Goal: Answer question/provide support: Share knowledge or assist other users

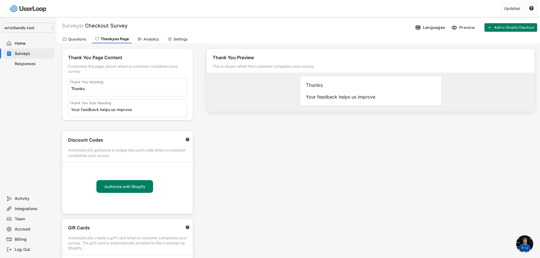
select select ""1348695171700984260__LOOKUP__1755087592031x530942177488485950""
click at [3, 23] on select "Selet a store... Test - [DOMAIN_NAME] [DOMAIN_NAME] wristbands-test" at bounding box center [28, 28] width 51 height 10
click at [23, 43] on div "Home" at bounding box center [33, 43] width 37 height 5
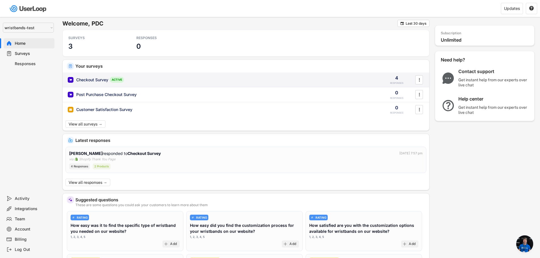
click at [95, 80] on div "Checkout Survey" at bounding box center [92, 80] width 32 height 6
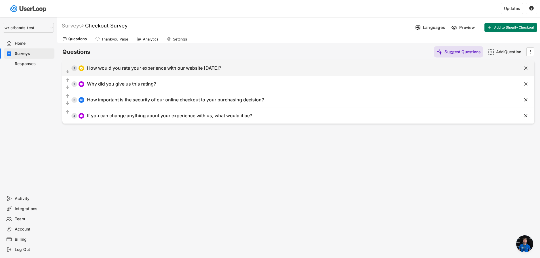
click at [177, 69] on div "How would you rate your experience with our website [DATE]?" at bounding box center [154, 68] width 134 height 6
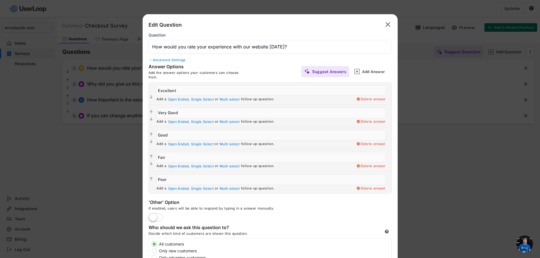
click at [231, 46] on input "input" at bounding box center [269, 47] width 243 height 14
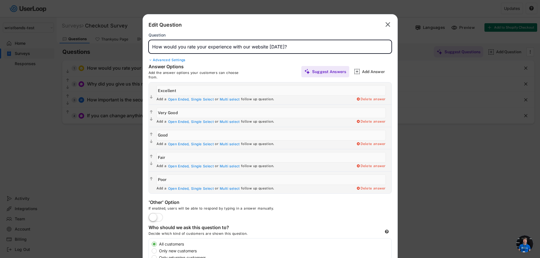
drag, startPoint x: 292, startPoint y: 46, endPoint x: 143, endPoint y: 52, distance: 148.3
click at [143, 52] on div "Edit Question  Question Advanced Settings Scale 1-10 10-1 1-5 5-1 Left Label R…" at bounding box center [270, 188] width 255 height 349
paste input "Based on your recent visit to [DOMAIN_NAME], how satisfied or dissatisfied were…"
type input "Based on your recent visit to [DOMAIN_NAME], how satisfied or dissatisfied were…"
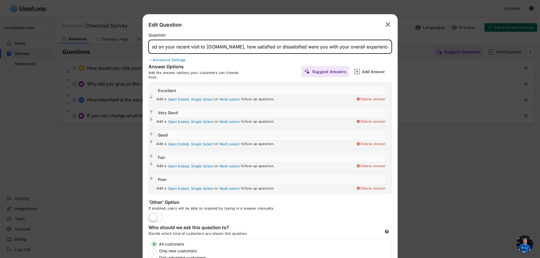
click at [246, 26] on div "Edit Question " at bounding box center [269, 25] width 243 height 10
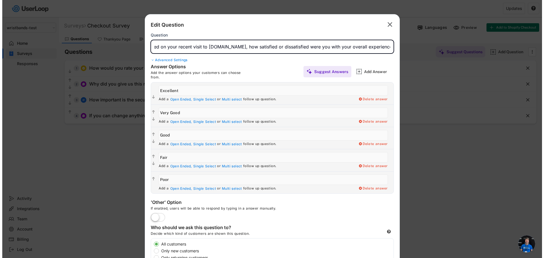
scroll to position [0, 0]
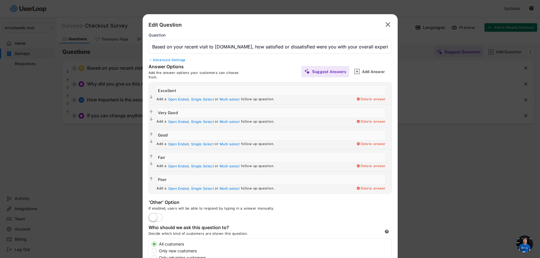
click at [215, 50] on input "input" at bounding box center [269, 47] width 243 height 14
click at [389, 25] on text "" at bounding box center [387, 24] width 5 height 8
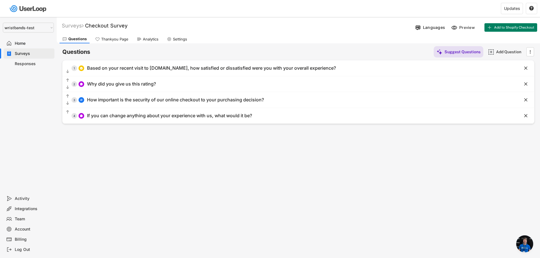
click at [25, 55] on div "Surveys" at bounding box center [33, 53] width 37 height 5
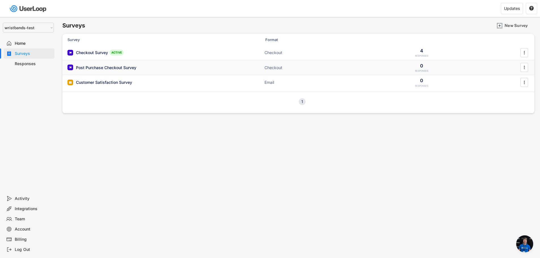
click at [103, 67] on div "Post Purchase Checkout Survey" at bounding box center [106, 68] width 60 height 6
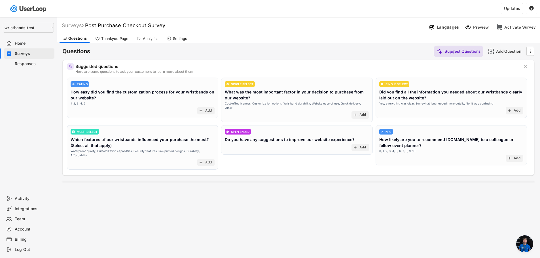
click at [263, 137] on div "Do you have any suggestions to improve our website experience?" at bounding box center [290, 140] width 130 height 6
click at [369, 148] on div "OPEN ENDED Do you have any suggestions to improve our website experience? add A…" at bounding box center [296, 140] width 151 height 30
click at [366, 145] on div "Add" at bounding box center [362, 147] width 7 height 5
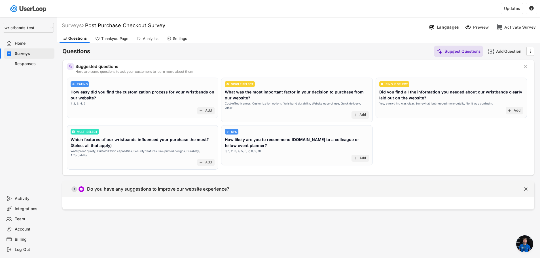
click at [472, 183] on div "  1 Do you have any suggestions to improve our website experience?" at bounding box center [284, 189] width 444 height 13
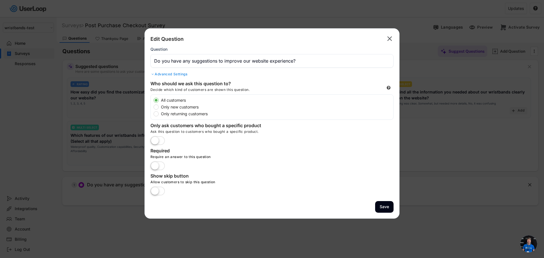
click at [258, 62] on input "input" at bounding box center [271, 61] width 243 height 14
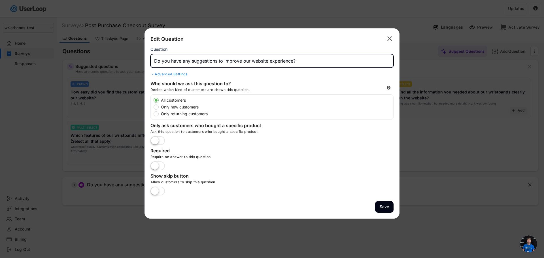
paste input "Based on your recent visit to [DOMAIN_NAME], how satisfied or dissatisfied were…"
type input "Based on your recent visit to [DOMAIN_NAME], how satisfied or dissatisfied were…"
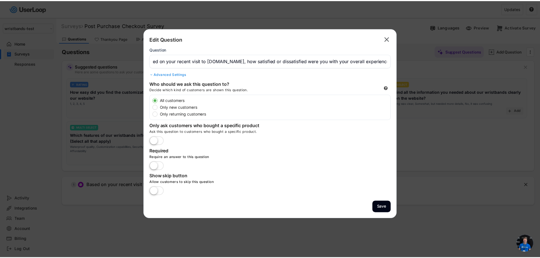
scroll to position [0, 0]
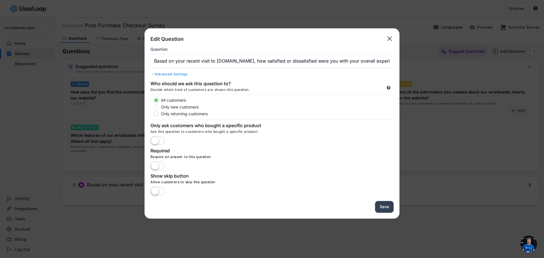
click at [381, 203] on button "Save" at bounding box center [384, 207] width 18 height 12
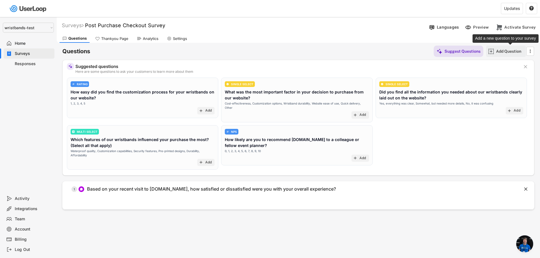
click at [504, 52] on div "Add Question" at bounding box center [510, 51] width 28 height 5
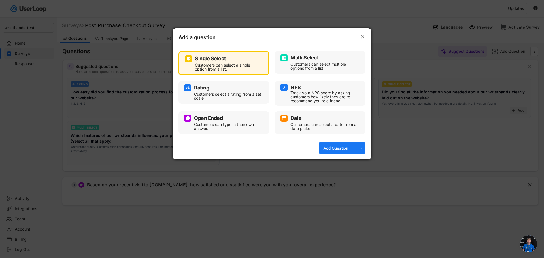
click at [207, 121] on div "Open Ended" at bounding box center [208, 118] width 29 height 5
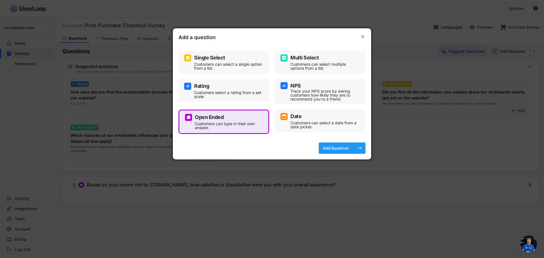
click at [348, 147] on div "Add Question" at bounding box center [336, 148] width 28 height 5
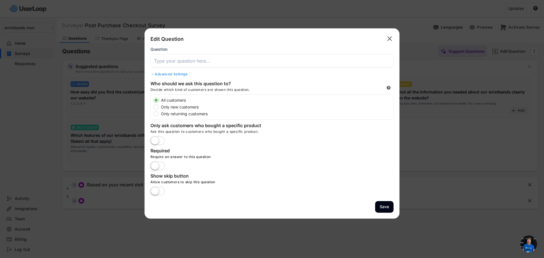
click at [171, 61] on input "input" at bounding box center [271, 61] width 243 height 14
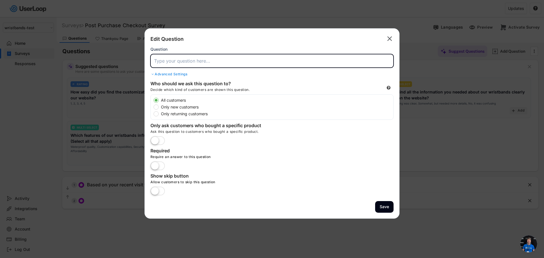
paste input "How can we improve your experience on [DOMAIN_NAME] in the future?"
type input "How can we improve your experience on [DOMAIN_NAME] in the future?"
click at [385, 209] on button "Save" at bounding box center [384, 207] width 18 height 12
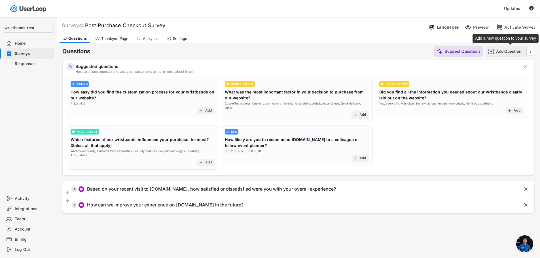
click at [504, 52] on div "Add Question" at bounding box center [510, 51] width 28 height 5
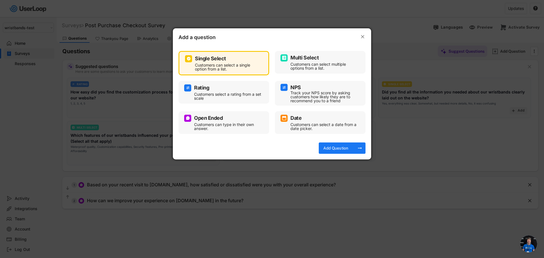
click at [208, 130] on div "Customers can type in their own answer." at bounding box center [228, 127] width 68 height 8
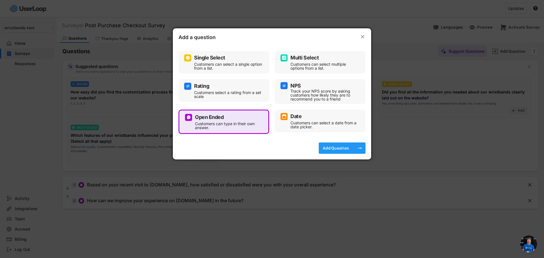
click at [330, 143] on div "Add Question" at bounding box center [336, 148] width 28 height 11
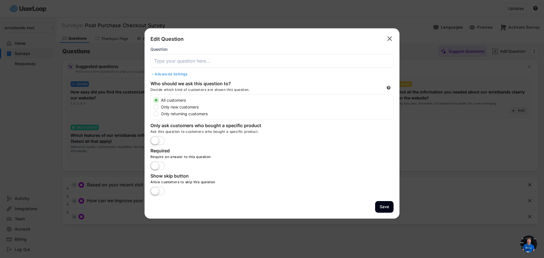
click at [184, 61] on input "input" at bounding box center [271, 61] width 243 height 14
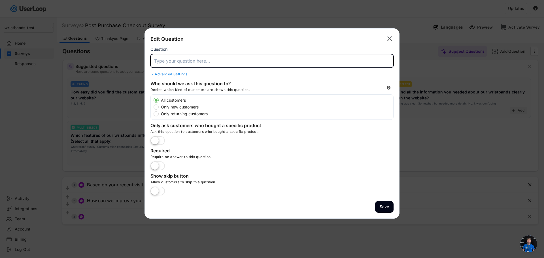
paste input "How was your experience with the wristband customizer?"
type input "How was your experience with the wristband customizer?"
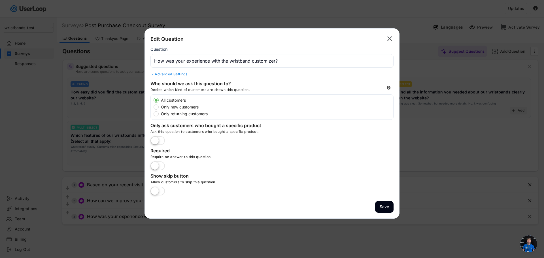
click at [161, 138] on label at bounding box center [157, 141] width 17 height 12
click at [0, 0] on input "checkbox" at bounding box center [0, 0] width 0 height 0
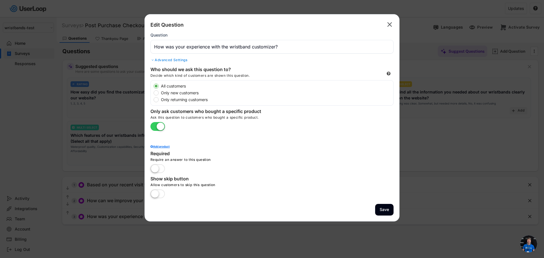
click at [166, 144] on div "Add product" at bounding box center [271, 141] width 243 height 14
click at [166, 146] on div "Add product" at bounding box center [271, 146] width 243 height 3
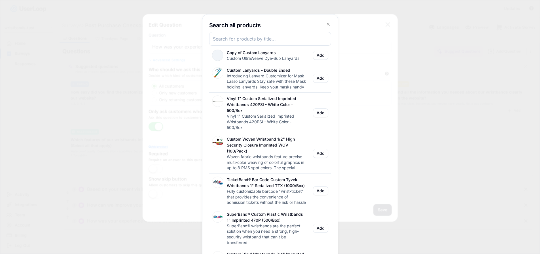
click at [243, 40] on input "input" at bounding box center [270, 39] width 122 height 14
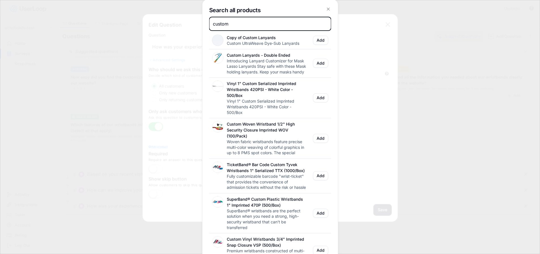
scroll to position [28, 0]
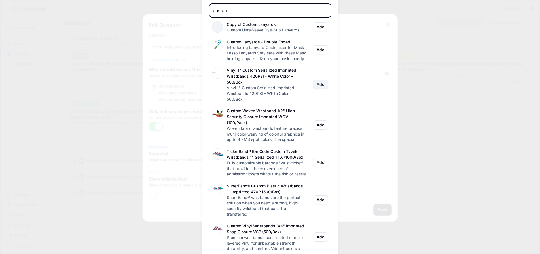
type input "custom"
click at [321, 89] on button "Add" at bounding box center [320, 84] width 15 height 9
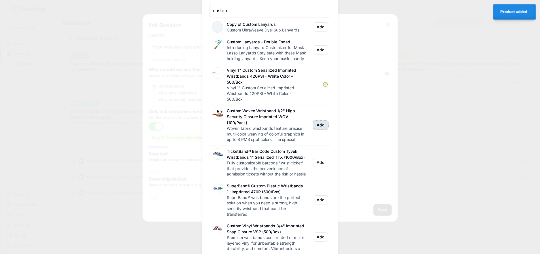
click at [318, 130] on button "Add" at bounding box center [320, 124] width 15 height 9
click at [319, 167] on button "Add" at bounding box center [320, 162] width 15 height 9
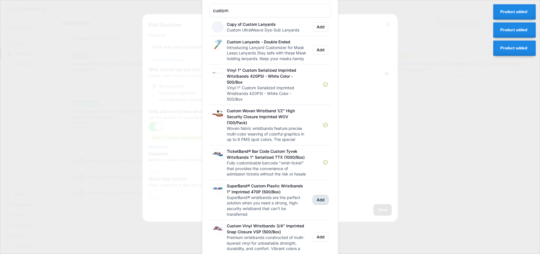
click at [316, 204] on button "Add" at bounding box center [320, 199] width 15 height 9
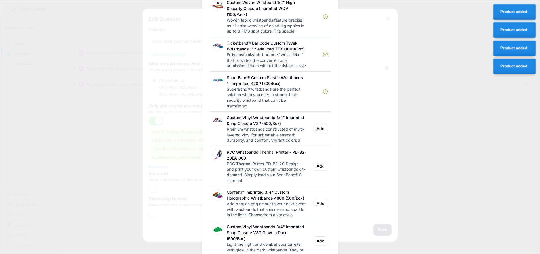
scroll to position [142, 0]
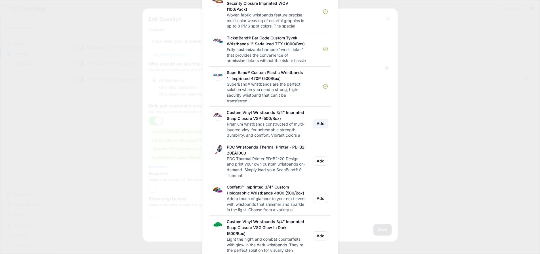
click at [320, 128] on button "Add" at bounding box center [320, 123] width 15 height 9
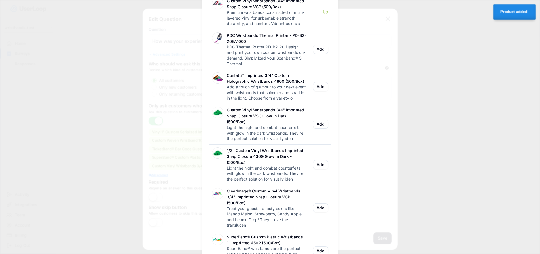
scroll to position [255, 0]
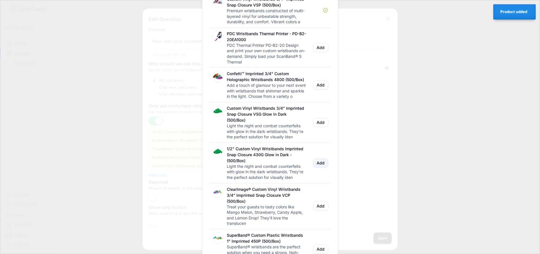
click at [318, 167] on button "Add" at bounding box center [320, 162] width 15 height 9
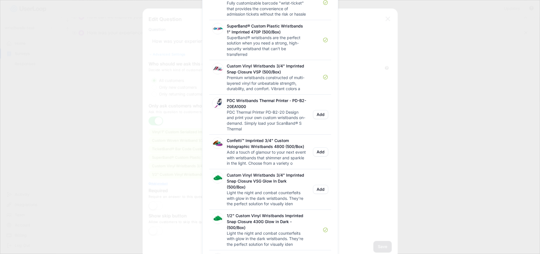
scroll to position [198, 0]
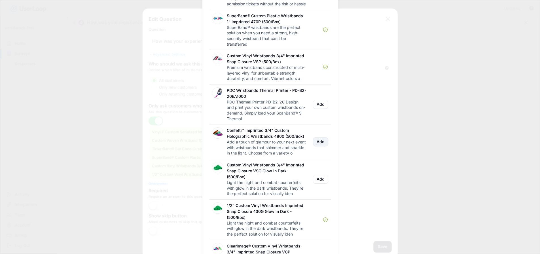
click at [323, 146] on button "Add" at bounding box center [320, 141] width 15 height 9
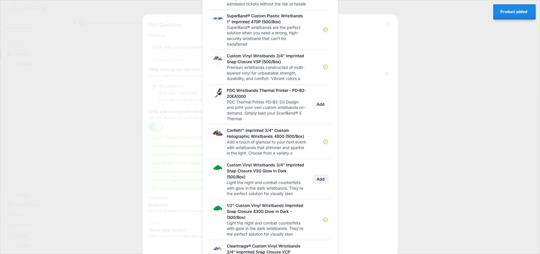
click at [322, 184] on button "Add" at bounding box center [320, 179] width 15 height 9
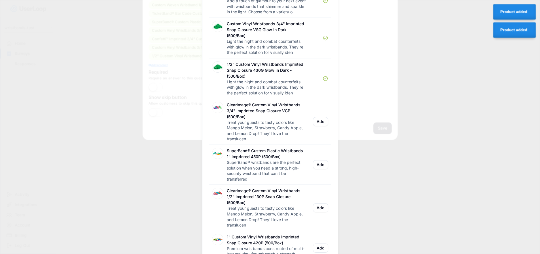
scroll to position [340, 0]
click at [319, 126] on button "Add" at bounding box center [320, 120] width 15 height 9
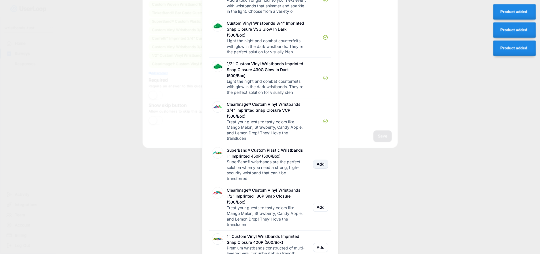
click at [320, 169] on button "Add" at bounding box center [320, 164] width 15 height 9
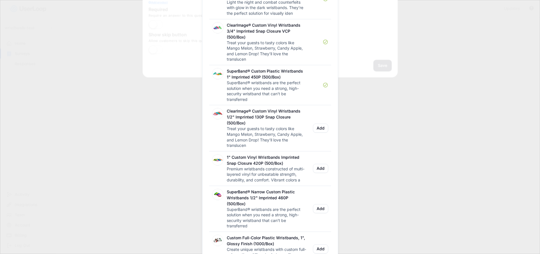
scroll to position [425, 0]
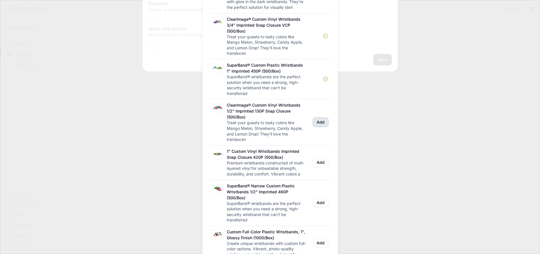
click at [322, 127] on button "Add" at bounding box center [320, 122] width 15 height 9
click at [319, 167] on button "Add" at bounding box center [320, 162] width 15 height 9
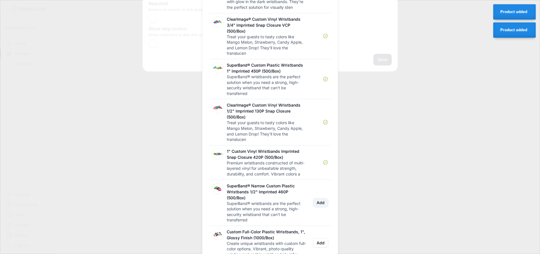
scroll to position [442, 0]
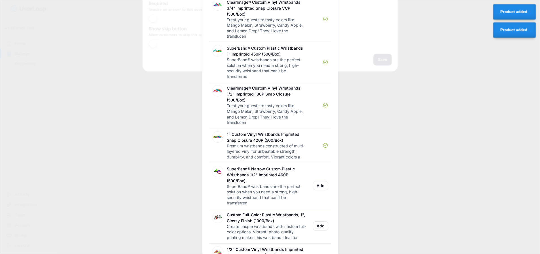
click at [320, 209] on div "SuperBand® Narrow Custom Plastic Wristbands 1/2" Imprinted 460P (500/Box) Super…" at bounding box center [270, 186] width 122 height 46
click at [322, 190] on button "Add" at bounding box center [320, 185] width 15 height 9
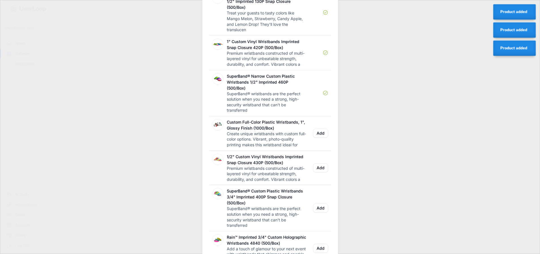
scroll to position [555, 0]
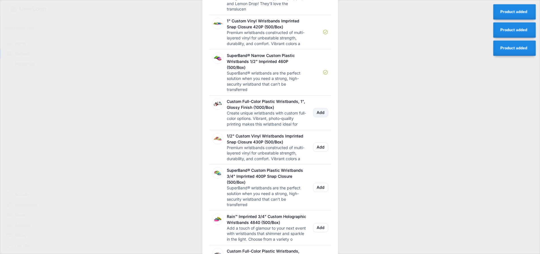
click at [323, 117] on button "Add" at bounding box center [320, 112] width 15 height 9
click at [323, 152] on button "Add" at bounding box center [320, 147] width 15 height 9
click at [323, 192] on button "Add" at bounding box center [320, 187] width 15 height 9
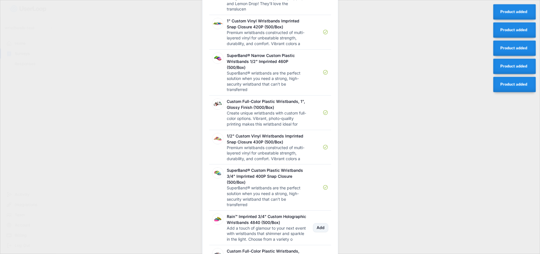
click at [319, 232] on button "Add" at bounding box center [320, 227] width 15 height 9
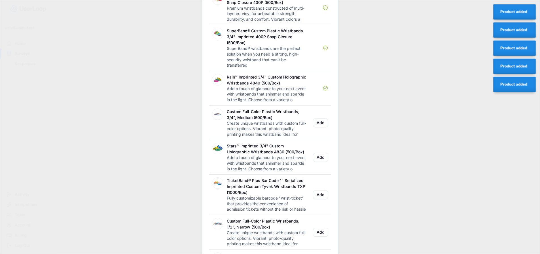
scroll to position [697, 0]
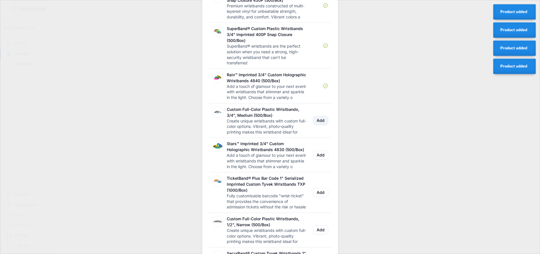
click at [322, 125] on button "Add" at bounding box center [320, 120] width 15 height 9
click at [323, 160] on button "Add" at bounding box center [320, 154] width 15 height 9
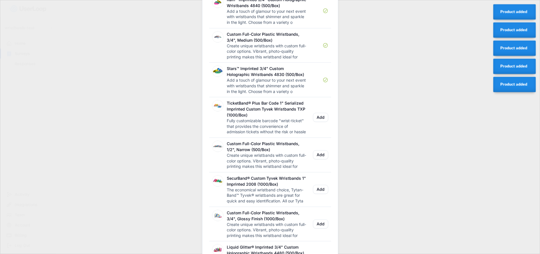
scroll to position [782, 0]
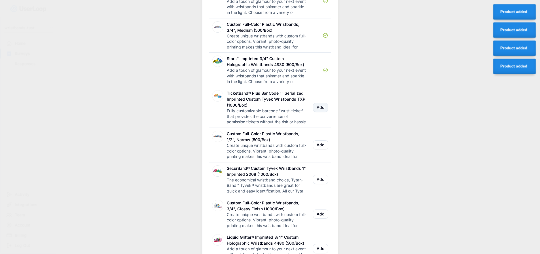
click at [321, 112] on button "Add" at bounding box center [320, 107] width 15 height 9
click at [319, 149] on button "Add" at bounding box center [320, 144] width 15 height 9
click at [319, 184] on button "Add" at bounding box center [320, 179] width 15 height 9
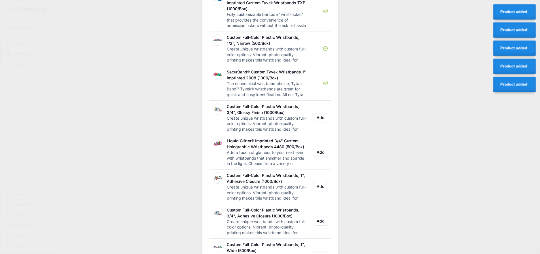
scroll to position [896, 0]
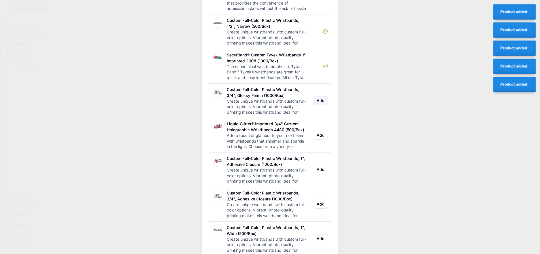
click at [321, 105] on button "Add" at bounding box center [320, 100] width 15 height 9
click at [324, 140] on button "Add" at bounding box center [320, 135] width 15 height 9
click at [324, 174] on button "Add" at bounding box center [320, 169] width 15 height 9
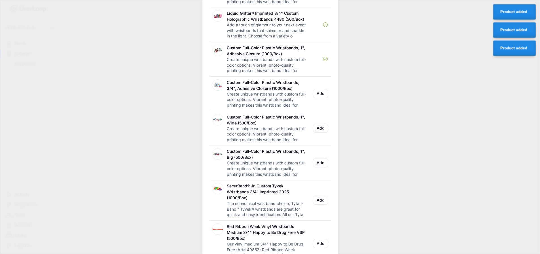
scroll to position [1009, 0]
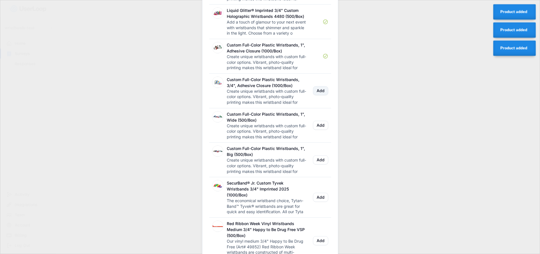
click at [319, 95] on button "Add" at bounding box center [320, 90] width 15 height 9
click at [319, 130] on button "Add" at bounding box center [320, 125] width 15 height 9
click at [320, 164] on button "Add" at bounding box center [320, 159] width 15 height 9
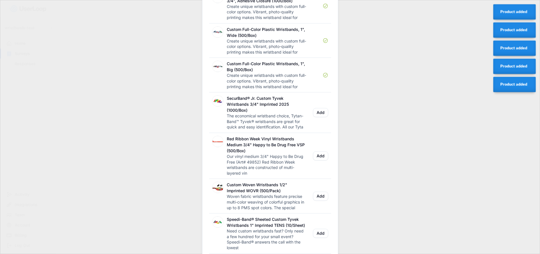
scroll to position [1094, 0]
click at [319, 117] on button "Add" at bounding box center [320, 112] width 15 height 9
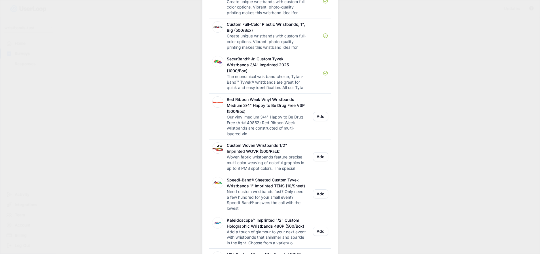
scroll to position [1151, 0]
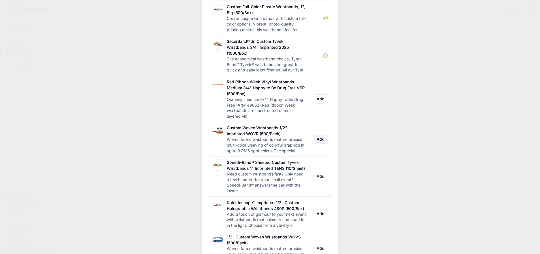
click at [321, 144] on button "Add" at bounding box center [320, 139] width 15 height 9
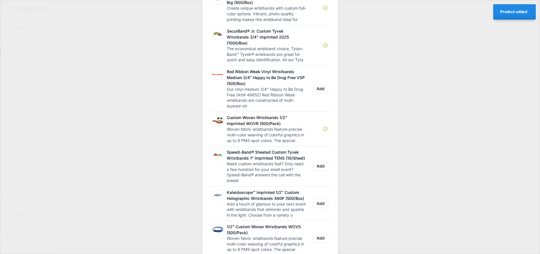
scroll to position [1179, 0]
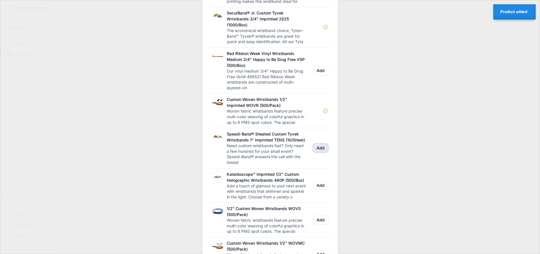
click at [324, 152] on button "Add" at bounding box center [320, 147] width 15 height 9
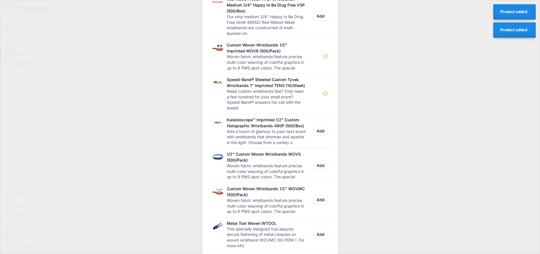
scroll to position [1236, 0]
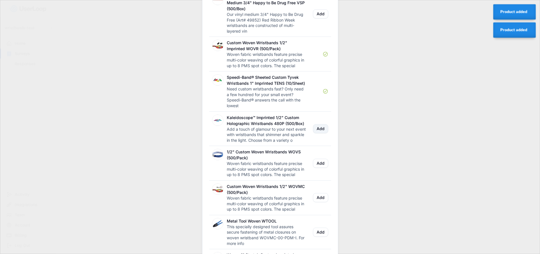
click at [319, 133] on button "Add" at bounding box center [320, 128] width 15 height 9
click at [321, 168] on button "Add" at bounding box center [320, 163] width 15 height 9
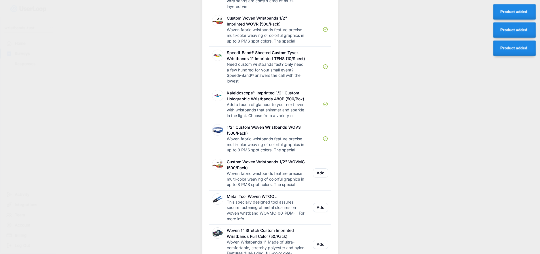
scroll to position [1292, 0]
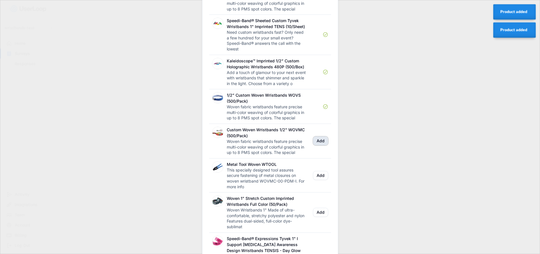
click at [321, 145] on button "Add" at bounding box center [320, 140] width 15 height 9
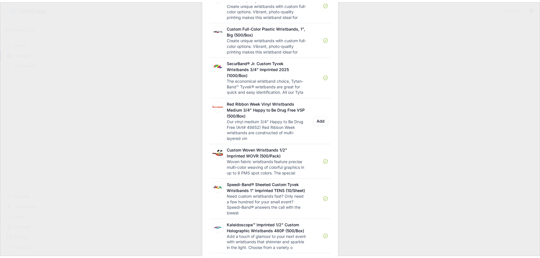
scroll to position [0, 0]
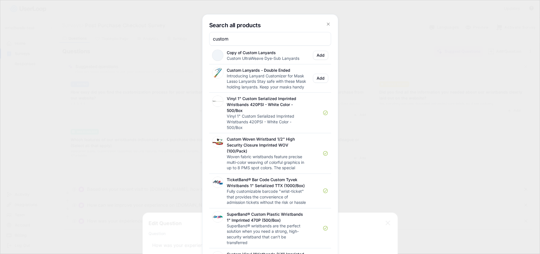
click at [329, 24] on use at bounding box center [328, 24] width 3 height 3
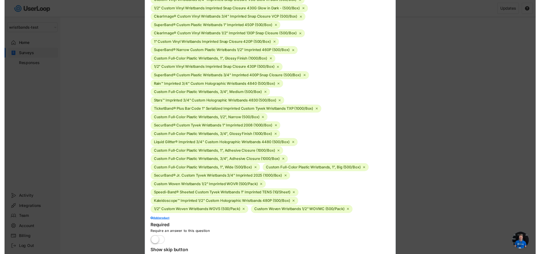
scroll to position [425, 0]
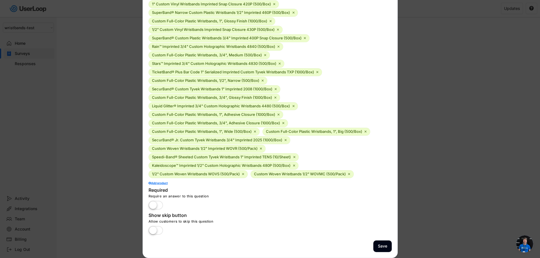
click at [164, 184] on div "Add product" at bounding box center [269, 183] width 243 height 3
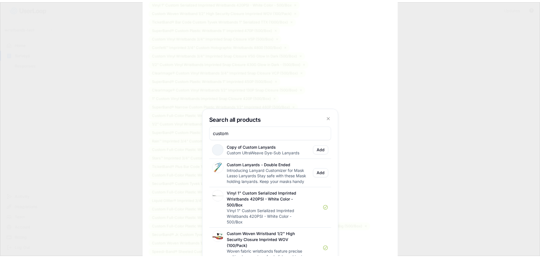
scroll to position [369, 0]
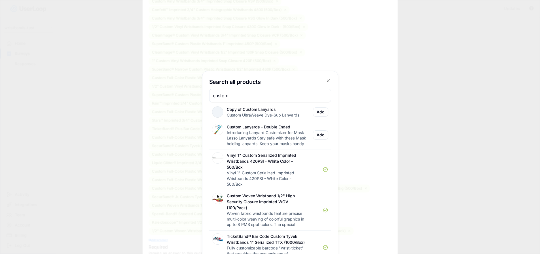
click at [327, 79] on icon at bounding box center [328, 81] width 6 height 6
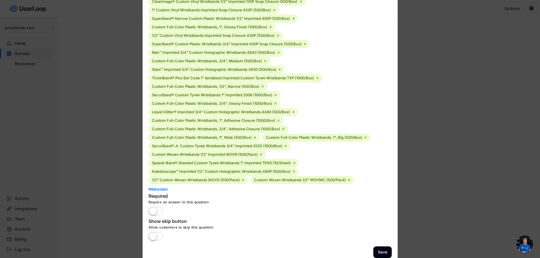
scroll to position [425, 0]
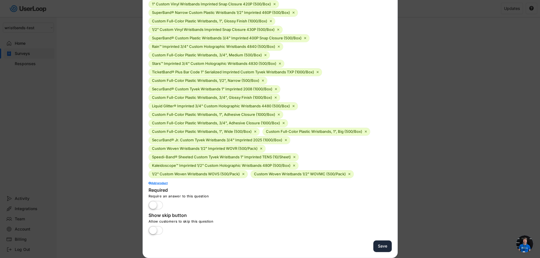
click at [379, 248] on button "Save" at bounding box center [382, 247] width 18 height 12
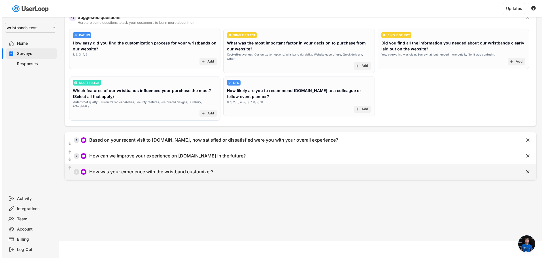
scroll to position [0, 0]
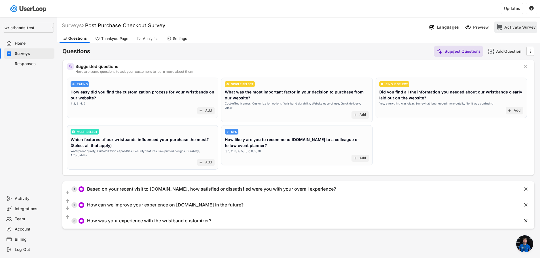
click at [517, 27] on div "Activate Survey" at bounding box center [519, 27] width 31 height 5
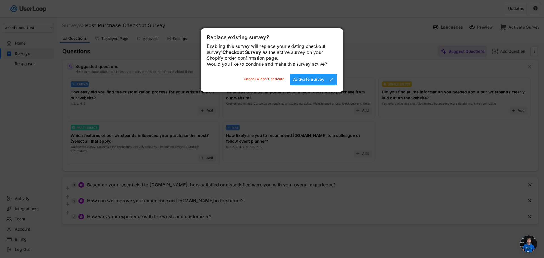
click at [312, 82] on div "Activate Survey" at bounding box center [308, 79] width 31 height 5
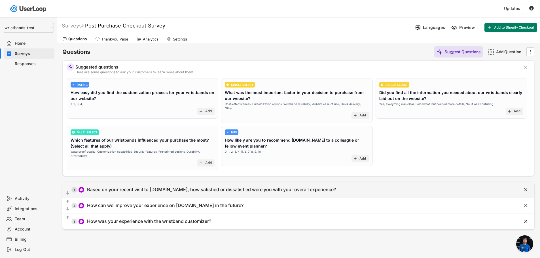
click at [117, 187] on div "Based on your recent visit to [DOMAIN_NAME], how satisfied or dissatisfied were…" at bounding box center [211, 190] width 249 height 6
type input "Based on your recent visit to [DOMAIN_NAME], how satisfied or dissatisfied were…"
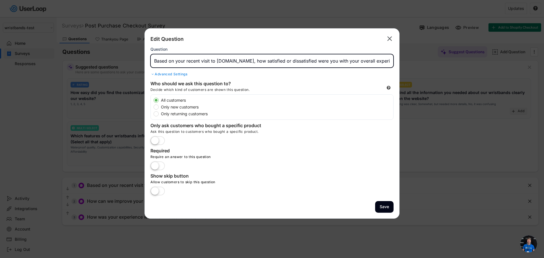
click at [365, 63] on input "input" at bounding box center [271, 61] width 243 height 14
click at [158, 168] on label at bounding box center [157, 166] width 17 height 12
click at [0, 0] on input "checkbox" at bounding box center [0, 0] width 0 height 0
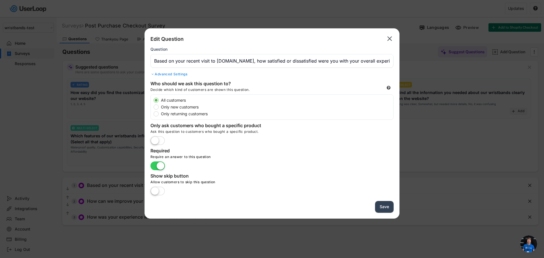
click at [385, 207] on button "Save" at bounding box center [384, 207] width 18 height 12
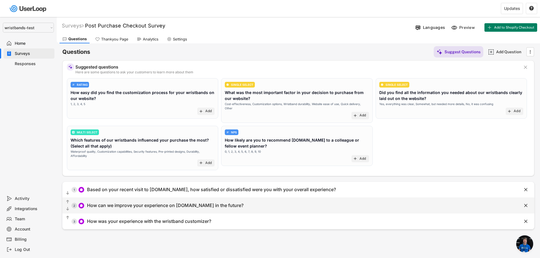
click at [133, 203] on div "How can we improve your experience on [DOMAIN_NAME] in the future?" at bounding box center [165, 206] width 156 height 6
type input "How can we improve your experience on [DOMAIN_NAME] in the future?"
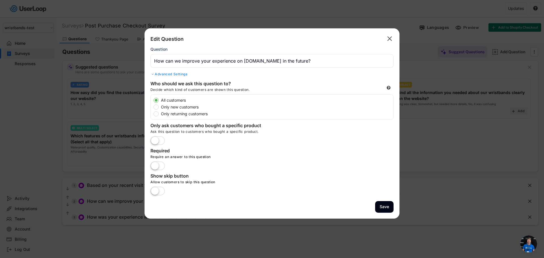
click at [162, 166] on label at bounding box center [157, 166] width 17 height 12
click at [0, 0] on input "checkbox" at bounding box center [0, 0] width 0 height 0
click at [386, 207] on button "Save" at bounding box center [384, 207] width 18 height 12
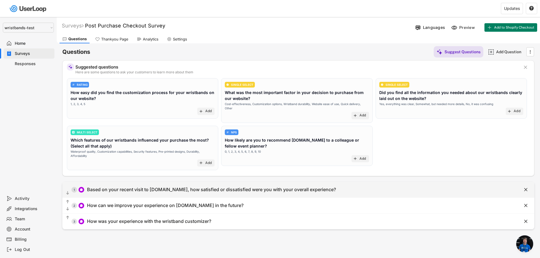
click at [325, 187] on div "Based on your recent visit to [DOMAIN_NAME], how satisfied or dissatisfied were…" at bounding box center [211, 190] width 249 height 6
type input "Based on your recent visit to [DOMAIN_NAME], how satisfied or dissatisfied were…"
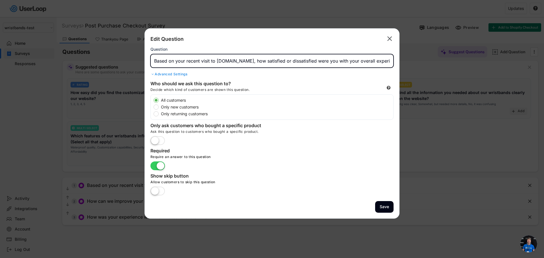
click at [365, 60] on input "input" at bounding box center [271, 61] width 243 height 14
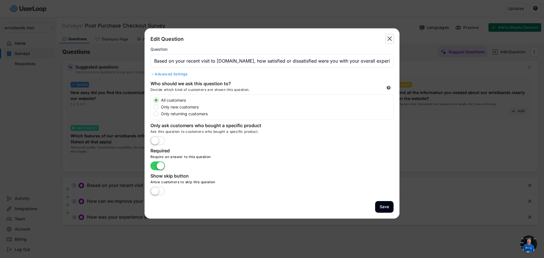
click at [391, 39] on text "" at bounding box center [389, 39] width 5 height 8
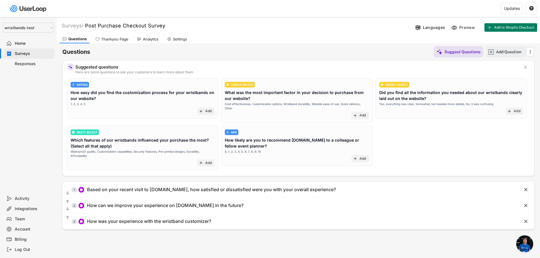
click at [504, 53] on div "Add Question" at bounding box center [510, 51] width 28 height 5
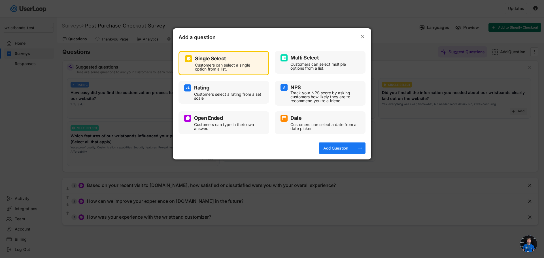
click at [215, 118] on div "Open Ended" at bounding box center [208, 118] width 29 height 5
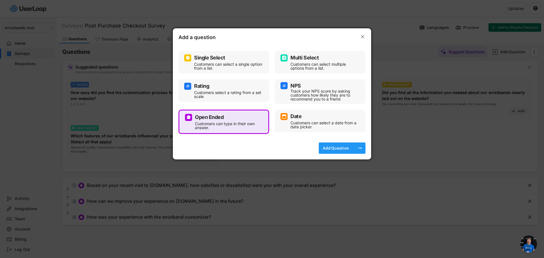
click at [340, 148] on div "Add Question" at bounding box center [336, 148] width 28 height 5
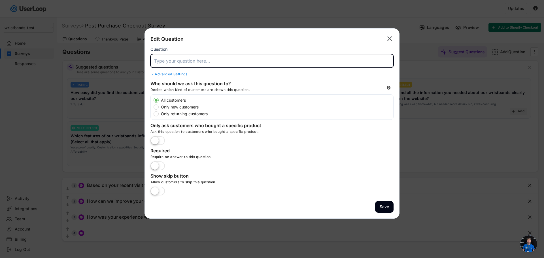
click at [195, 60] on input "input" at bounding box center [271, 61] width 243 height 14
paste input "Based on your recent visit to [DOMAIN_NAME], how satisfied or dissatisfied were…"
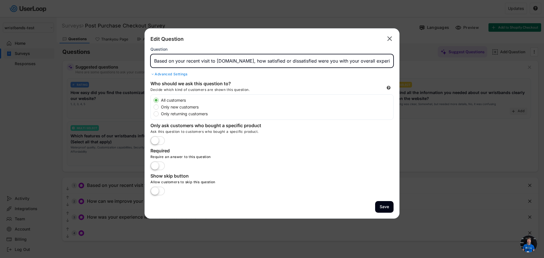
scroll to position [0, 8]
type input "Based on your recent visit to [DOMAIN_NAME], how satisfied or dissatisfied were…"
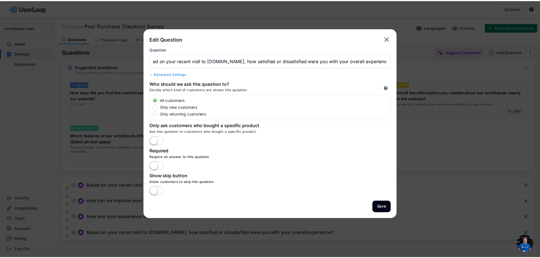
scroll to position [0, 0]
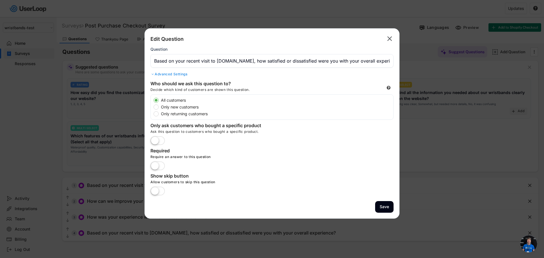
click at [169, 75] on div "Advanced Settings" at bounding box center [271, 74] width 243 height 5
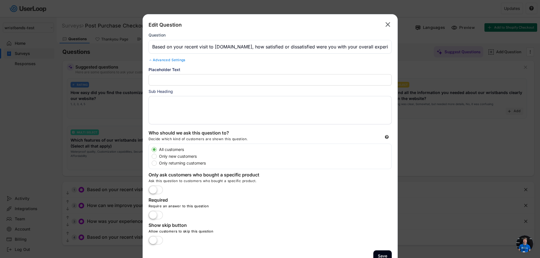
click at [152, 63] on div "Edit Question  Question Advanced Settings Placeholder Text Sub Heading" at bounding box center [269, 73] width 243 height 107
click at [151, 60] on div at bounding box center [150, 59] width 4 height 3
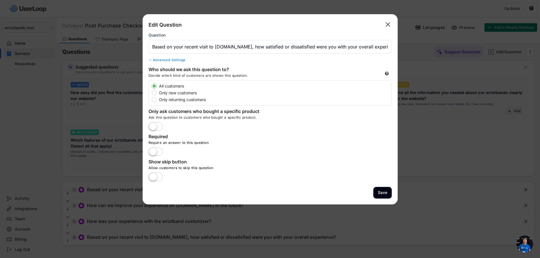
click at [159, 127] on label at bounding box center [155, 127] width 17 height 12
click at [0, 0] on input "checkbox" at bounding box center [0, 0] width 0 height 0
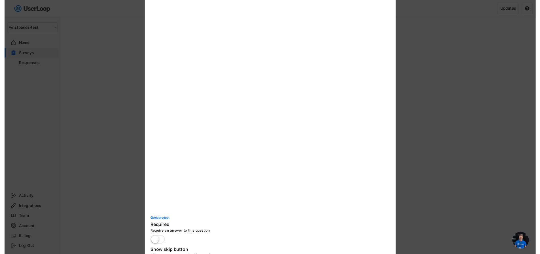
scroll to position [321, 0]
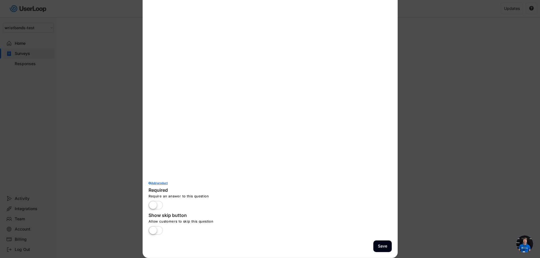
click at [156, 184] on div "Add product" at bounding box center [269, 183] width 243 height 3
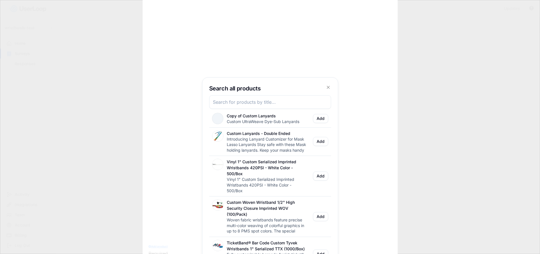
scroll to position [207, 0]
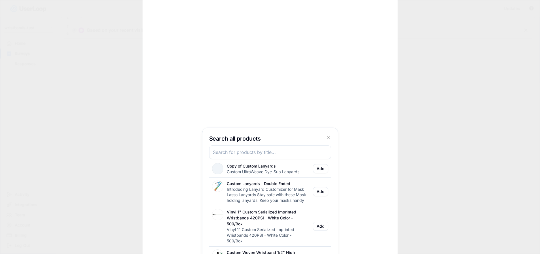
click at [234, 154] on input "input" at bounding box center [270, 152] width 122 height 14
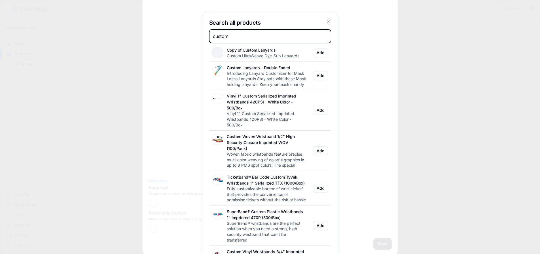
scroll to position [349, 0]
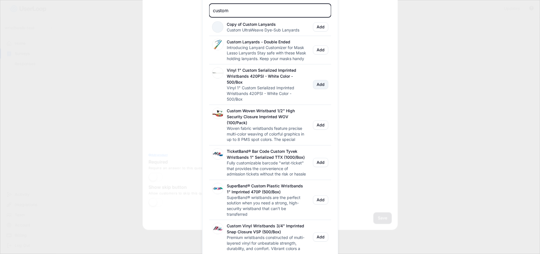
type input "custom"
click at [321, 89] on button "Add" at bounding box center [320, 84] width 15 height 9
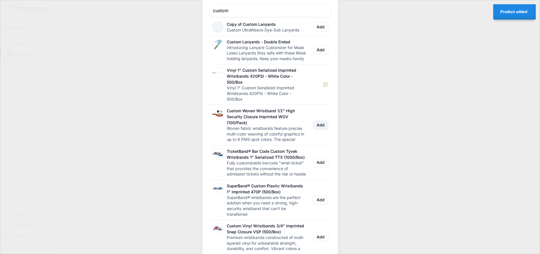
click at [320, 130] on button "Add" at bounding box center [320, 124] width 15 height 9
click at [320, 167] on button "Add" at bounding box center [320, 162] width 15 height 9
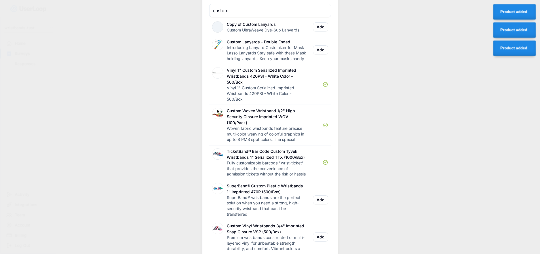
click at [318, 204] on button "Add" at bounding box center [320, 199] width 15 height 9
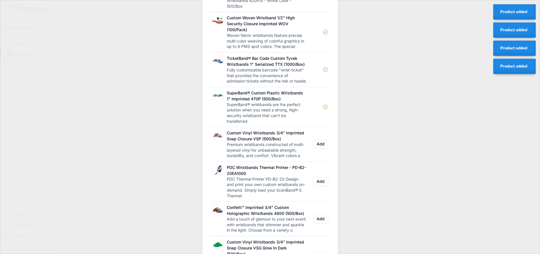
scroll to position [462, 0]
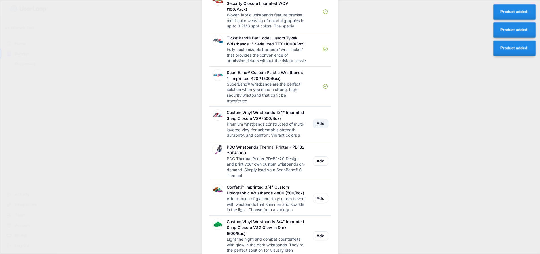
click at [323, 128] on button "Add" at bounding box center [320, 123] width 15 height 9
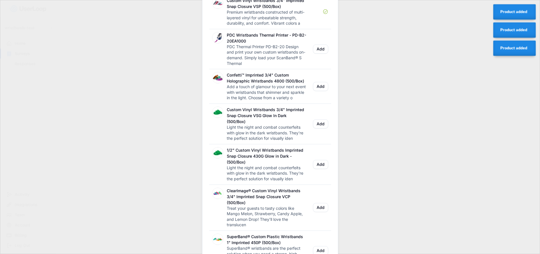
scroll to position [576, 0]
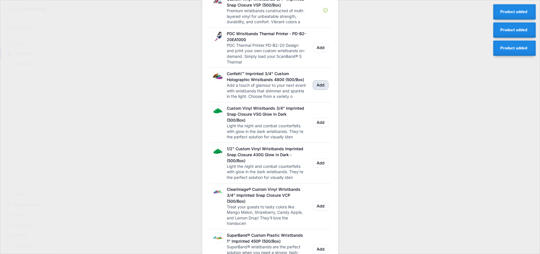
click at [323, 90] on button "Add" at bounding box center [320, 84] width 15 height 9
click at [323, 127] on button "Add" at bounding box center [320, 122] width 15 height 9
click at [322, 167] on button "Add" at bounding box center [320, 162] width 15 height 9
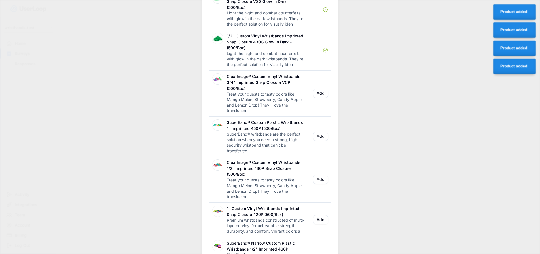
scroll to position [689, 0]
click at [321, 97] on button "Add" at bounding box center [320, 92] width 15 height 9
click at [322, 140] on button "Add" at bounding box center [320, 135] width 15 height 9
click at [324, 183] on button "Add" at bounding box center [320, 178] width 15 height 9
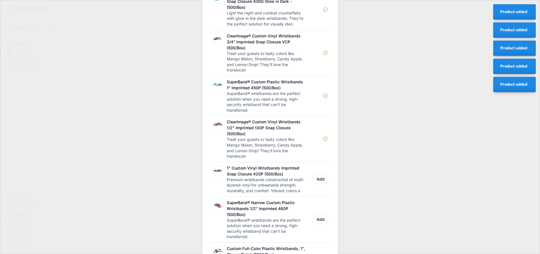
scroll to position [802, 0]
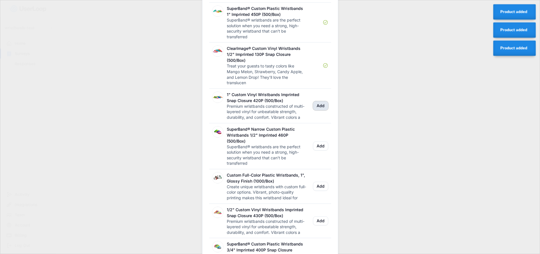
click at [321, 110] on button "Add" at bounding box center [320, 105] width 15 height 9
click at [321, 150] on button "Add" at bounding box center [320, 145] width 15 height 9
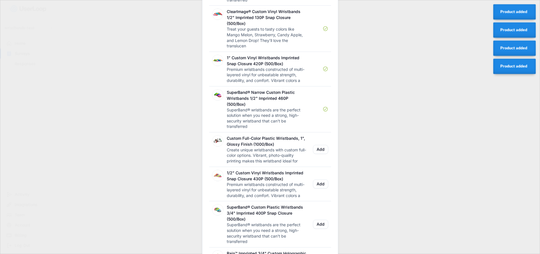
scroll to position [916, 0]
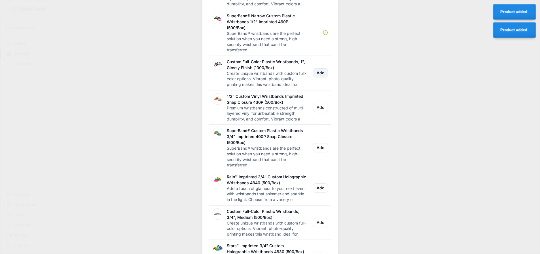
click at [322, 77] on button "Add" at bounding box center [320, 72] width 15 height 9
click at [319, 112] on button "Add" at bounding box center [320, 107] width 15 height 9
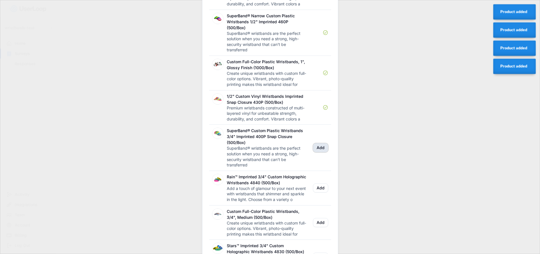
click at [322, 152] on button "Add" at bounding box center [320, 147] width 15 height 9
click at [321, 192] on button "Add" at bounding box center [320, 187] width 15 height 9
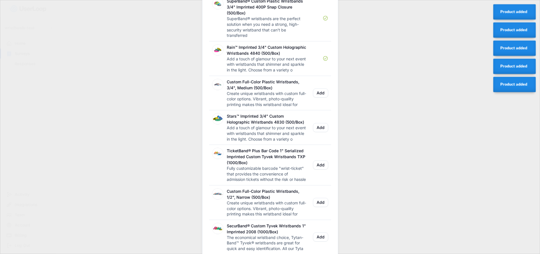
scroll to position [1057, 0]
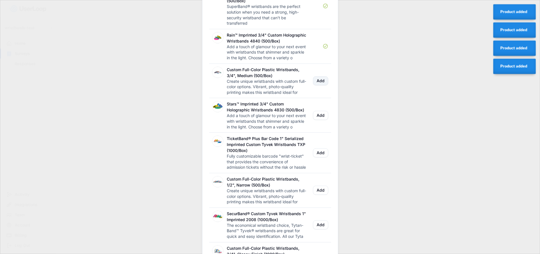
click at [323, 85] on button "Add" at bounding box center [320, 80] width 15 height 9
click at [322, 121] on div "Stars™ Imprinted 3/4" Custom Holographic Wristbands 4830 (500/Box) Add a touch …" at bounding box center [270, 115] width 122 height 35
click at [321, 120] on button "Add" at bounding box center [320, 115] width 15 height 9
click at [319, 157] on button "Add" at bounding box center [320, 152] width 15 height 9
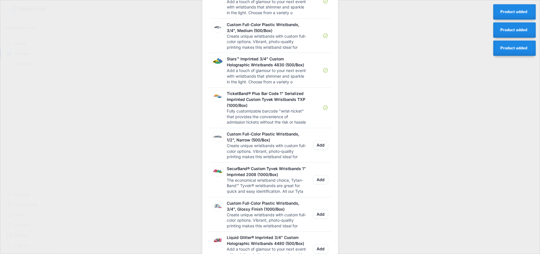
scroll to position [1171, 0]
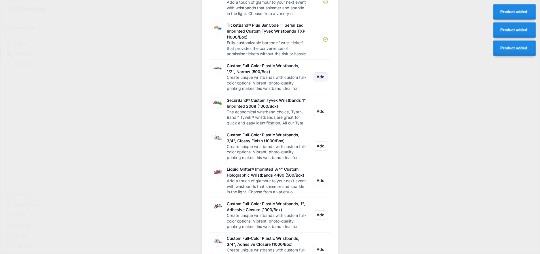
click at [322, 81] on button "Add" at bounding box center [320, 76] width 15 height 9
click at [321, 116] on button "Add" at bounding box center [320, 111] width 15 height 9
click at [321, 150] on button "Add" at bounding box center [320, 145] width 15 height 9
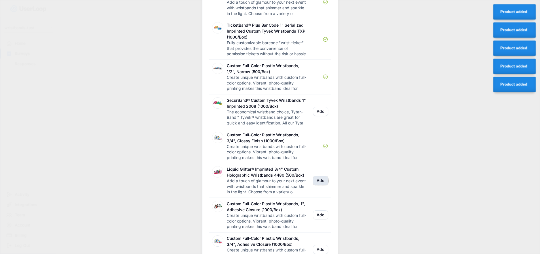
click at [317, 185] on button "Add" at bounding box center [320, 180] width 15 height 9
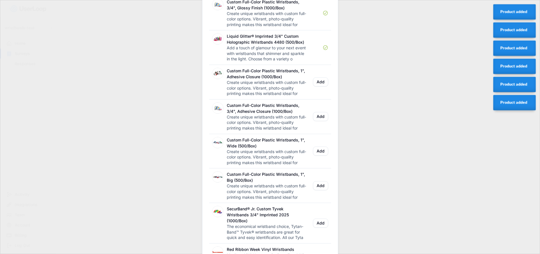
scroll to position [1312, 0]
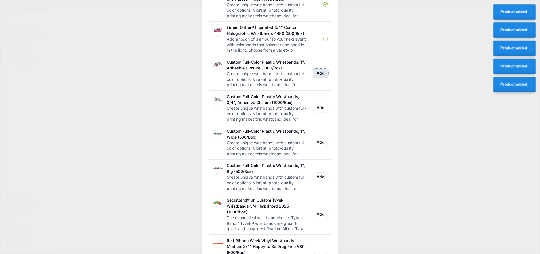
click at [323, 78] on button "Add" at bounding box center [320, 73] width 15 height 9
click at [324, 112] on button "Add" at bounding box center [320, 107] width 15 height 9
click at [323, 147] on button "Add" at bounding box center [320, 142] width 15 height 9
click at [321, 181] on button "Add" at bounding box center [320, 176] width 15 height 9
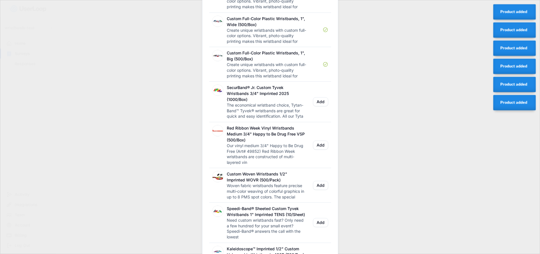
scroll to position [1426, 0]
click at [320, 105] on button "Add" at bounding box center [320, 100] width 15 height 9
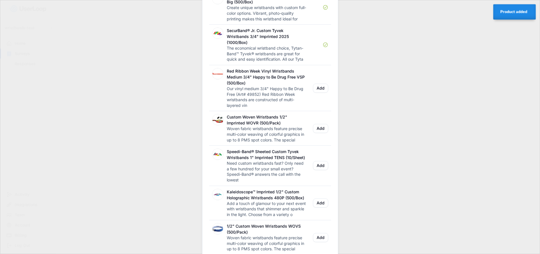
scroll to position [1482, 0]
click at [319, 132] on button "Add" at bounding box center [320, 127] width 15 height 9
click at [327, 169] on button "Add" at bounding box center [320, 164] width 15 height 9
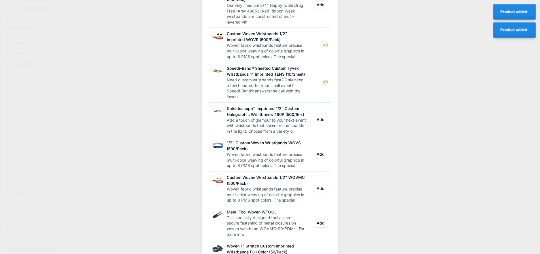
scroll to position [1567, 0]
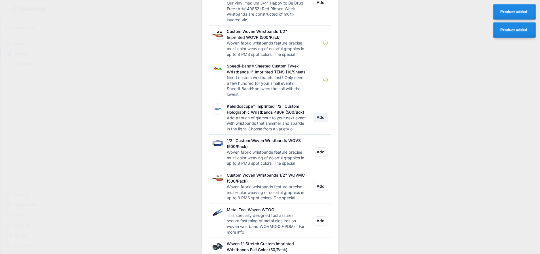
click at [321, 122] on button "Add" at bounding box center [320, 117] width 15 height 9
click at [324, 156] on button "Add" at bounding box center [320, 151] width 15 height 9
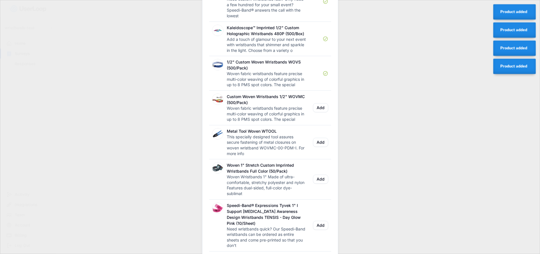
scroll to position [1652, 0]
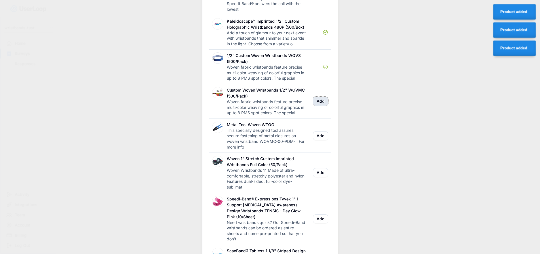
click at [323, 106] on button "Add" at bounding box center [320, 101] width 15 height 9
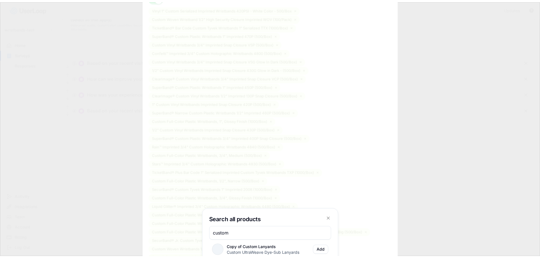
scroll to position [207, 0]
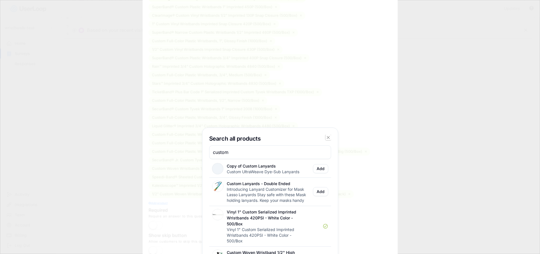
click at [328, 137] on icon at bounding box center [328, 138] width 6 height 6
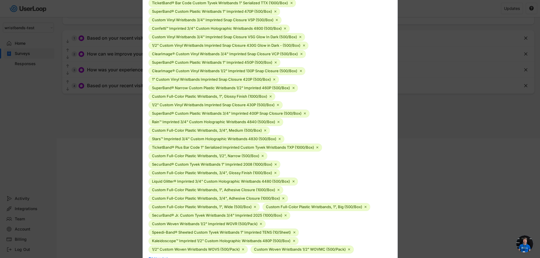
scroll to position [227, 0]
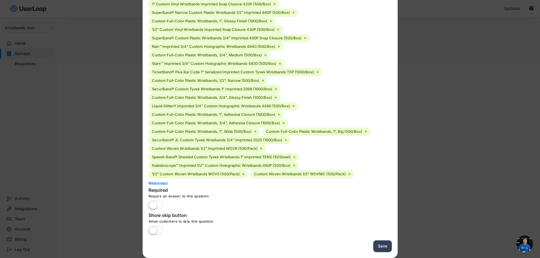
click at [380, 247] on button "Save" at bounding box center [382, 247] width 18 height 12
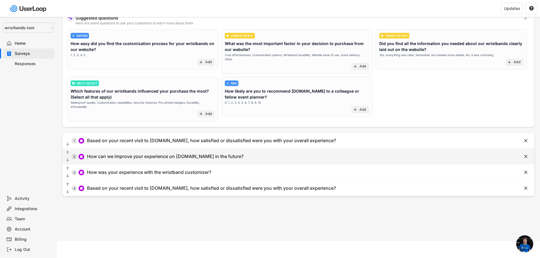
drag, startPoint x: 240, startPoint y: 152, endPoint x: 213, endPoint y: 152, distance: 27.2
click at [214, 152] on div "  2 How can we improve your experience on wristbands.com in the future?" at bounding box center [284, 156] width 444 height 13
type input "How can we improve your experience on [DOMAIN_NAME] in the future?"
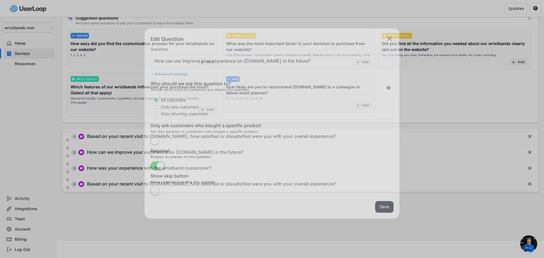
drag, startPoint x: 213, startPoint y: 152, endPoint x: 198, endPoint y: 152, distance: 14.5
click at [198, 152] on div "Required" at bounding box center [206, 151] width 113 height 7
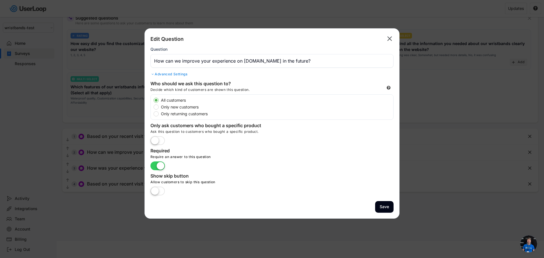
click at [254, 61] on input "input" at bounding box center [271, 61] width 243 height 14
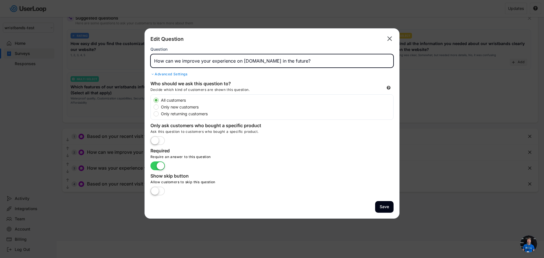
drag, startPoint x: 318, startPoint y: 62, endPoint x: 147, endPoint y: 60, distance: 171.2
click at [147, 60] on div "Edit Question  Question Advanced Settings Scale 1-10 10-1 1-5 5-1 Left Label R…" at bounding box center [272, 123] width 255 height 190
click at [389, 39] on text "" at bounding box center [389, 39] width 5 height 8
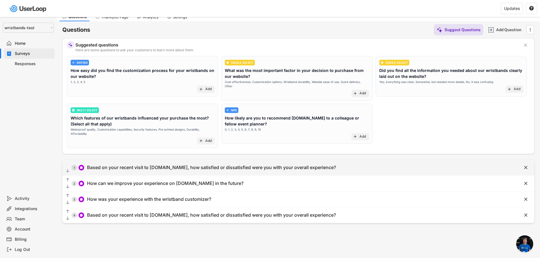
scroll to position [0, 0]
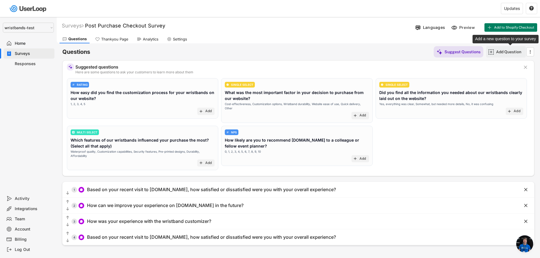
click at [507, 52] on div "Add Question" at bounding box center [510, 51] width 28 height 5
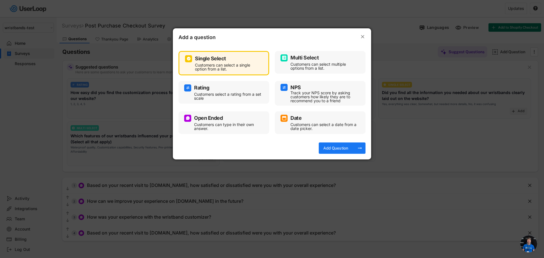
click at [235, 121] on div "Open Ended" at bounding box center [223, 118] width 79 height 7
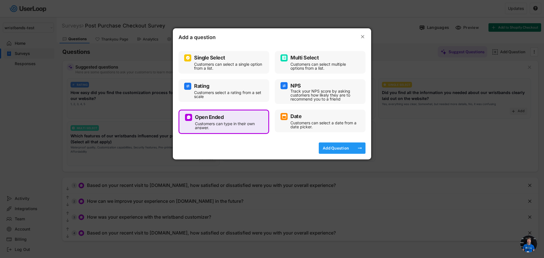
click at [337, 148] on div "Add Question" at bounding box center [336, 148] width 28 height 5
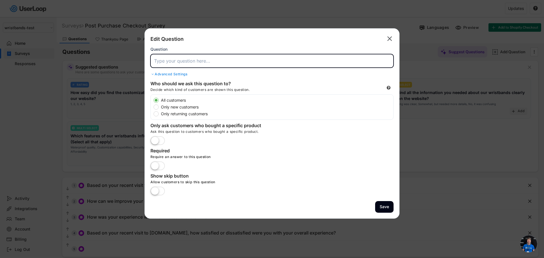
click at [182, 60] on input "input" at bounding box center [271, 61] width 243 height 14
paste input "How can we improve your experience on [DOMAIN_NAME] in the future?"
type input "How can we improve your experience on [DOMAIN_NAME] in the future?"
click at [160, 142] on label at bounding box center [157, 141] width 17 height 12
click at [0, 0] on input "checkbox" at bounding box center [0, 0] width 0 height 0
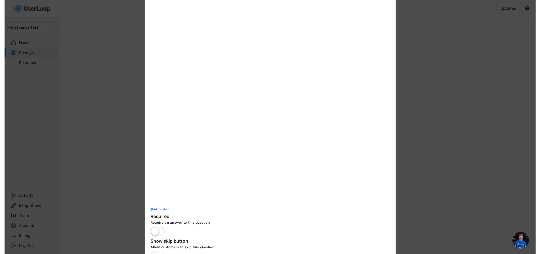
scroll to position [1910, 0]
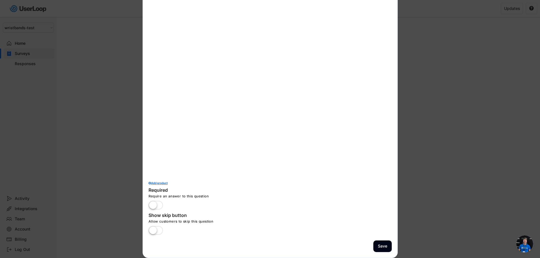
click at [166, 182] on div "Add product" at bounding box center [269, 183] width 243 height 3
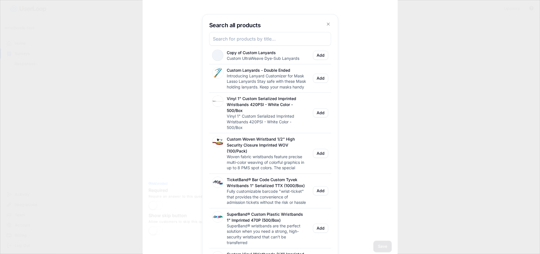
click at [258, 37] on input "input" at bounding box center [270, 39] width 122 height 14
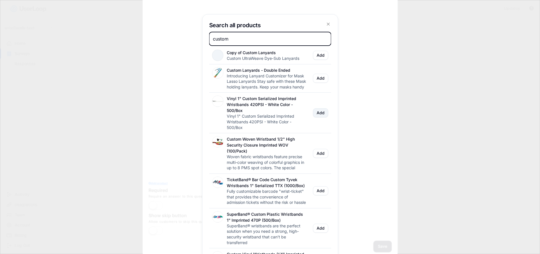
type input "custom"
click at [321, 117] on button "Add" at bounding box center [320, 112] width 15 height 9
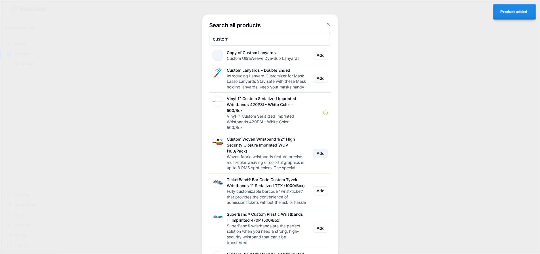
click at [319, 158] on button "Add" at bounding box center [320, 153] width 15 height 9
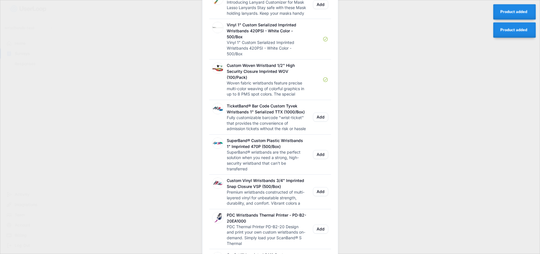
scroll to position [1995, 0]
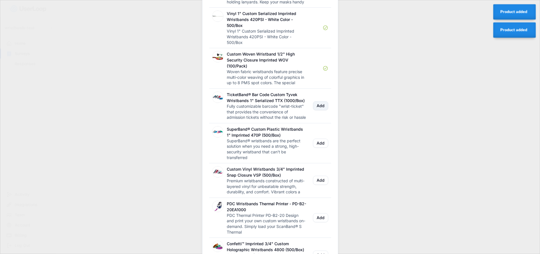
click at [324, 110] on button "Add" at bounding box center [320, 105] width 15 height 9
click at [321, 148] on button "Add" at bounding box center [320, 143] width 15 height 9
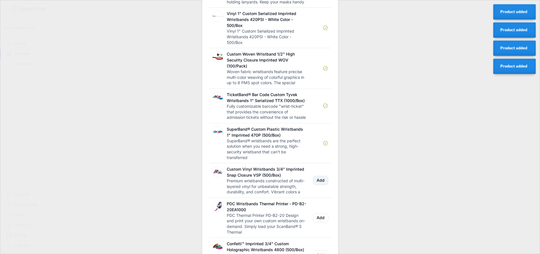
click at [321, 185] on button "Add" at bounding box center [320, 180] width 15 height 9
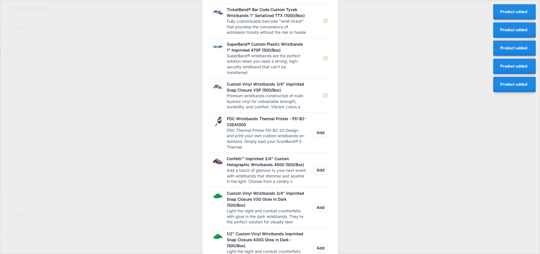
scroll to position [2109, 0]
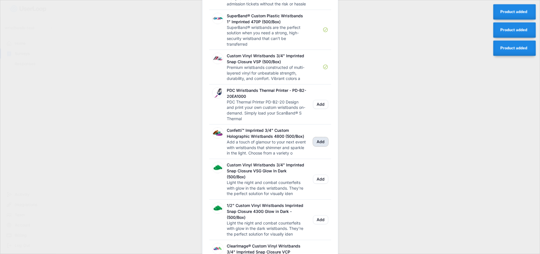
click at [323, 146] on button "Add" at bounding box center [320, 141] width 15 height 9
drag, startPoint x: 319, startPoint y: 195, endPoint x: 313, endPoint y: 191, distance: 6.4
click at [318, 184] on button "Add" at bounding box center [320, 179] width 15 height 9
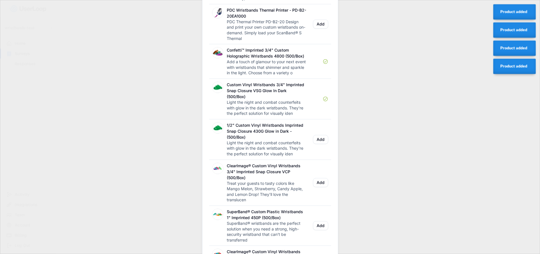
scroll to position [2194, 0]
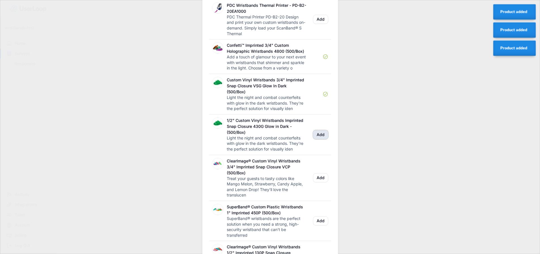
click at [323, 139] on button "Add" at bounding box center [320, 134] width 15 height 9
click at [320, 182] on button "Add" at bounding box center [320, 177] width 15 height 9
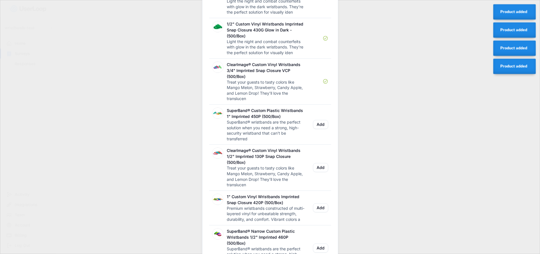
scroll to position [2307, 0]
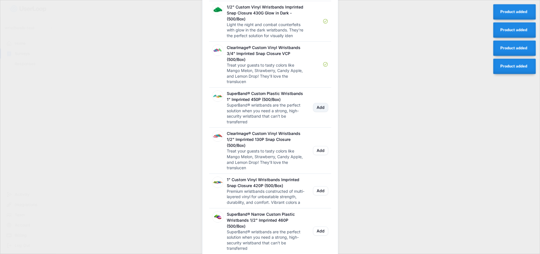
click at [324, 112] on button "Add" at bounding box center [320, 107] width 15 height 9
click at [322, 155] on button "Add" at bounding box center [320, 150] width 15 height 9
drag, startPoint x: 321, startPoint y: 200, endPoint x: 312, endPoint y: 196, distance: 9.8
click at [321, 195] on button "Add" at bounding box center [320, 190] width 15 height 9
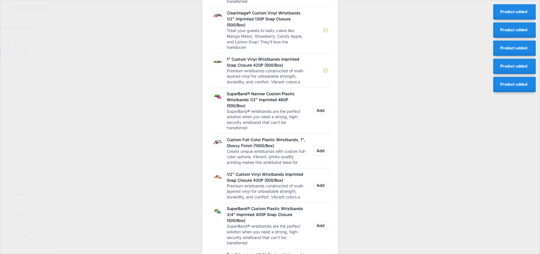
scroll to position [2449, 0]
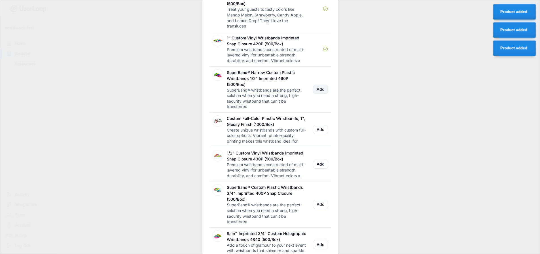
click at [321, 94] on button "Add" at bounding box center [320, 89] width 15 height 9
click at [319, 134] on button "Add" at bounding box center [320, 129] width 15 height 9
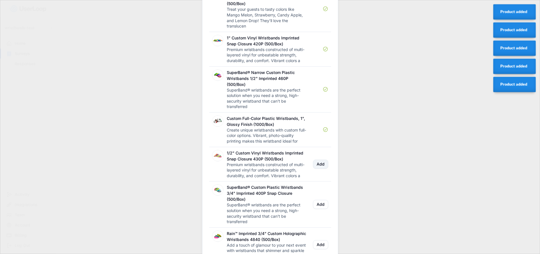
click at [321, 169] on button "Add" at bounding box center [320, 164] width 15 height 9
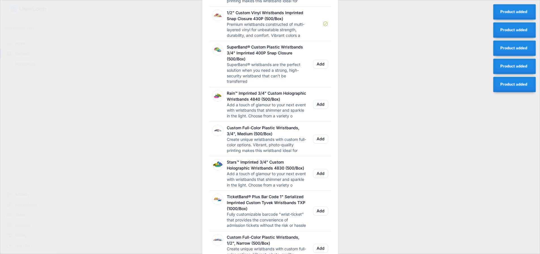
scroll to position [2591, 0]
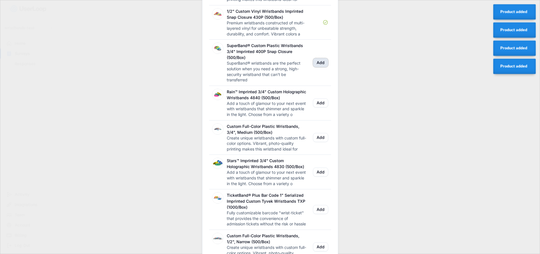
click at [321, 67] on button "Add" at bounding box center [320, 62] width 15 height 9
click at [321, 107] on button "Add" at bounding box center [320, 102] width 15 height 9
click at [323, 142] on button "Add" at bounding box center [320, 137] width 15 height 9
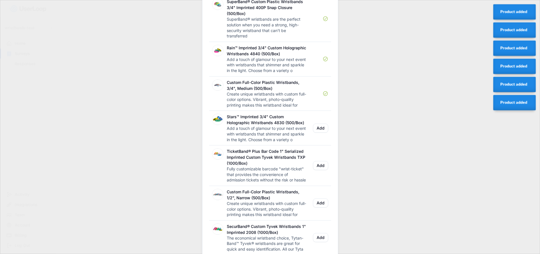
scroll to position [2676, 0]
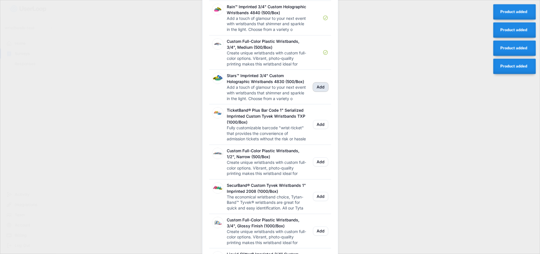
click at [321, 92] on button "Add" at bounding box center [320, 86] width 15 height 9
click at [322, 129] on button "Add" at bounding box center [320, 124] width 15 height 9
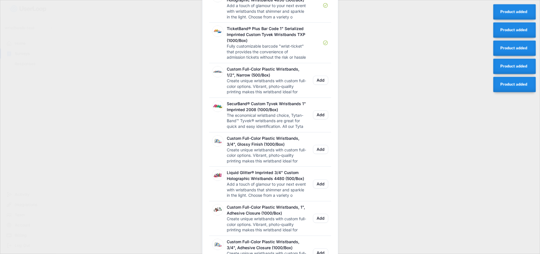
scroll to position [2761, 0]
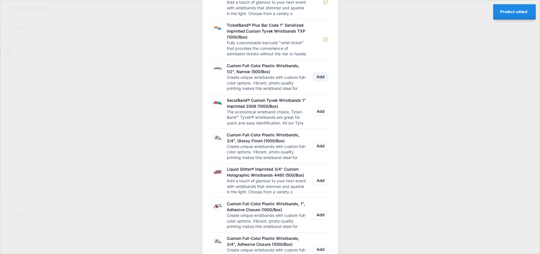
click at [320, 81] on button "Add" at bounding box center [320, 76] width 15 height 9
click at [323, 116] on button "Add" at bounding box center [320, 111] width 15 height 9
click at [322, 150] on button "Add" at bounding box center [320, 145] width 15 height 9
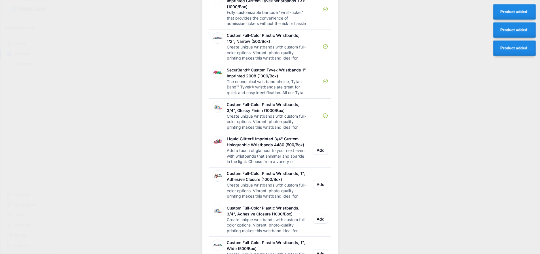
scroll to position [2846, 0]
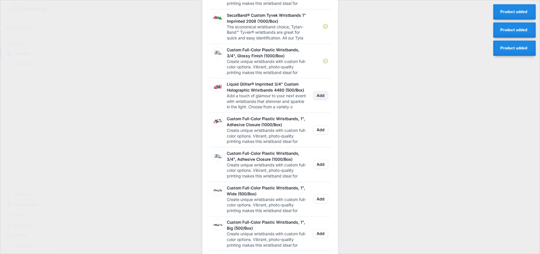
click at [317, 100] on button "Add" at bounding box center [320, 95] width 15 height 9
click at [319, 134] on button "Add" at bounding box center [320, 129] width 15 height 9
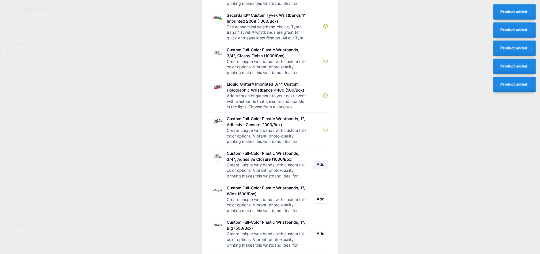
click at [321, 169] on button "Add" at bounding box center [320, 164] width 15 height 9
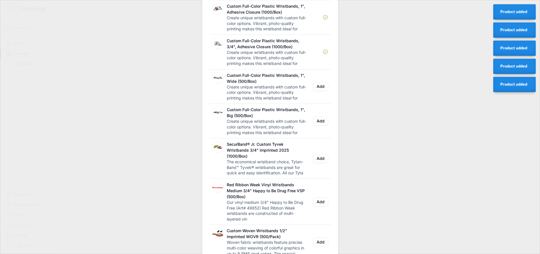
scroll to position [2987, 0]
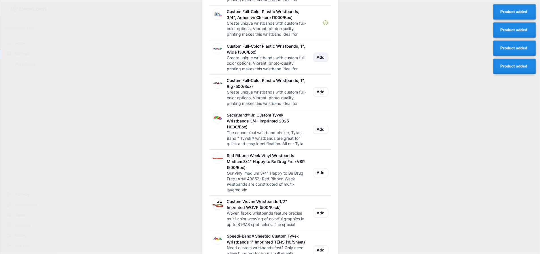
click at [324, 62] on button "Add" at bounding box center [320, 57] width 15 height 9
click at [319, 96] on button "Add" at bounding box center [320, 91] width 15 height 9
click at [321, 134] on button "Add" at bounding box center [320, 129] width 15 height 9
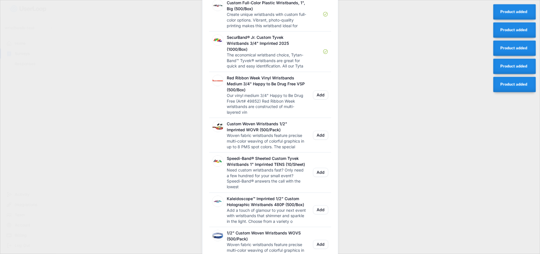
scroll to position [3072, 0]
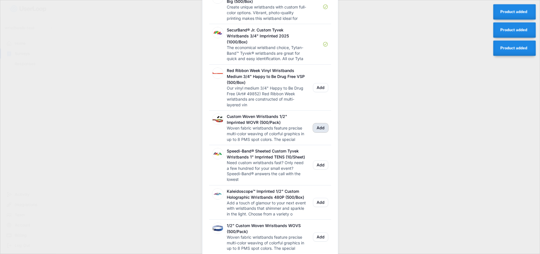
click at [322, 132] on button "Add" at bounding box center [320, 127] width 15 height 9
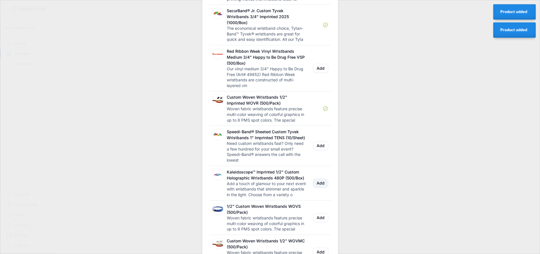
scroll to position [3129, 0]
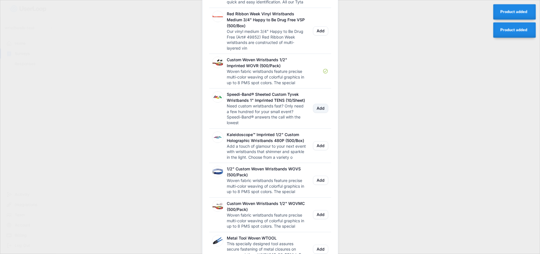
click at [324, 113] on button "Add" at bounding box center [320, 108] width 15 height 9
click at [324, 150] on button "Add" at bounding box center [320, 145] width 15 height 9
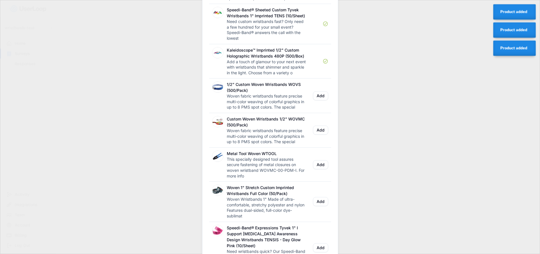
scroll to position [3214, 0]
click at [321, 100] on button "Add" at bounding box center [320, 95] width 15 height 9
click at [324, 134] on button "Add" at bounding box center [320, 129] width 15 height 9
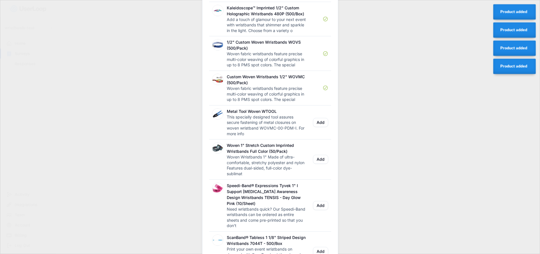
scroll to position [3271, 0]
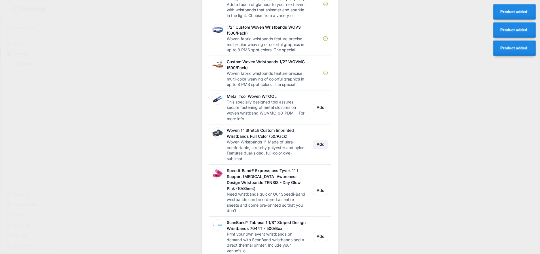
click at [323, 149] on button "Add" at bounding box center [320, 144] width 15 height 9
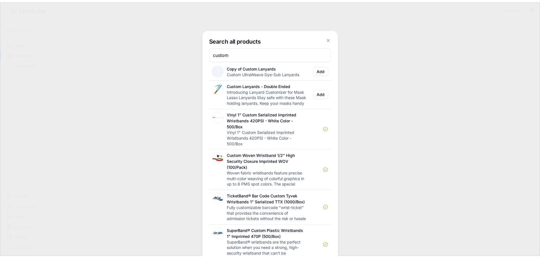
scroll to position [1810, 0]
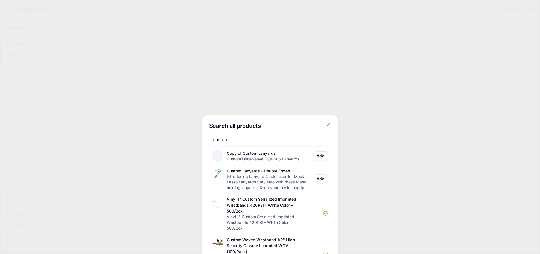
click at [328, 126] on icon at bounding box center [328, 125] width 6 height 6
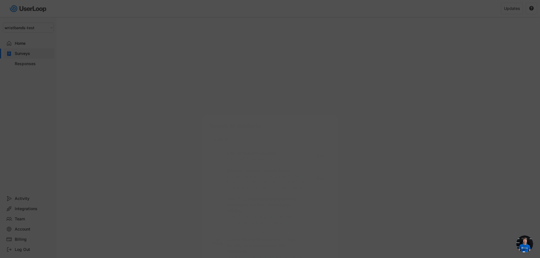
scroll to position [236, 0]
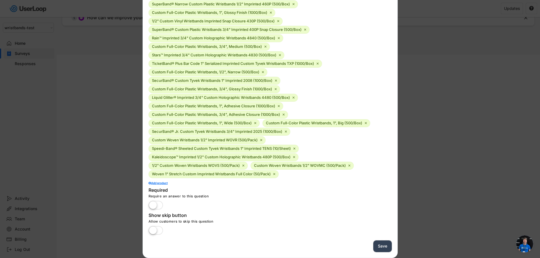
click at [383, 250] on button "Save" at bounding box center [382, 247] width 18 height 12
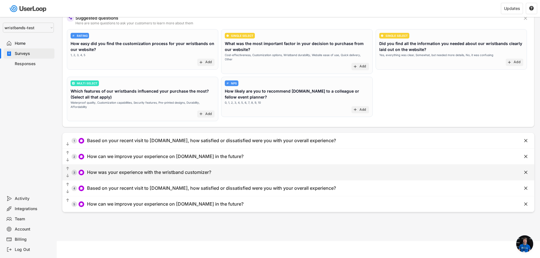
click at [156, 169] on div "How was your experience with the wristband customizer?" at bounding box center [149, 172] width 124 height 6
type input "How was your experience with the wristband customizer?"
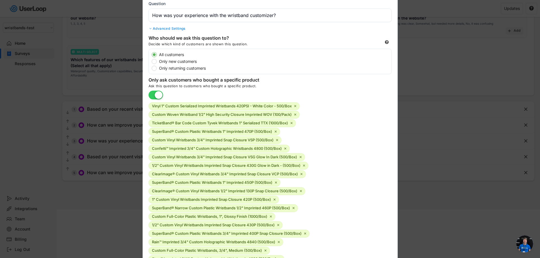
scroll to position [0, 0]
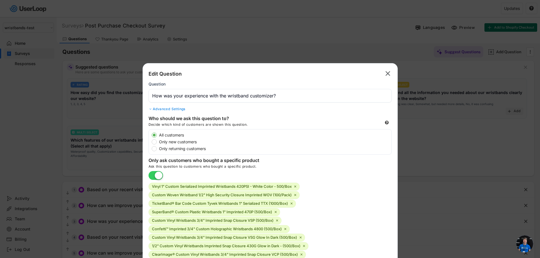
click at [385, 75] on text "" at bounding box center [387, 73] width 5 height 8
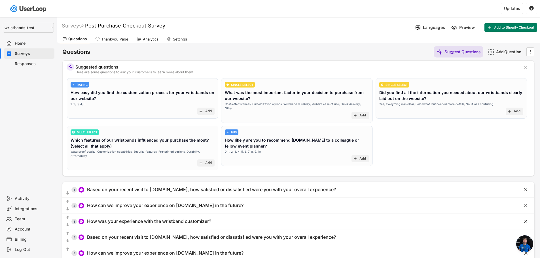
click at [173, 38] on div "Settings" at bounding box center [177, 39] width 26 height 9
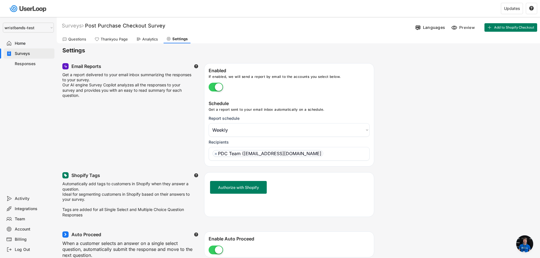
click at [109, 40] on div "Thankyou Page" at bounding box center [114, 39] width 27 height 5
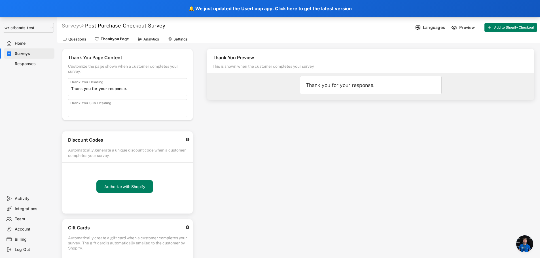
click at [77, 36] on div "Questions" at bounding box center [74, 39] width 29 height 9
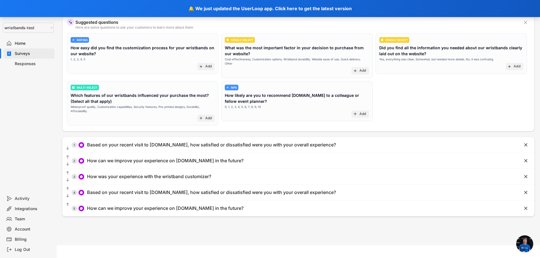
scroll to position [49, 0]
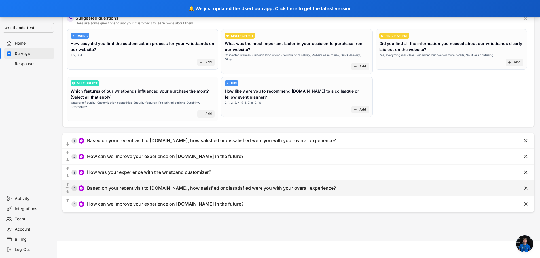
click at [67, 182] on text "" at bounding box center [67, 184] width 3 height 5
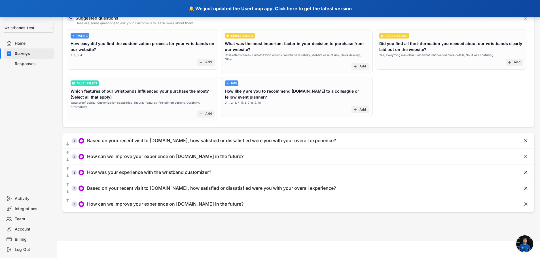
click at [273, 10] on div "🔔 We just updated the UserLoop app. Click here to get the latest version" at bounding box center [270, 8] width 540 height 17
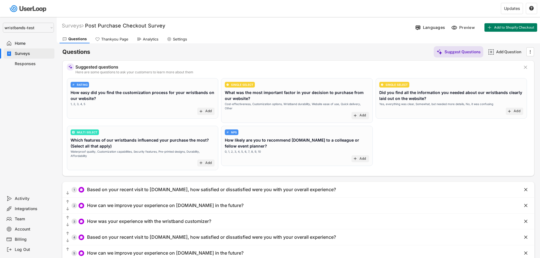
select select ""1348695171700984260__LOOKUP__1755087592031x530942177488485950""
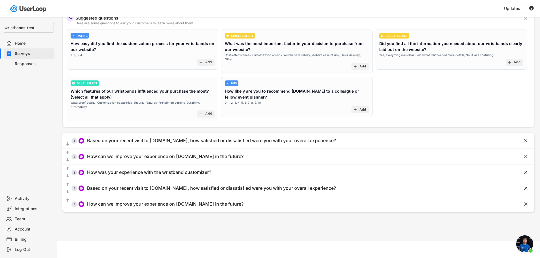
scroll to position [1338, 0]
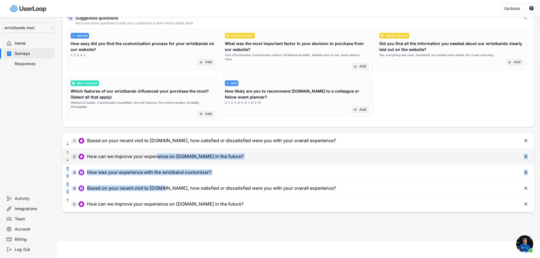
drag, startPoint x: 162, startPoint y: 183, endPoint x: 159, endPoint y: 148, distance: 35.5
click at [159, 148] on div " 1 Based on your recent visit to wristbands.com, how satisfied or dissatisfied…" at bounding box center [298, 172] width 472 height 79
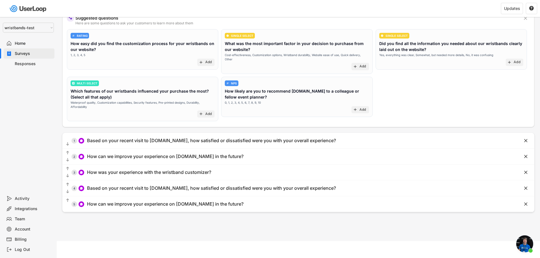
click at [158, 221] on div "Surveys Post Purchase Checkout Survey Languages Preview Add to Shopify Checkout…" at bounding box center [298, 104] width 483 height 273
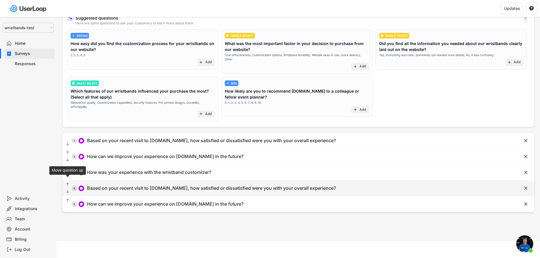
click at [67, 182] on text "" at bounding box center [67, 184] width 3 height 5
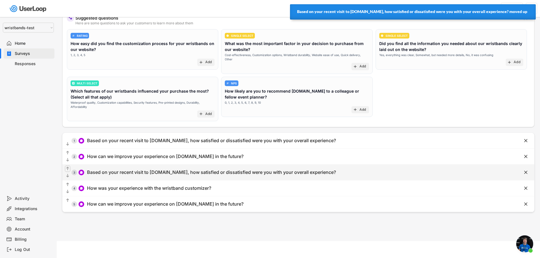
click at [68, 166] on text "" at bounding box center [67, 168] width 3 height 5
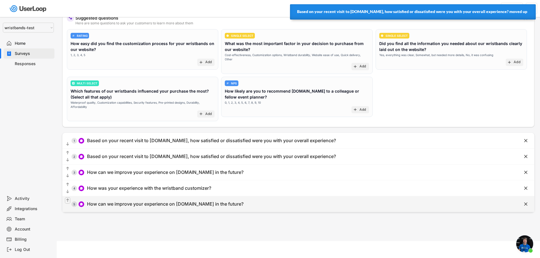
click at [67, 198] on text "" at bounding box center [67, 200] width 3 height 5
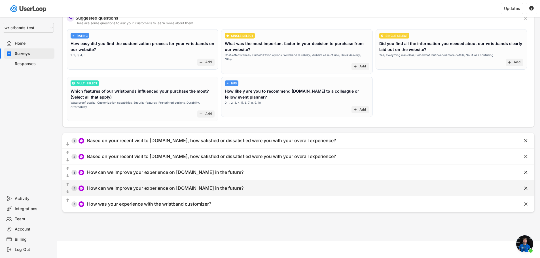
click at [151, 185] on div "How can we improve your experience on [DOMAIN_NAME] in the future?" at bounding box center [165, 188] width 156 height 6
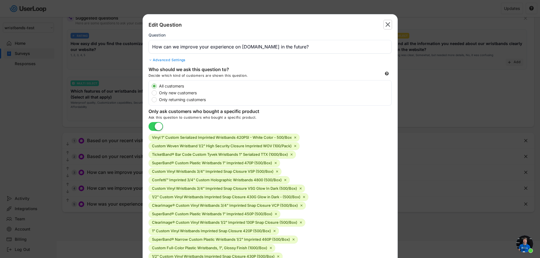
click at [387, 25] on text "" at bounding box center [387, 24] width 5 height 8
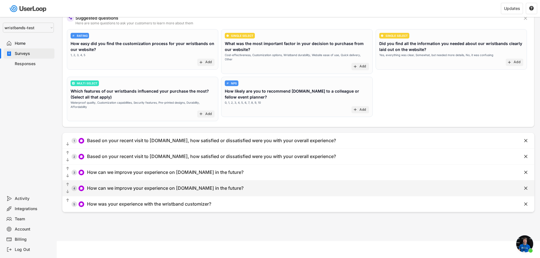
click at [152, 185] on div "How can we improve your experience on [DOMAIN_NAME] in the future?" at bounding box center [165, 188] width 156 height 6
type input "How can we improve your experience on [DOMAIN_NAME] in the future?"
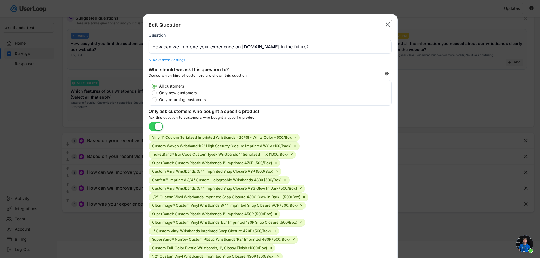
click at [389, 24] on text "" at bounding box center [387, 24] width 5 height 8
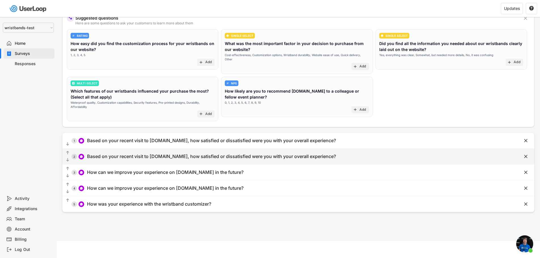
click at [151, 154] on div "Based on your recent visit to [DOMAIN_NAME], how satisfied or dissatisfied were…" at bounding box center [211, 157] width 249 height 6
type input "Based on your recent visit to [DOMAIN_NAME], how satisfied or dissatisfied were…"
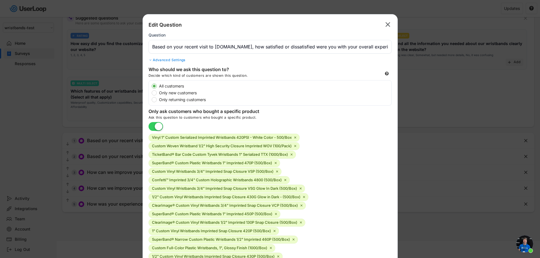
click at [387, 24] on text "" at bounding box center [387, 24] width 5 height 8
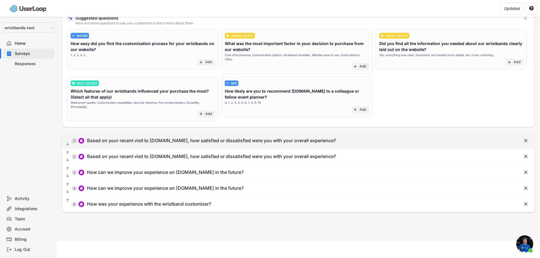
click at [170, 138] on div "Based on your recent visit to [DOMAIN_NAME], how satisfied or dissatisfied were…" at bounding box center [211, 141] width 249 height 6
type input "Based on your recent visit to [DOMAIN_NAME], how satisfied or dissatisfied were…"
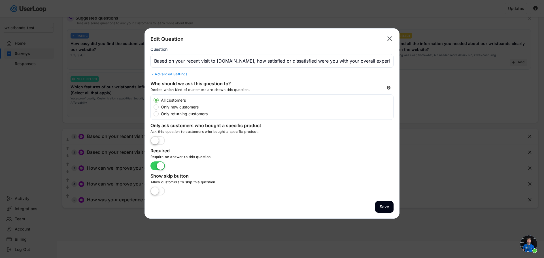
click at [391, 37] on text "" at bounding box center [389, 39] width 5 height 8
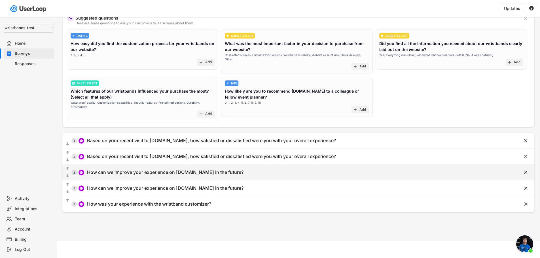
click at [156, 171] on div "How can we improve your experience on [DOMAIN_NAME] in the future?" at bounding box center [165, 172] width 156 height 6
type input "How can we improve your experience on [DOMAIN_NAME] in the future?"
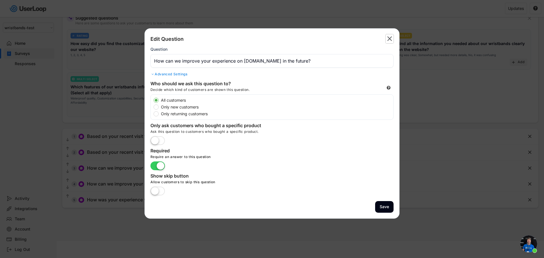
click at [390, 39] on text "" at bounding box center [389, 39] width 5 height 8
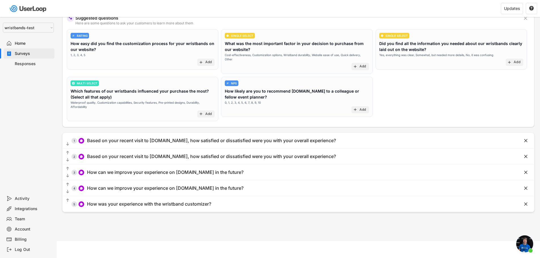
scroll to position [0, 0]
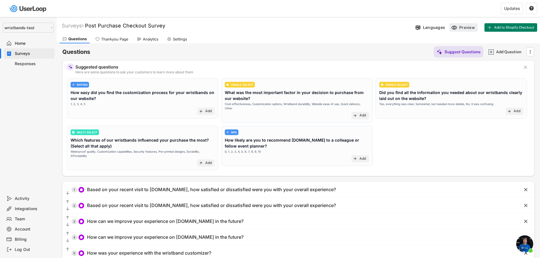
click at [466, 28] on div "Preview" at bounding box center [467, 27] width 17 height 5
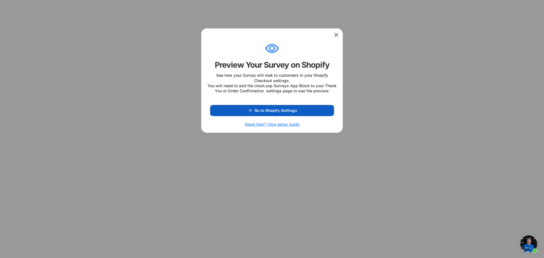
click at [283, 113] on span "Go to Shopify Settings" at bounding box center [275, 111] width 43 height 4
click at [342, 35] on div at bounding box center [271, 34] width 141 height 11
click at [338, 35] on icon at bounding box center [337, 35] width 6 height 6
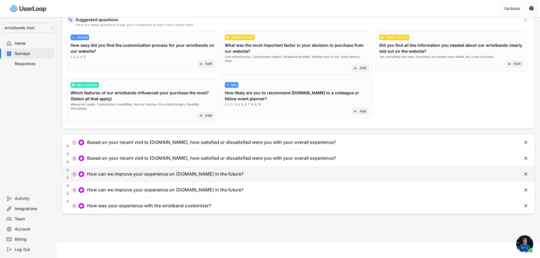
scroll to position [49, 0]
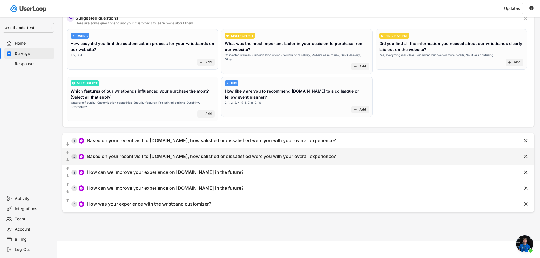
click at [238, 150] on div "  2 Based on your recent visit to wristbands.com, how satisfied or dissatisfi…" at bounding box center [284, 156] width 444 height 13
type input "Based on your recent visit to [DOMAIN_NAME], how satisfied or dissatisfied were…"
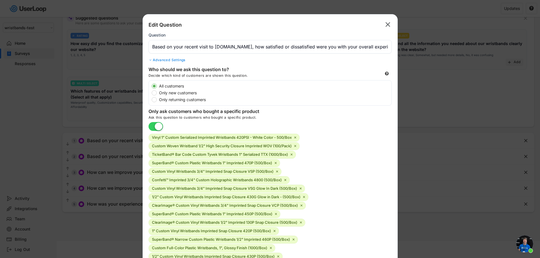
click at [389, 24] on text "" at bounding box center [387, 24] width 5 height 8
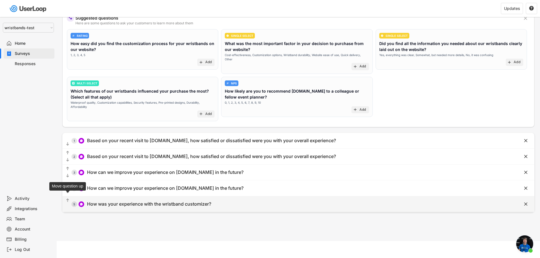
click at [68, 198] on text "" at bounding box center [67, 200] width 3 height 5
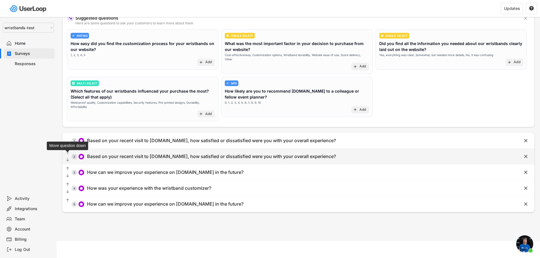
click at [67, 158] on text "" at bounding box center [67, 160] width 3 height 5
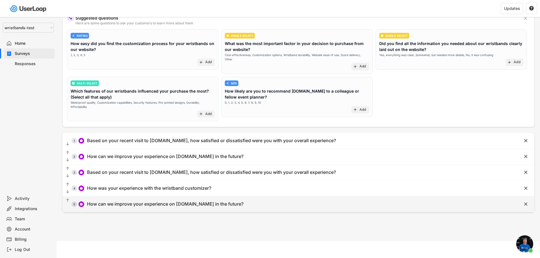
click at [126, 201] on div "How can we improve your experience on [DOMAIN_NAME] in the future?" at bounding box center [165, 204] width 156 height 6
type input "How can we improve your experience on [DOMAIN_NAME] in the future?"
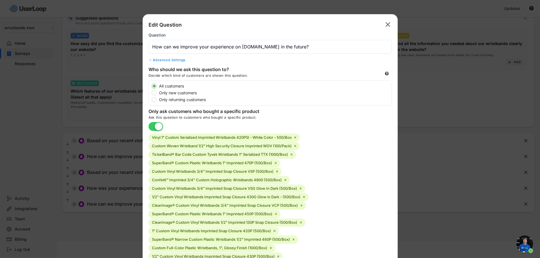
click at [387, 24] on text "" at bounding box center [387, 24] width 5 height 8
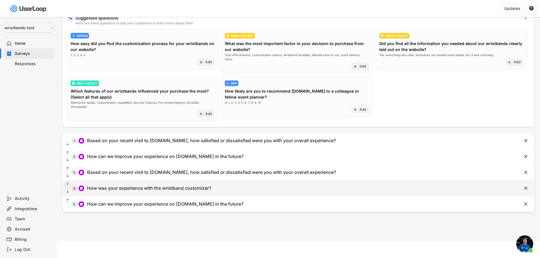
click at [69, 182] on text "" at bounding box center [67, 184] width 3 height 5
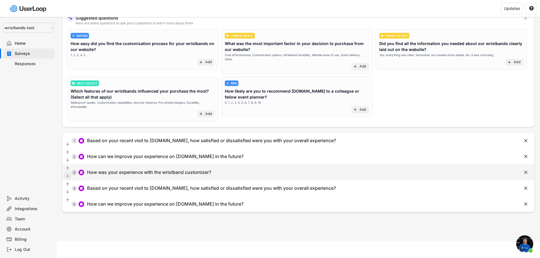
click at [67, 173] on text "" at bounding box center [67, 175] width 3 height 5
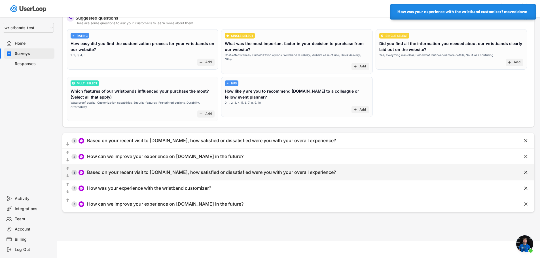
click at [68, 173] on text "" at bounding box center [67, 175] width 3 height 5
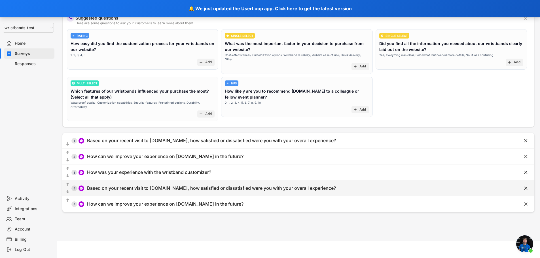
click at [104, 185] on div "Based on your recent visit to [DOMAIN_NAME], how satisfied or dissatisfied were…" at bounding box center [211, 188] width 249 height 6
type input "Based on your recent visit to [DOMAIN_NAME], how satisfied or dissatisfied were…"
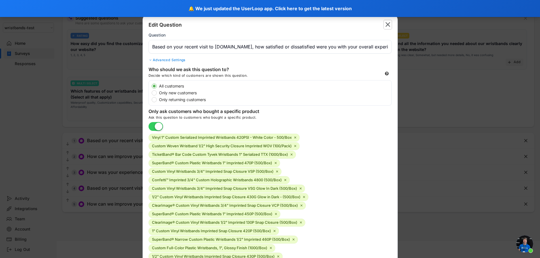
click at [388, 25] on text "" at bounding box center [387, 24] width 5 height 8
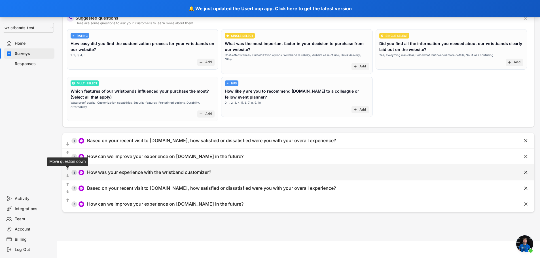
click at [68, 173] on text "" at bounding box center [67, 175] width 3 height 5
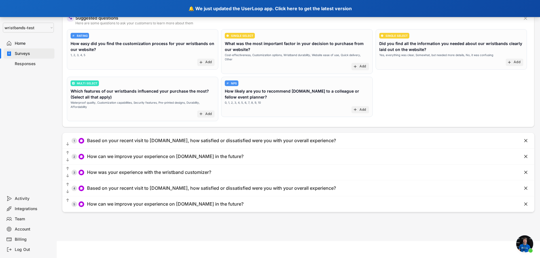
click at [311, 9] on div "🔔 We just updated the UserLoop app. Click here to get the latest version" at bounding box center [270, 8] width 540 height 17
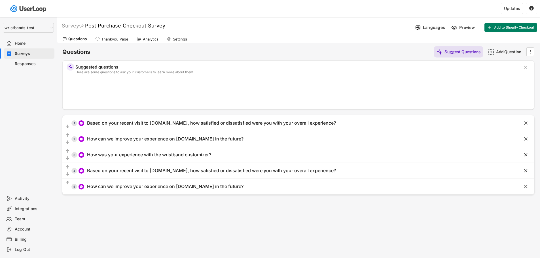
select select ""1348695171700984260__LOOKUP__1755087592031x530942177488485950""
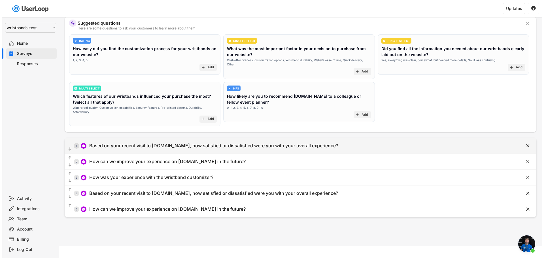
scroll to position [47, 0]
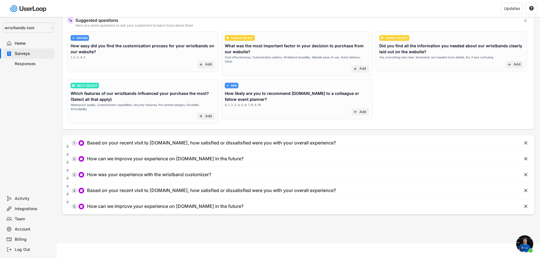
click at [525, 241] on span "Open chat" at bounding box center [524, 244] width 17 height 17
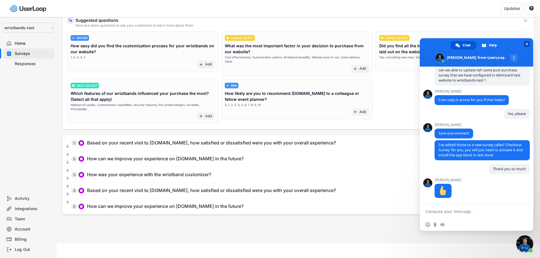
click at [527, 46] on span "Close chat" at bounding box center [527, 44] width 6 height 6
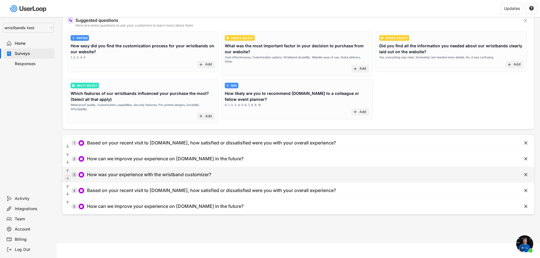
click at [68, 176] on text "" at bounding box center [67, 178] width 3 height 5
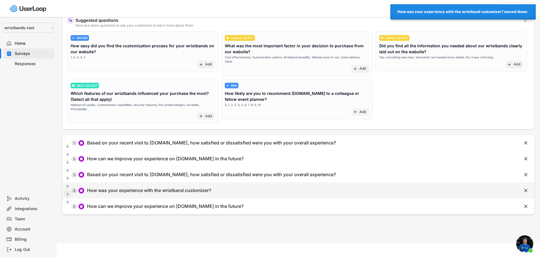
click at [67, 192] on text "" at bounding box center [67, 194] width 3 height 5
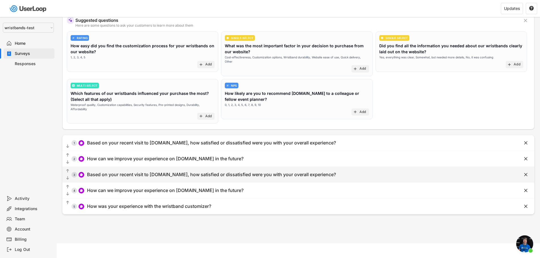
click at [143, 173] on div "Based on your recent visit to [DOMAIN_NAME], how satisfied or dissatisfied were…" at bounding box center [211, 175] width 249 height 6
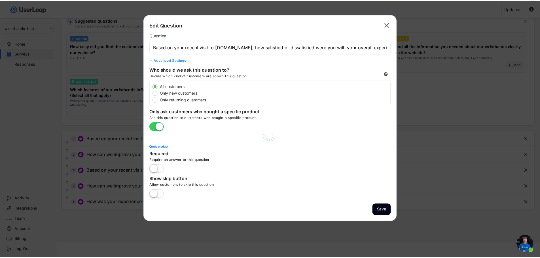
scroll to position [0, 0]
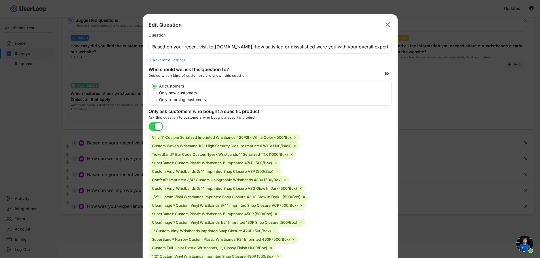
click at [387, 24] on text "" at bounding box center [387, 24] width 5 height 8
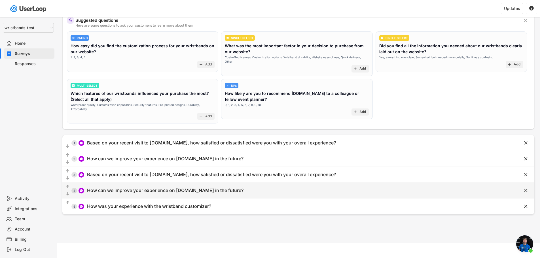
click at [181, 188] on div "How can we improve your experience on [DOMAIN_NAME] in the future?" at bounding box center [165, 191] width 156 height 6
type input "How can we improve your experience on [DOMAIN_NAME] in the future?"
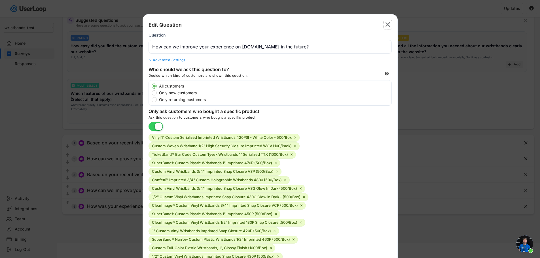
click at [389, 24] on text "" at bounding box center [387, 24] width 5 height 8
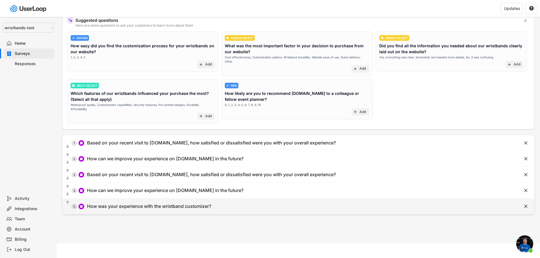
click at [183, 204] on div "How was your experience with the wristband customizer?" at bounding box center [149, 206] width 124 height 6
type input "How was your experience with the wristband customizer?"
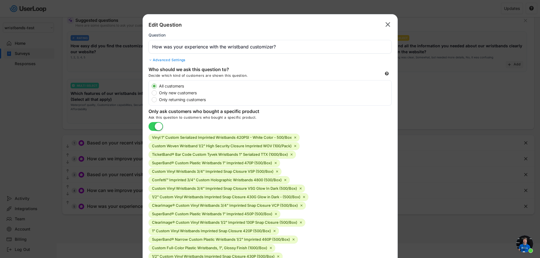
click at [387, 25] on text "" at bounding box center [387, 24] width 5 height 8
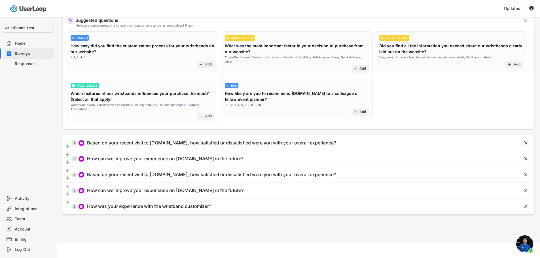
click at [525, 244] on span "Open chat" at bounding box center [524, 244] width 17 height 17
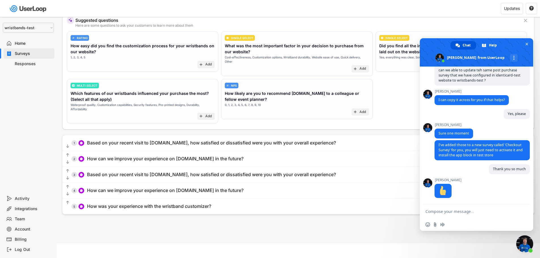
click at [469, 213] on textarea "Compose your message..." at bounding box center [470, 211] width 91 height 14
type textarea "Hi"
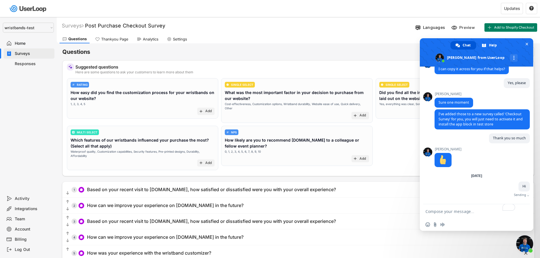
scroll to position [1363, 0]
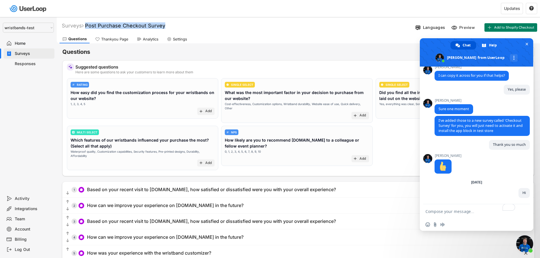
drag, startPoint x: 169, startPoint y: 26, endPoint x: 89, endPoint y: 21, distance: 80.3
click at [89, 21] on div "Surveys Post Purchase Checkout Survey  Languages Preview Add to Shopify Checko…" at bounding box center [298, 26] width 483 height 15
copy font "Post Purchase Checkout Survey"
click at [451, 210] on textarea "To enrich screen reader interactions, please activate Accessibility in Grammarl…" at bounding box center [470, 211] width 91 height 14
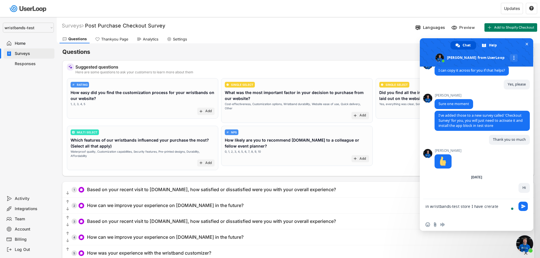
scroll to position [1368, 0]
click at [461, 212] on textarea "in wristbands-test store I have crerated teh questions in which 1 and 2" at bounding box center [470, 208] width 91 height 19
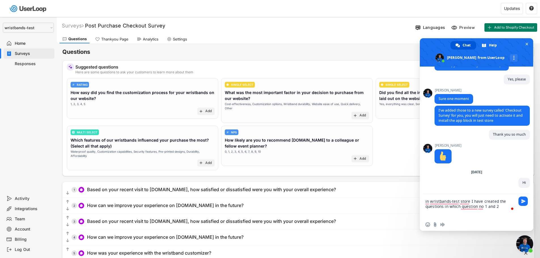
click at [501, 205] on textarea "in wristbands-test store I have created the questions in which question no 1 an…" at bounding box center [470, 206] width 91 height 24
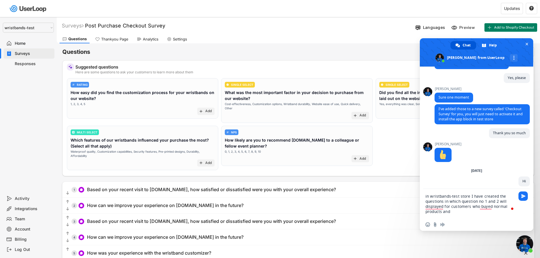
type textarea "in wristbands-test store I have created the questions in which question no 1 an…"
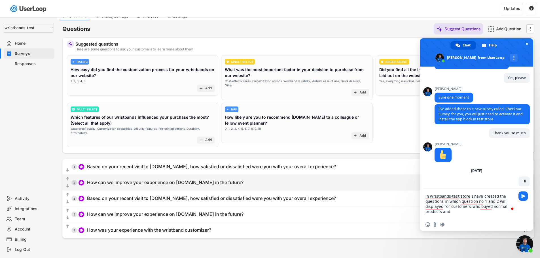
scroll to position [24, 0]
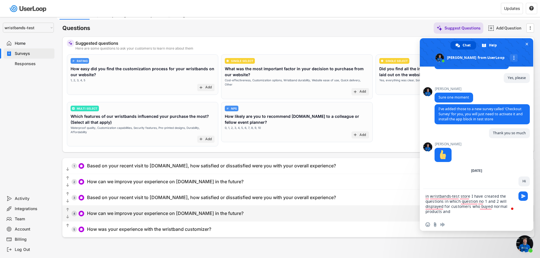
select select ""1348695171700984260__LOOKUP__1755075273842x880989460480687400""
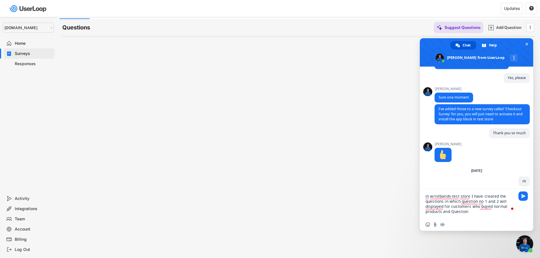
type textarea "in wristbands-test store I have created the questions in which question no 1 an…"
select select ""1348695171700984260__LOOKUP__1753345952268x539074249660034500""
type textarea "in wristbands-test store I have created the questions in which question no 1 an…"
select select ""1348695171700984260__LOOKUP__1755087592031x530942177488485950""
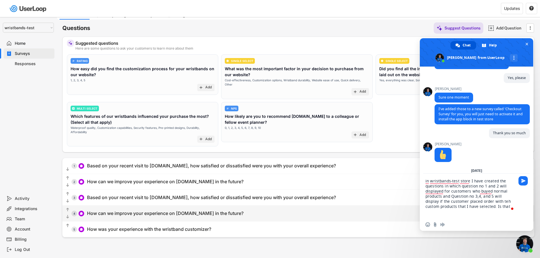
type textarea "in wristbands-test store I have created the questions in which question no 1 an…"
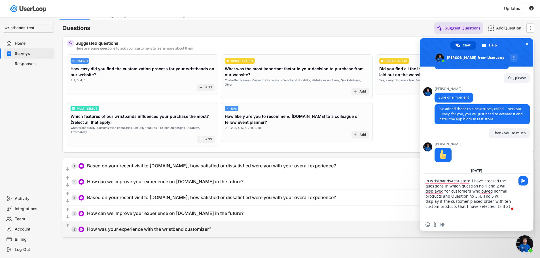
click at [215, 233] on div "  5 How was your experience with the wristband customizer? " at bounding box center [298, 230] width 472 height 16
type input "How was your experience with the wristband customizer?"
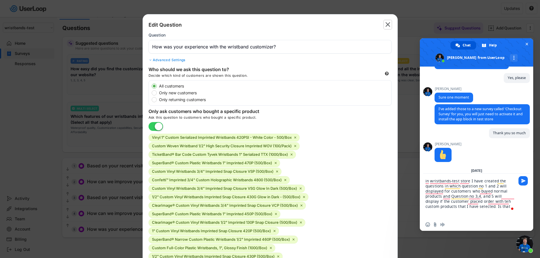
click at [389, 26] on text "" at bounding box center [387, 24] width 5 height 8
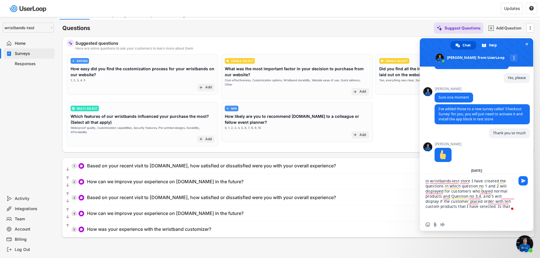
click at [497, 209] on textarea "in wristbands-test store I have created the questions in which question no 1 an…" at bounding box center [470, 196] width 91 height 45
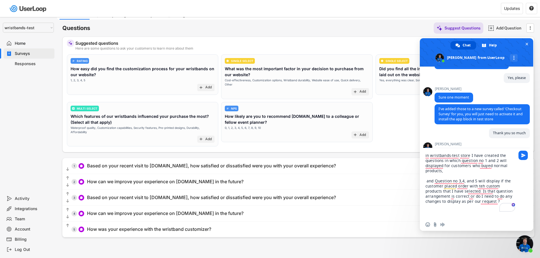
drag, startPoint x: 434, startPoint y: 181, endPoint x: 425, endPoint y: 182, distance: 9.7
click at [425, 182] on div "in wristbands-test store I have created the questions in which question no 1 an…" at bounding box center [476, 183] width 113 height 70
type textarea "In the wristbands-test store, I have created the questions, in which questions …"
click at [523, 156] on span "Send" at bounding box center [523, 155] width 4 height 4
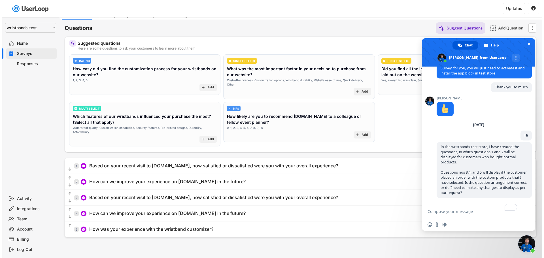
scroll to position [1420, 0]
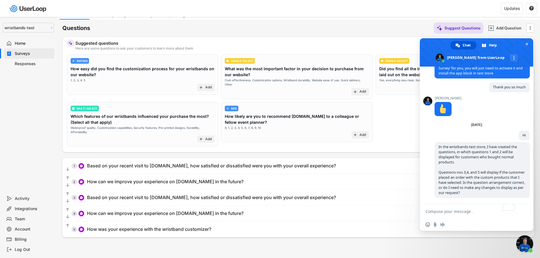
click at [449, 212] on textarea "To enrich screen reader interactions, please activate Accessibility in Grammarl…" at bounding box center [470, 211] width 91 height 14
type textarea "C"
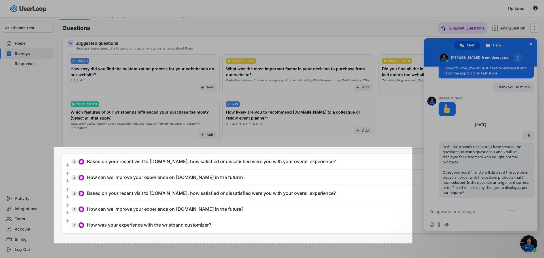
drag, startPoint x: 54, startPoint y: 147, endPoint x: 413, endPoint y: 243, distance: 371.4
click at [413, 243] on div "1265 X 340" at bounding box center [272, 129] width 544 height 307
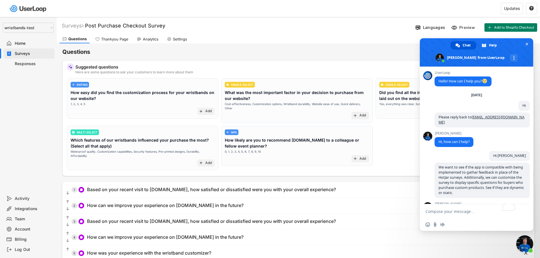
select select ""1348695171700984260__LOOKUP__1755087592031x530942177488485950""
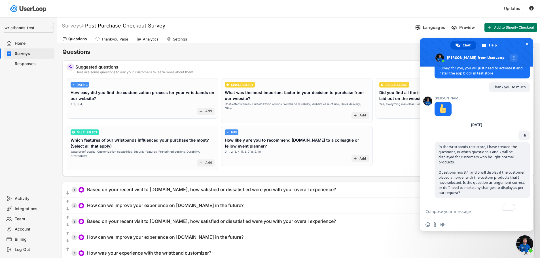
scroll to position [49, 0]
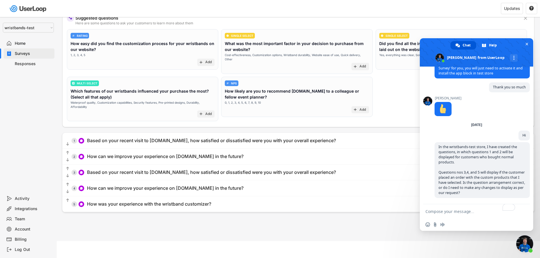
click at [441, 216] on textarea "To enrich screen reader interactions, please activate Accessibility in Grammarl…" at bounding box center [470, 211] width 91 height 14
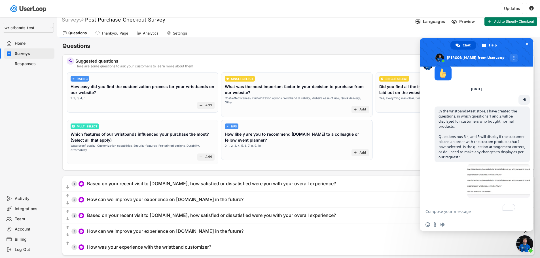
scroll to position [0, 0]
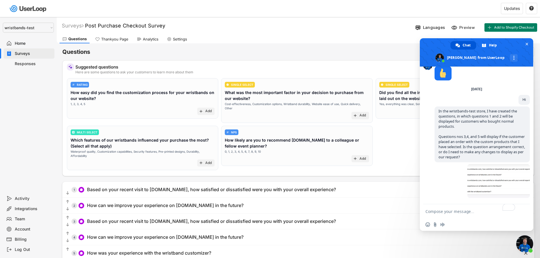
click at [168, 26] on div "Surveys Post Purchase Checkout Survey " at bounding box center [235, 25] width 356 height 7
drag, startPoint x: 168, startPoint y: 26, endPoint x: 88, endPoint y: 23, distance: 80.5
click at [88, 23] on div "Surveys Post Purchase Checkout Survey " at bounding box center [235, 25] width 356 height 7
copy font "Post Purchase Checkout Survey"
click at [452, 215] on textarea "To enrich screen reader interactions, please activate Accessibility in Grammarl…" at bounding box center [470, 211] width 91 height 14
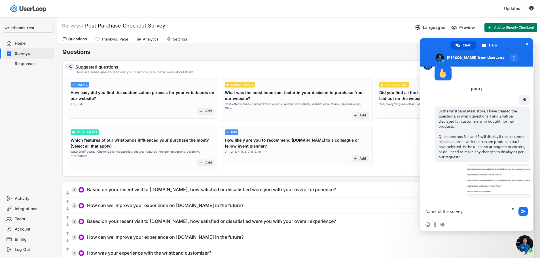
paste textarea "Post Purchase Checkout Survey"
type textarea "Name of the survey: Post Purchase Checkout Survey"
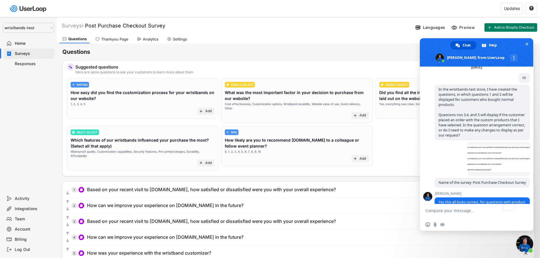
scroll to position [1502, 0]
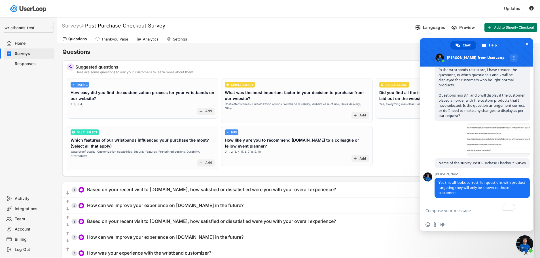
click at [448, 213] on textarea "To enrich screen reader interactions, please activate Accessibility in Grammarl…" at bounding box center [470, 211] width 91 height 14
drag, startPoint x: 492, startPoint y: 212, endPoint x: 424, endPoint y: 211, distance: 68.0
click at [424, 211] on div "Let me check by placing an order" at bounding box center [476, 211] width 113 height 14
type textarea "Let me check by placing an order"
click at [488, 211] on textarea "Let me check by placing an order" at bounding box center [470, 211] width 91 height 14
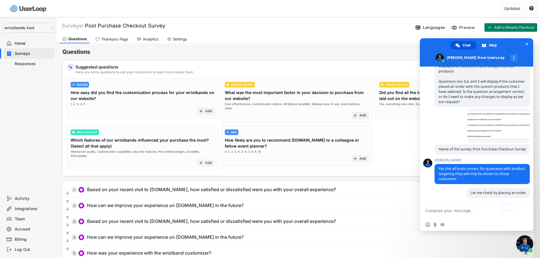
scroll to position [49, 0]
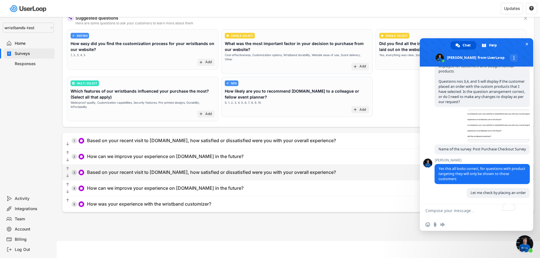
click at [165, 169] on div "Based on your recent visit to [DOMAIN_NAME], how satisfied or dissatisfied were…" at bounding box center [211, 172] width 249 height 6
type input "Based on your recent visit to [DOMAIN_NAME], how satisfied or dissatisfied were…"
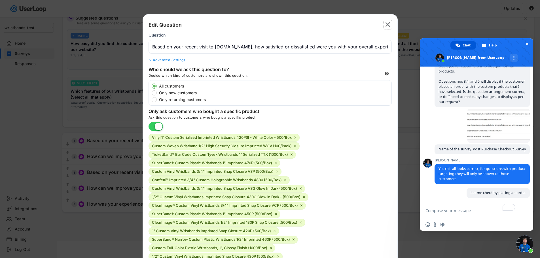
click at [388, 22] on text "" at bounding box center [387, 24] width 5 height 8
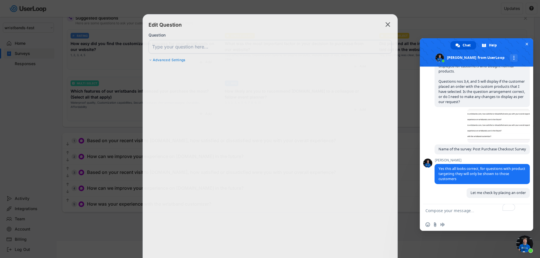
scroll to position [0, 0]
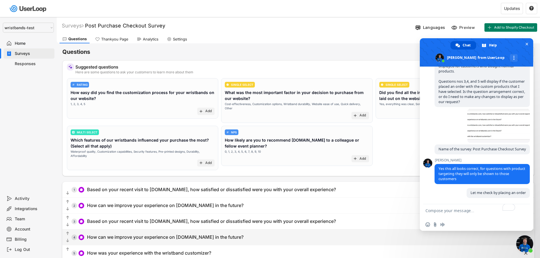
click at [202, 234] on div "How can we improve your experience on [DOMAIN_NAME] in the future?" at bounding box center [165, 237] width 156 height 6
type input "How can we improve your experience on [DOMAIN_NAME] in the future?"
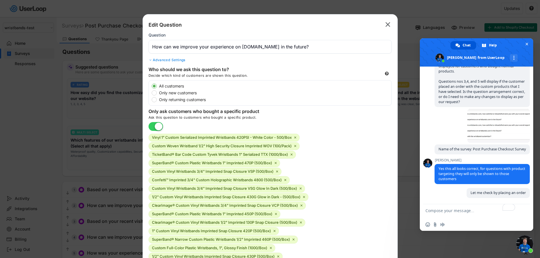
click at [390, 24] on icon "" at bounding box center [388, 24] width 8 height 9
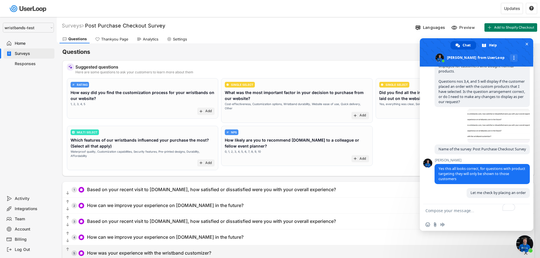
click at [201, 251] on div "How was your experience with the wristband customizer?" at bounding box center [149, 253] width 124 height 6
type input "How was your experience with the wristband customizer?"
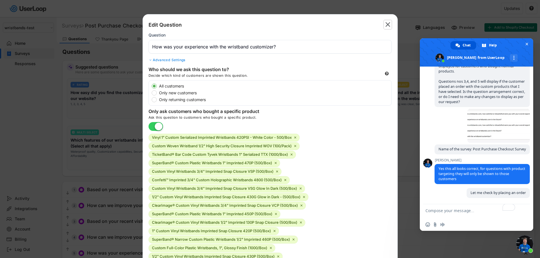
click at [388, 27] on text "" at bounding box center [387, 24] width 5 height 8
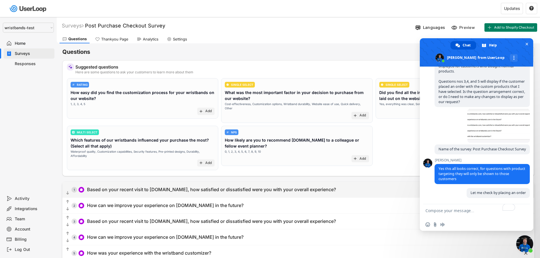
click at [215, 187] on div "Based on your recent visit to [DOMAIN_NAME], how satisfied or dissatisfied were…" at bounding box center [211, 190] width 249 height 6
type input "Based on your recent visit to [DOMAIN_NAME], how satisfied or dissatisfied were…"
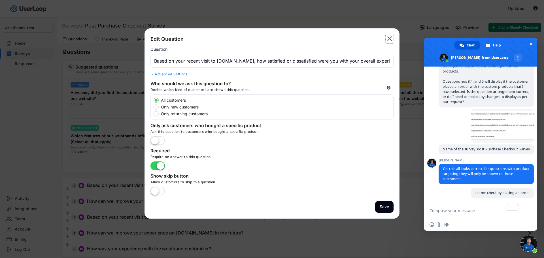
click at [389, 39] on text "" at bounding box center [389, 39] width 5 height 8
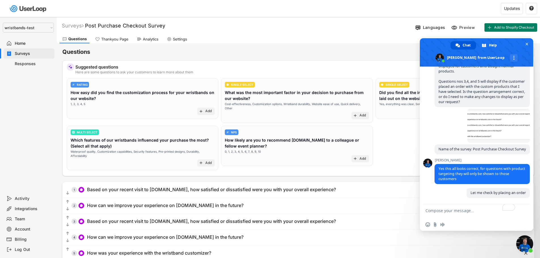
click at [465, 211] on textarea "To enrich screen reader interactions, please activate Accessibility in Grammarl…" at bounding box center [470, 211] width 91 height 14
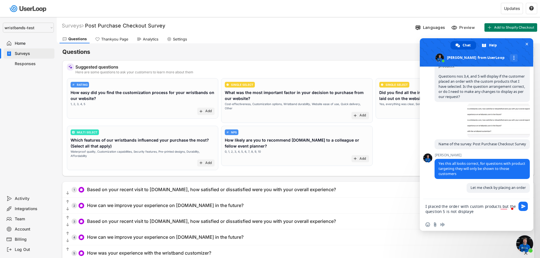
type textarea "I placed the order with custom products but the question 5 is not displayed"
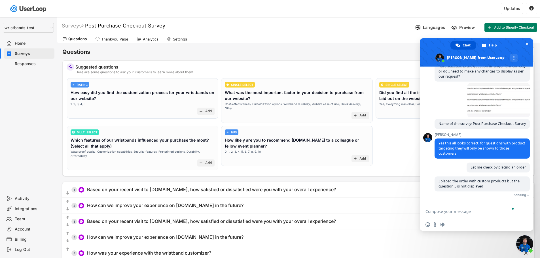
scroll to position [1533, 0]
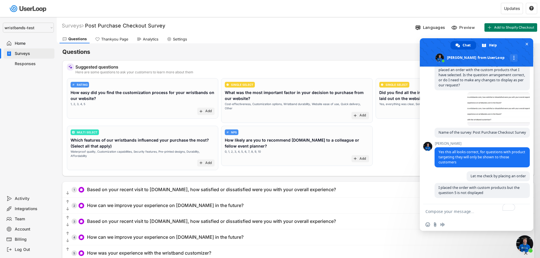
click at [453, 212] on textarea "To enrich screen reader interactions, please activate Accessibility in Grammarl…" at bounding box center [470, 211] width 91 height 14
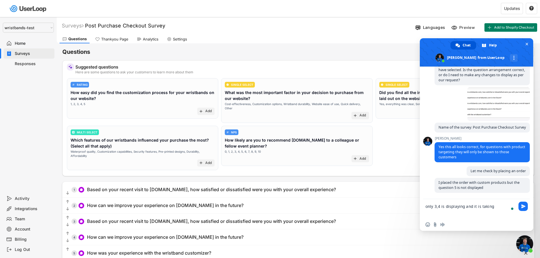
scroll to position [1538, 0]
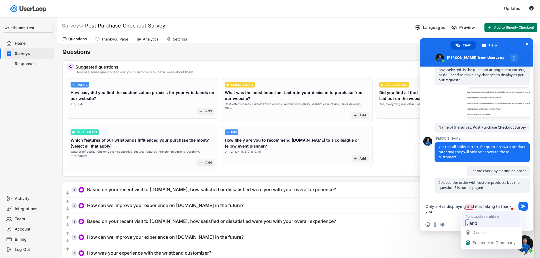
type textarea "Only 3,4 is displaying, and it is taking to thank you"
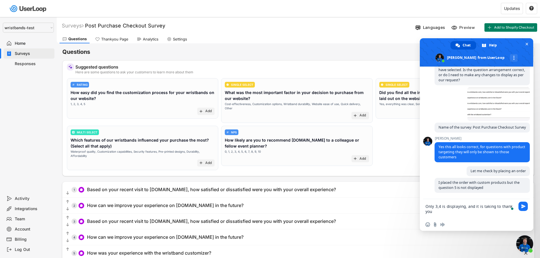
click at [439, 213] on textarea "Only 3,4 is displaying, and it is taking to thank you" at bounding box center [470, 208] width 91 height 19
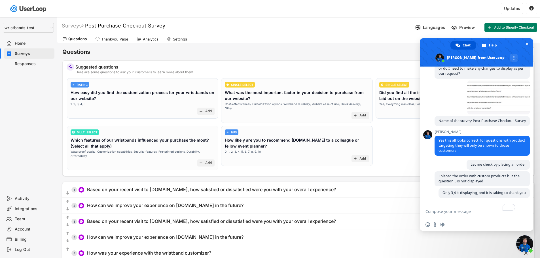
scroll to position [1550, 0]
click at [229, 218] on div "Based on your recent visit to [DOMAIN_NAME], how satisfied or dissatisfied were…" at bounding box center [211, 221] width 249 height 6
type input "Based on your recent visit to [DOMAIN_NAME], how satisfied or dissatisfied were…"
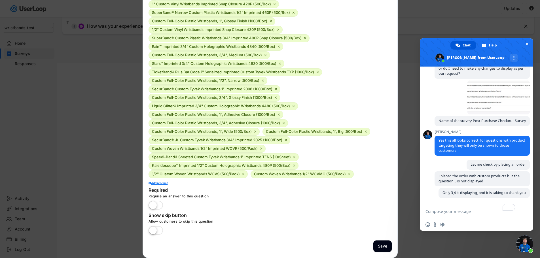
scroll to position [1584, 0]
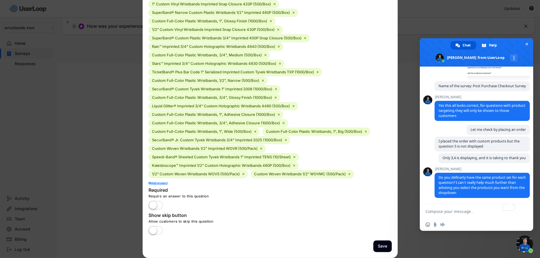
click at [433, 211] on textarea "To enrich screen reader interactions, please activate Accessibility in Grammarl…" at bounding box center [470, 211] width 91 height 14
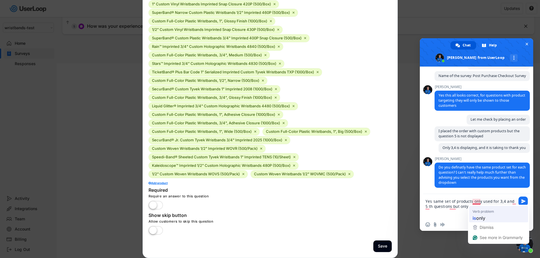
type textarea "Yes same set of products is only used for 3,4 and 5 th questions but only 3,4 a…"
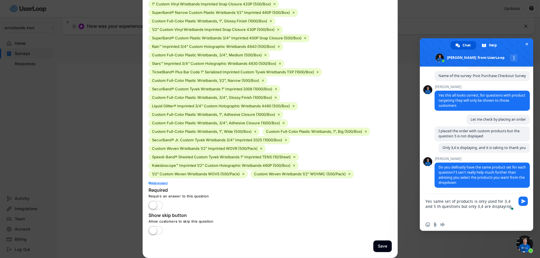
click at [508, 204] on textarea "Yes same set of products is only used for 3,4 and 5 th questions but only 3,4 a…" at bounding box center [470, 206] width 91 height 24
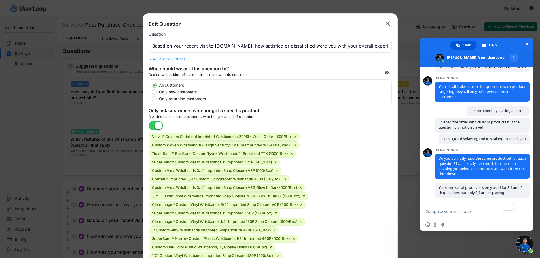
scroll to position [0, 0]
click at [389, 26] on text "" at bounding box center [387, 24] width 5 height 8
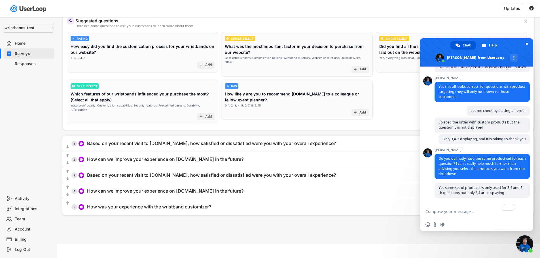
scroll to position [49, 0]
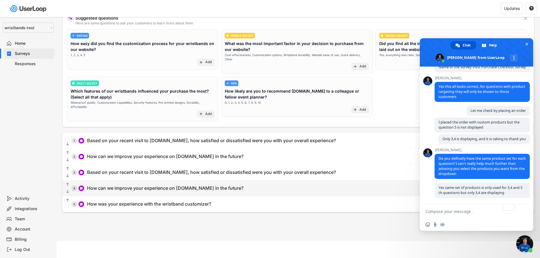
click at [223, 185] on div "How can we improve your experience on [DOMAIN_NAME] in the future?" at bounding box center [165, 188] width 156 height 6
type input "How can we improve your experience on [DOMAIN_NAME] in the future?"
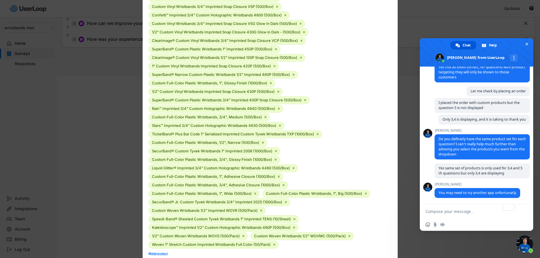
scroll to position [214, 0]
click at [447, 209] on textarea "To enrich screen reader interactions, please activate Accessibility in Grammarl…" at bounding box center [470, 211] width 91 height 14
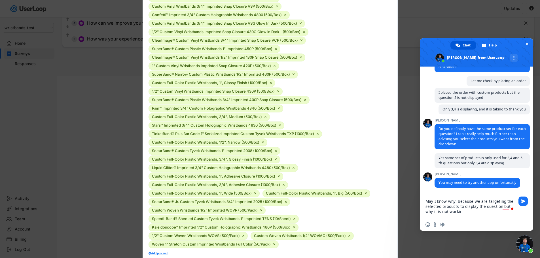
type textarea "May I know why, because we are targeting the selected products to display the q…"
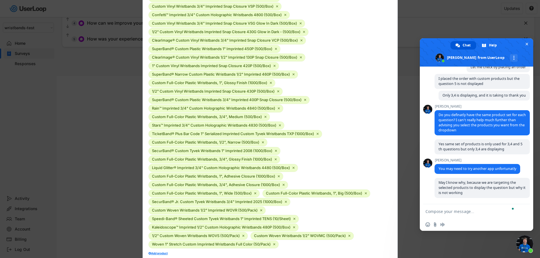
scroll to position [1647, 0]
type textarea "As you saifd before that is possible"
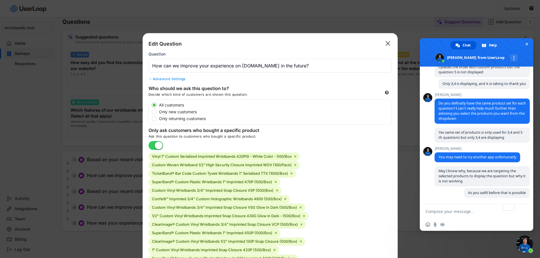
scroll to position [30, 0]
click at [390, 44] on icon "" at bounding box center [388, 43] width 8 height 9
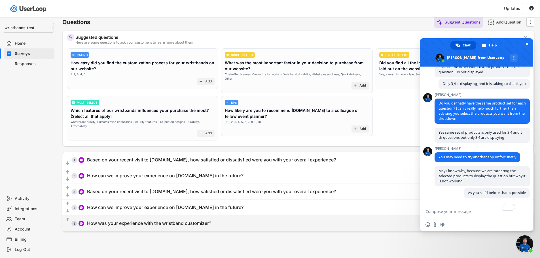
click at [192, 220] on div "How was your experience with the wristband customizer?" at bounding box center [149, 223] width 124 height 6
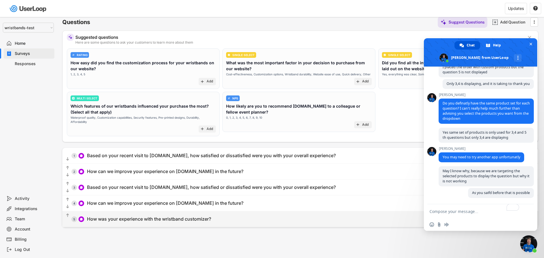
type input "How was your experience with the wristband customizer?"
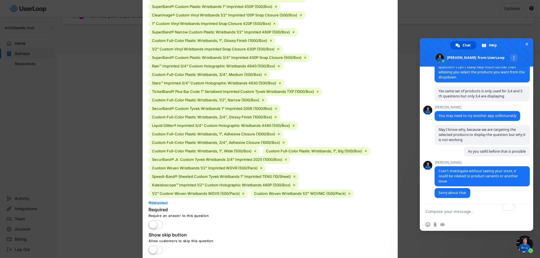
scroll to position [1700, 0]
click at [459, 210] on textarea "To enrich screen reader interactions, please activate Accessibility in Grammarl…" at bounding box center [470, 211] width 91 height 14
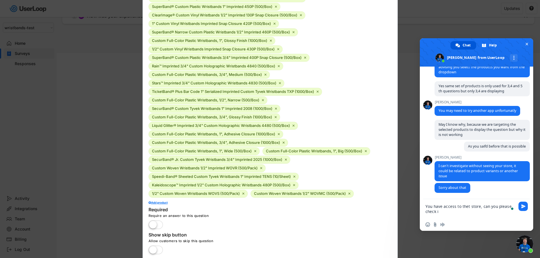
type textarea "You have access to thet store, can you please check it"
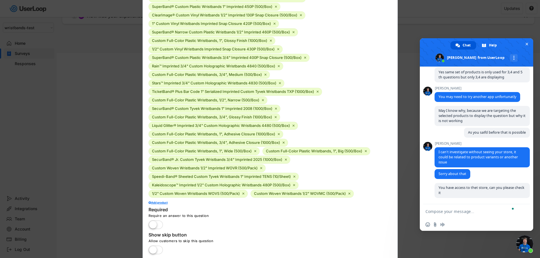
scroll to position [1719, 0]
click at [459, 210] on textarea "To enrich screen reader interactions, please activate Accessibility in Grammarl…" at bounding box center [470, 211] width 91 height 14
drag, startPoint x: 459, startPoint y: 210, endPoint x: 342, endPoint y: 107, distance: 155.8
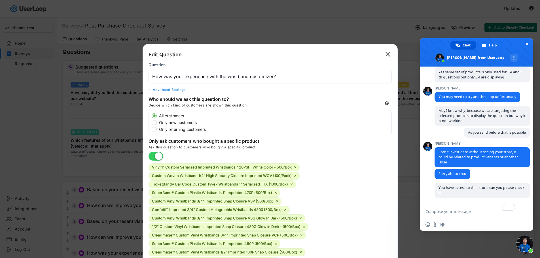
scroll to position [12, 0]
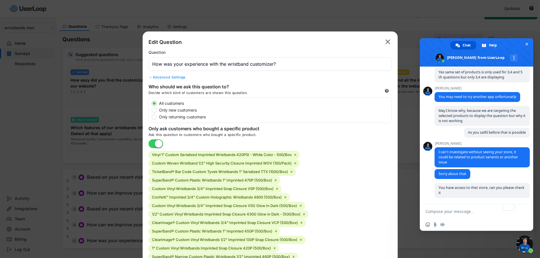
click at [387, 41] on text "" at bounding box center [387, 42] width 5 height 8
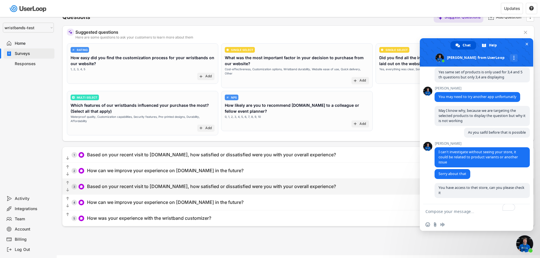
scroll to position [36, 0]
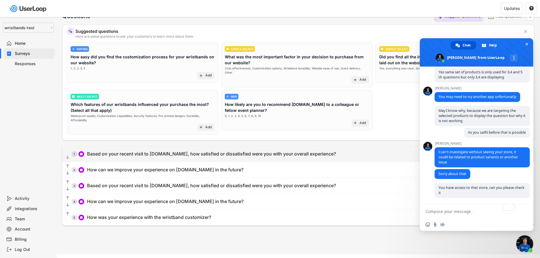
click at [213, 151] on div "Based on your recent visit to [DOMAIN_NAME], how satisfied or dissatisfied were…" at bounding box center [211, 154] width 249 height 6
type input "Based on your recent visit to [DOMAIN_NAME], how satisfied or dissatisfied were…"
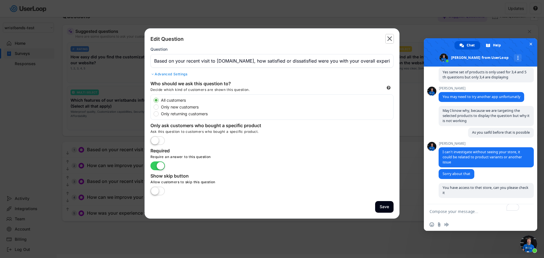
click at [389, 38] on text "" at bounding box center [389, 39] width 5 height 8
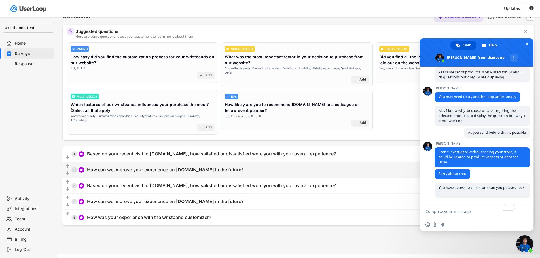
click at [216, 167] on div "How can we improve your experience on [DOMAIN_NAME] in the future?" at bounding box center [165, 170] width 156 height 6
type input "How can we improve your experience on [DOMAIN_NAME] in the future?"
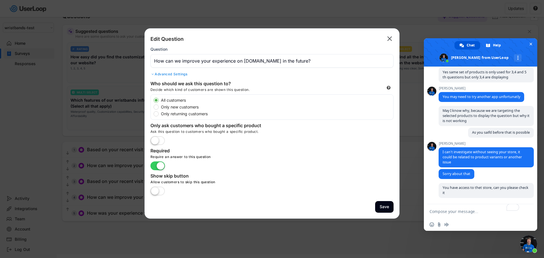
click at [391, 41] on text "" at bounding box center [389, 39] width 5 height 8
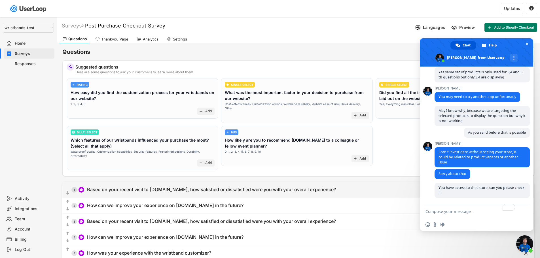
scroll to position [49, 0]
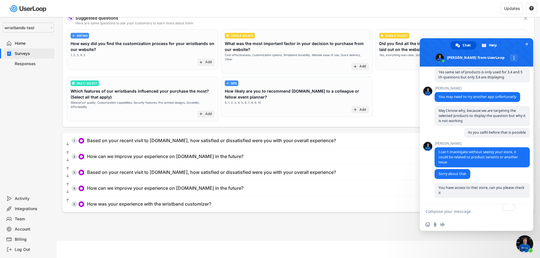
click at [23, 217] on div "Team" at bounding box center [33, 219] width 37 height 5
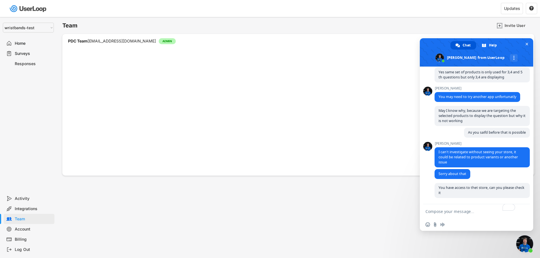
click at [451, 212] on textarea "To enrich screen reader interactions, please activate Accessibility in Grammarl…" at bounding box center [470, 211] width 91 height 14
click at [20, 51] on div "Surveys" at bounding box center [33, 53] width 37 height 5
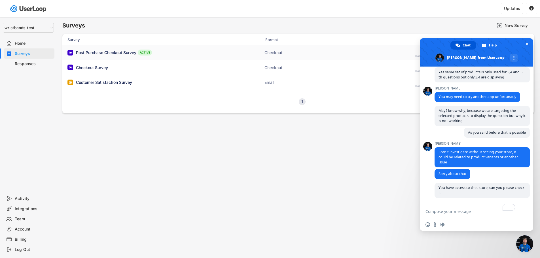
click at [116, 51] on div "Post Purchase Checkout Survey" at bounding box center [106, 53] width 60 height 6
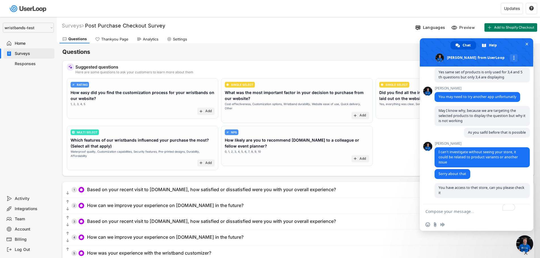
scroll to position [49, 0]
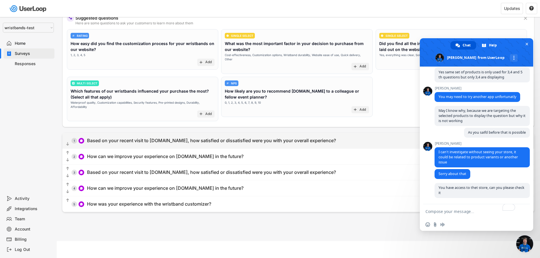
click at [168, 138] on div "Based on your recent visit to [DOMAIN_NAME], how satisfied or dissatisfied were…" at bounding box center [211, 141] width 249 height 6
type input "Based on your recent visit to [DOMAIN_NAME], how satisfied or dissatisfied were…"
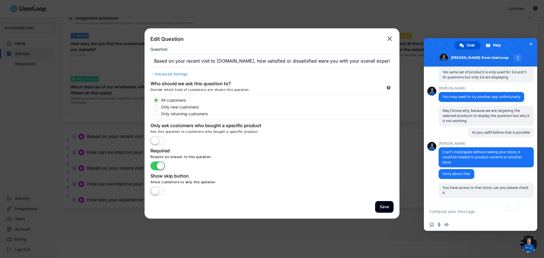
click at [179, 75] on div "Advanced Settings" at bounding box center [271, 74] width 243 height 5
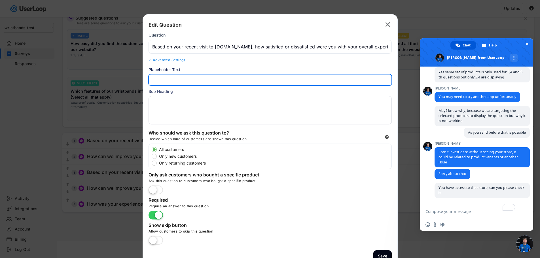
click at [177, 80] on input "input" at bounding box center [269, 79] width 243 height 11
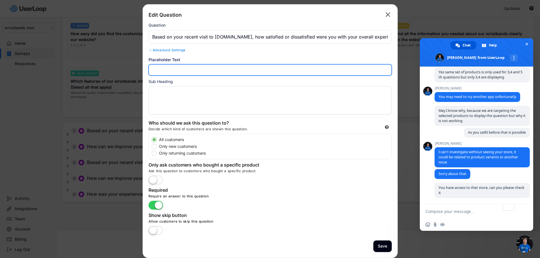
click at [529, 247] on span "Close chat" at bounding box center [524, 244] width 17 height 17
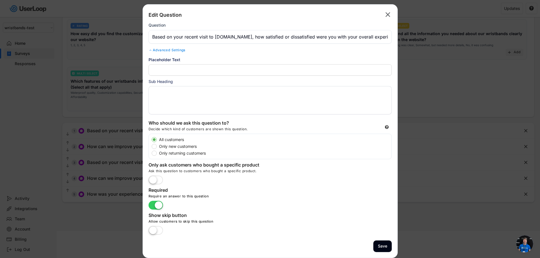
click at [529, 247] on span "Open chat" at bounding box center [524, 244] width 17 height 17
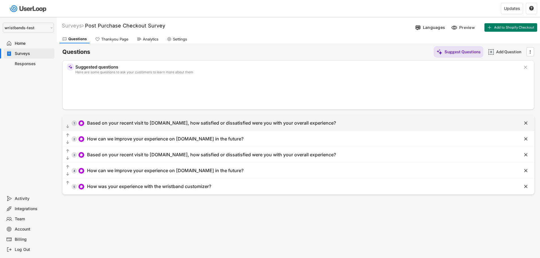
select select ""1348695171700984260__LOOKUP__1755087592031x530942177488485950""
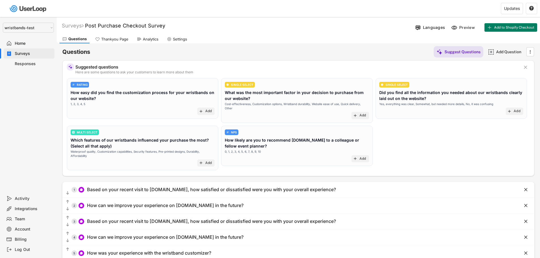
click at [24, 55] on div "Surveys" at bounding box center [33, 53] width 37 height 5
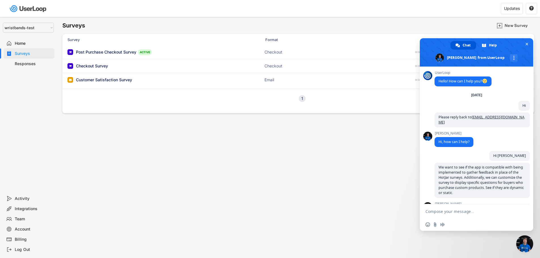
scroll to position [1719, 0]
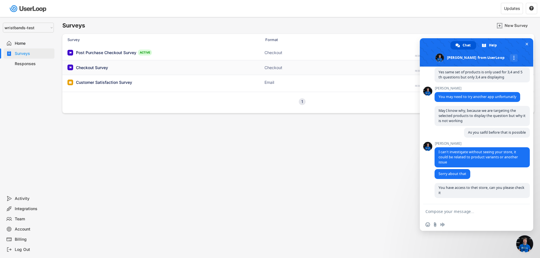
click at [100, 69] on div "Checkout Survey" at bounding box center [92, 68] width 32 height 6
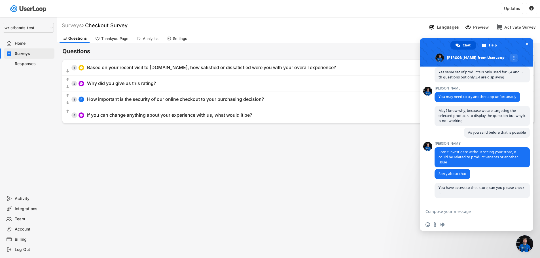
click at [27, 50] on div "Surveys" at bounding box center [29, 53] width 51 height 10
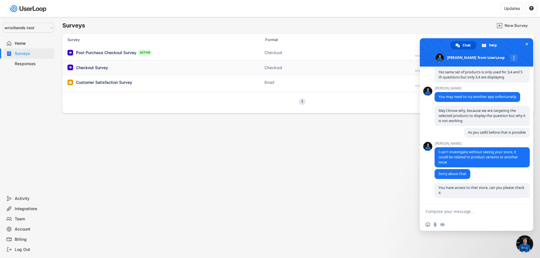
click at [88, 69] on div "Checkout Survey" at bounding box center [92, 68] width 32 height 6
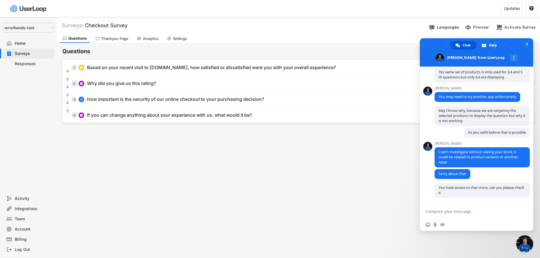
click at [26, 56] on div "Surveys" at bounding box center [29, 53] width 51 height 10
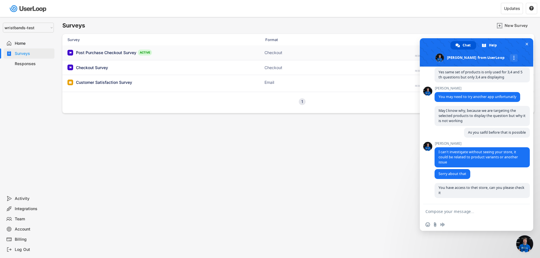
click at [104, 52] on div "Post Purchase Checkout Survey" at bounding box center [106, 53] width 60 height 6
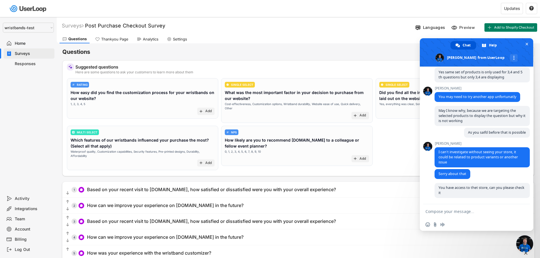
scroll to position [49, 0]
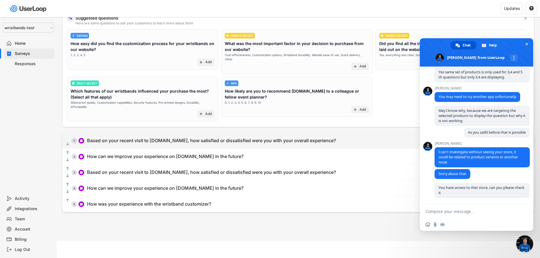
click at [330, 139] on div "Based on your recent visit to [DOMAIN_NAME], how satisfied or dissatisfied were…" at bounding box center [211, 141] width 249 height 6
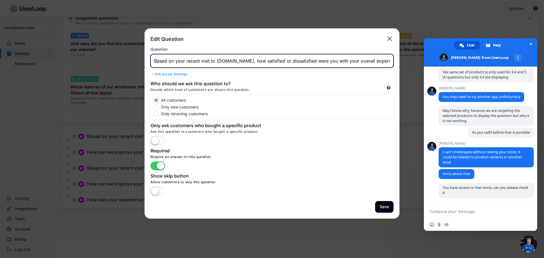
click at [265, 61] on input "input" at bounding box center [271, 61] width 243 height 14
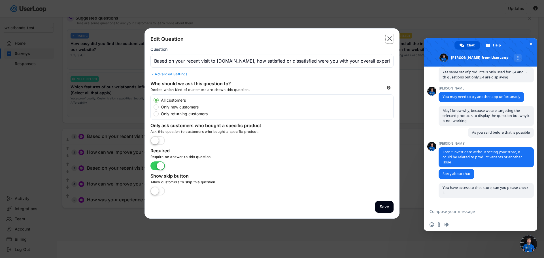
click at [390, 40] on text "" at bounding box center [389, 39] width 5 height 8
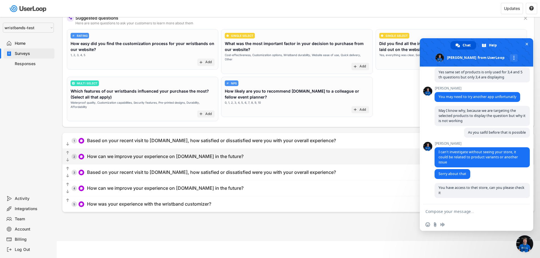
click at [205, 154] on div "How can we improve your experience on [DOMAIN_NAME] in the future?" at bounding box center [165, 157] width 156 height 6
type input "How can we improve your experience on [DOMAIN_NAME] in the future?"
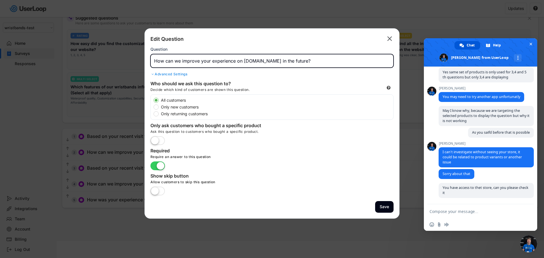
drag, startPoint x: 315, startPoint y: 63, endPoint x: 138, endPoint y: 73, distance: 177.1
click at [138, 73] on body "Surveys New Survey Survey Format Responses Post Purchase Checkout Survey ACTIVE…" at bounding box center [272, 80] width 544 height 258
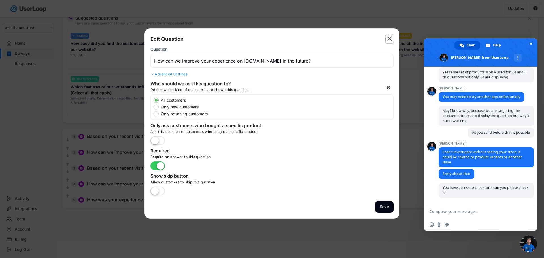
click at [389, 40] on text "" at bounding box center [389, 39] width 5 height 8
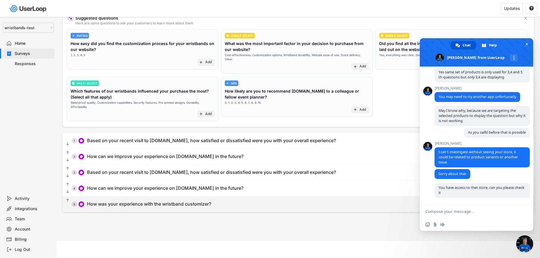
click at [160, 201] on div "How was your experience with the wristband customizer?" at bounding box center [149, 204] width 124 height 6
type input "How was your experience with the wristband customizer?"
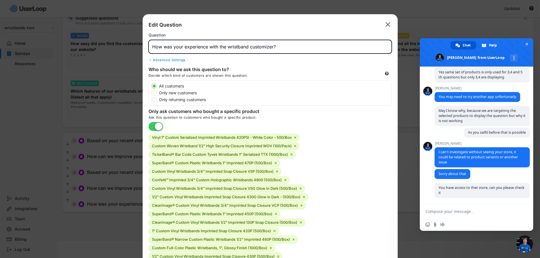
click at [257, 46] on input "input" at bounding box center [269, 47] width 243 height 14
drag, startPoint x: 293, startPoint y: 44, endPoint x: 143, endPoint y: 44, distance: 149.9
click at [143, 44] on div "Edit Question  Question Advanced Settings Who should we ask this question to? …" at bounding box center [270, 249] width 255 height 471
click at [386, 26] on text "" at bounding box center [387, 24] width 5 height 8
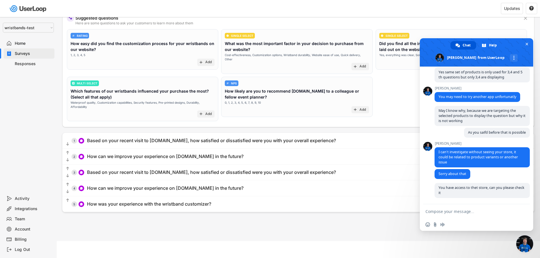
click at [34, 51] on div "Surveys" at bounding box center [33, 53] width 37 height 5
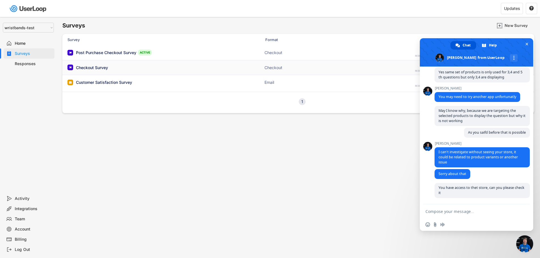
click at [97, 67] on div "Checkout Survey" at bounding box center [92, 68] width 32 height 6
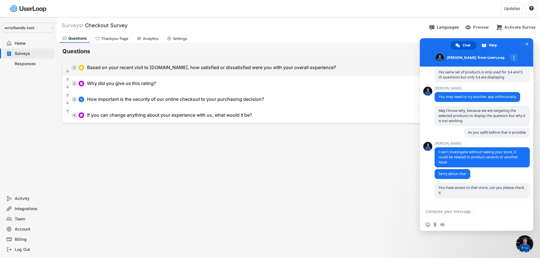
click at [130, 69] on div "Based on your recent visit to [DOMAIN_NAME], how satisfied or dissatisfied were…" at bounding box center [211, 68] width 249 height 6
type input "Based on your recent visit to [DOMAIN_NAME], how satisfied or dissatisfied were…"
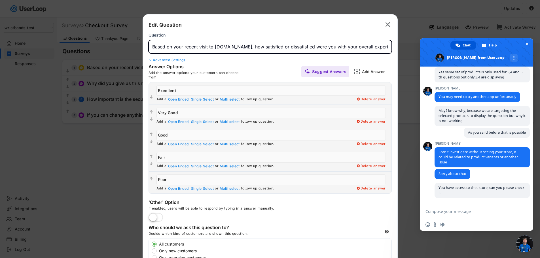
click at [209, 46] on input "input" at bounding box center [269, 47] width 243 height 14
click at [386, 26] on text "" at bounding box center [387, 24] width 5 height 8
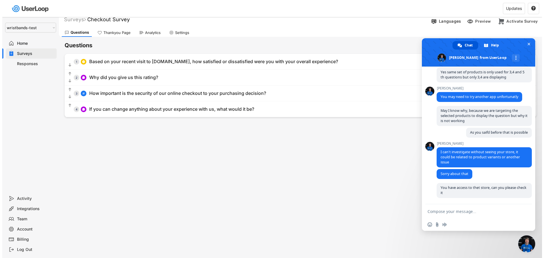
scroll to position [6, 0]
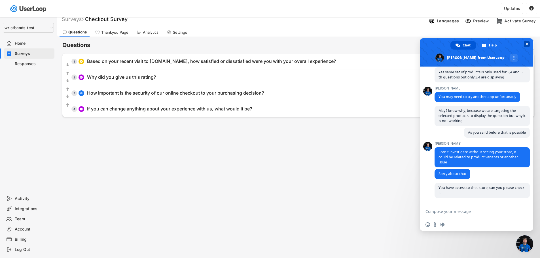
click at [526, 45] on span "Close chat" at bounding box center [526, 44] width 3 height 4
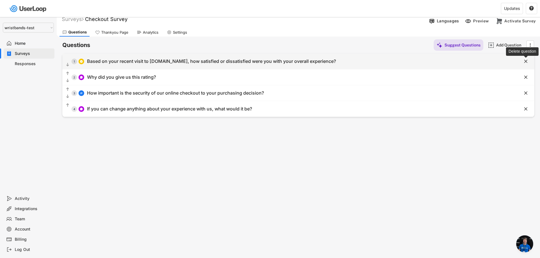
click at [528, 61] on icon "" at bounding box center [526, 62] width 6 height 6
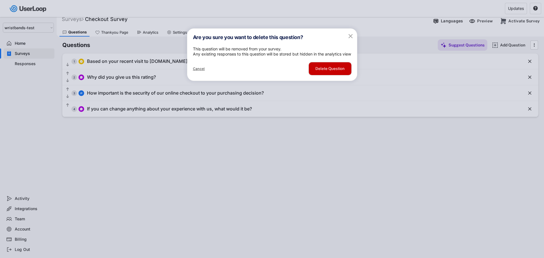
click at [333, 75] on button "Delete Question" at bounding box center [330, 68] width 43 height 13
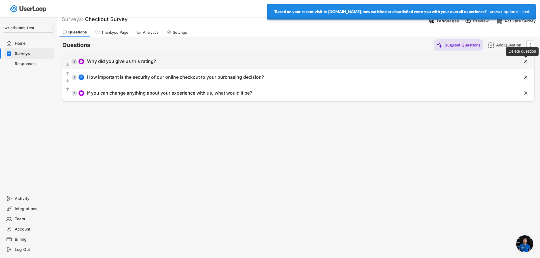
click at [528, 63] on icon "" at bounding box center [526, 62] width 6 height 6
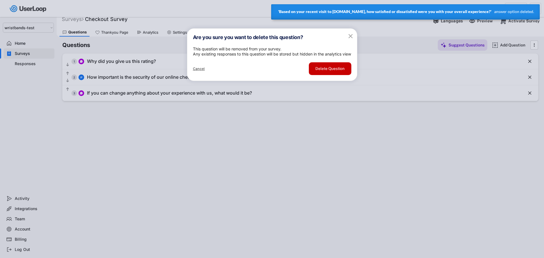
click at [340, 75] on button "Delete Question" at bounding box center [330, 68] width 43 height 13
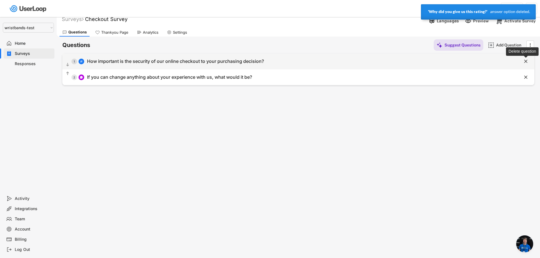
click at [526, 62] on text "" at bounding box center [525, 61] width 3 height 6
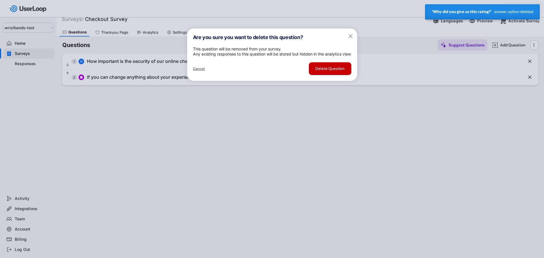
click at [332, 75] on button "Delete Question" at bounding box center [330, 68] width 43 height 13
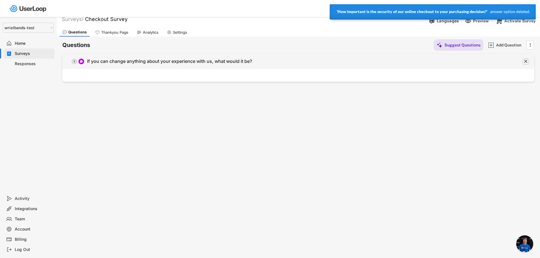
click at [526, 61] on text "" at bounding box center [525, 61] width 3 height 6
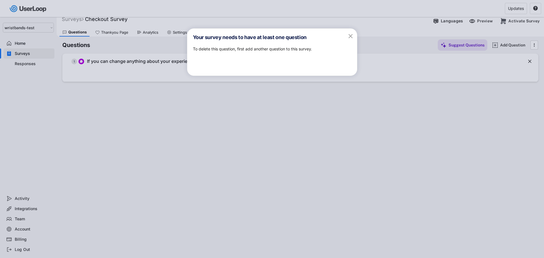
click at [352, 37] on text "" at bounding box center [351, 35] width 4 height 7
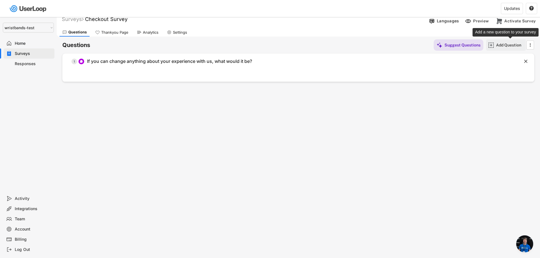
click at [512, 43] on div "Add Question" at bounding box center [510, 45] width 28 height 5
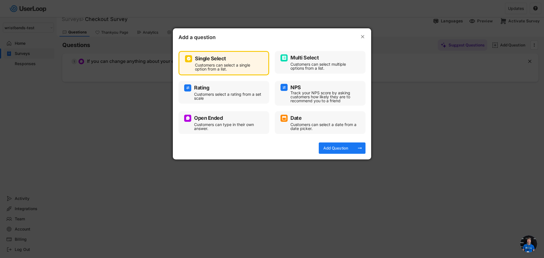
click at [217, 124] on div "Customers can type in their own answer." at bounding box center [228, 127] width 68 height 8
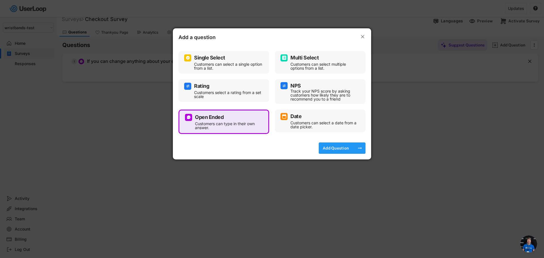
click at [328, 146] on div "Add Question" at bounding box center [336, 148] width 28 height 5
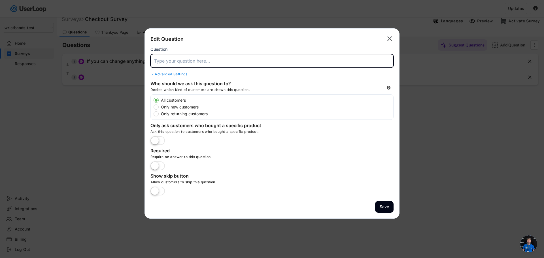
click at [195, 60] on input "input" at bounding box center [271, 61] width 243 height 14
paste input "Based on your recent visit to [DOMAIN_NAME], how satisfied or dissatisfied were…"
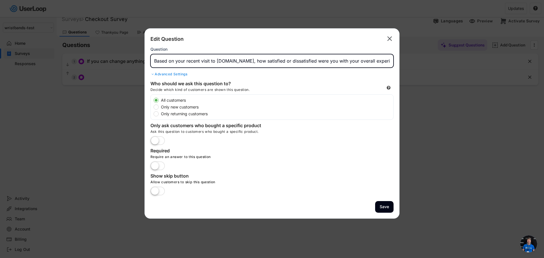
scroll to position [0, 8]
type input "Based on your recent visit to [DOMAIN_NAME], how satisfied or dissatisfied were…"
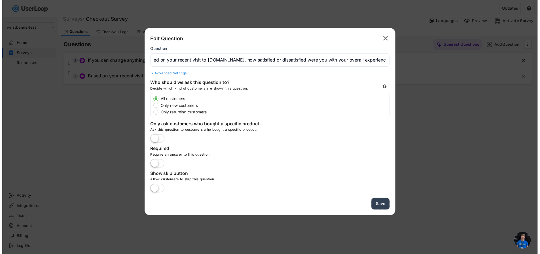
scroll to position [0, 0]
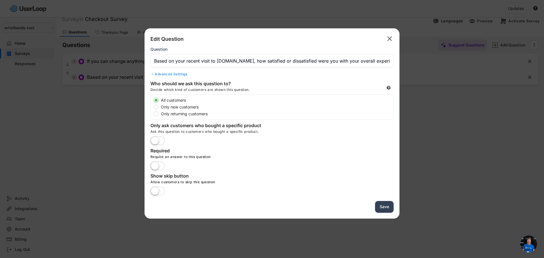
click at [382, 208] on button "Save" at bounding box center [384, 207] width 18 height 12
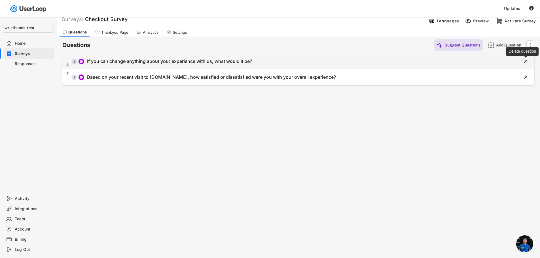
click at [526, 59] on text "" at bounding box center [525, 61] width 3 height 6
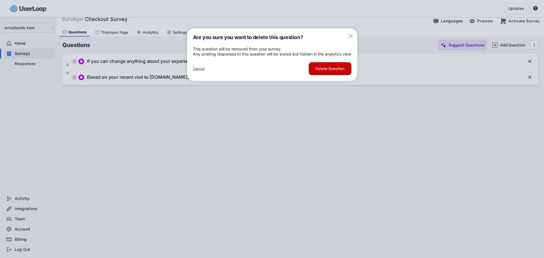
click at [343, 75] on button "Delete Question" at bounding box center [330, 68] width 43 height 13
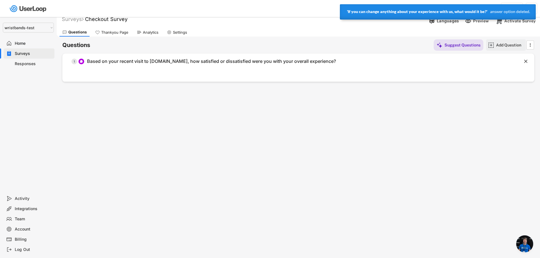
click at [516, 48] on div "Add Question" at bounding box center [510, 45] width 28 height 5
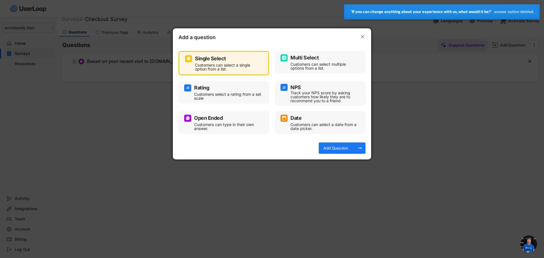
click at [198, 123] on div "Customers can type in their own answer." at bounding box center [228, 127] width 68 height 8
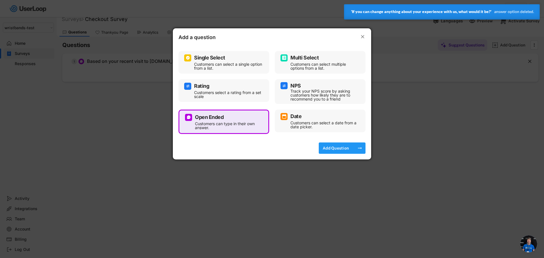
click at [333, 152] on div "Add Question" at bounding box center [336, 148] width 28 height 11
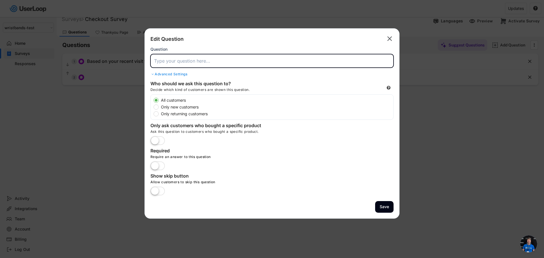
click at [238, 62] on input "input" at bounding box center [271, 61] width 243 height 14
paste input "How can we improve your experience on [DOMAIN_NAME] in the future?"
type input "How can we improve your experience on [DOMAIN_NAME] in the future?"
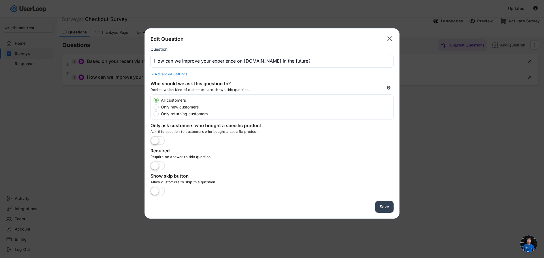
click at [388, 209] on button "Save" at bounding box center [384, 207] width 18 height 12
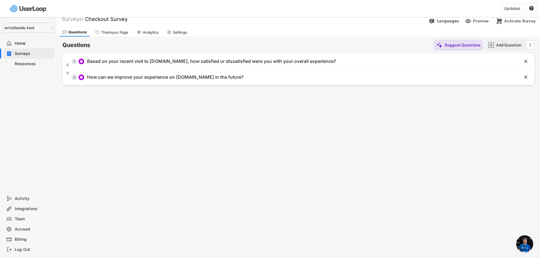
click at [510, 45] on div "Add Question" at bounding box center [510, 45] width 28 height 5
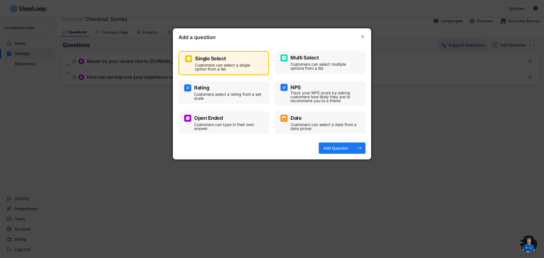
click at [215, 120] on div "Open Ended" at bounding box center [208, 118] width 29 height 5
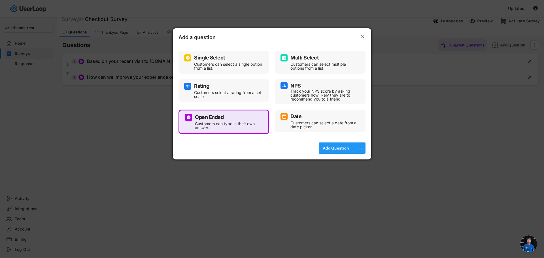
click at [334, 150] on div "Add Question" at bounding box center [336, 148] width 28 height 5
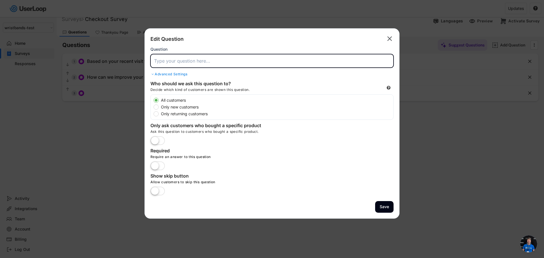
click at [212, 61] on input "input" at bounding box center [271, 61] width 243 height 14
paste input "How was your experience with the wristband customizer?"
type input "How was your experience with the wristband customizer?"
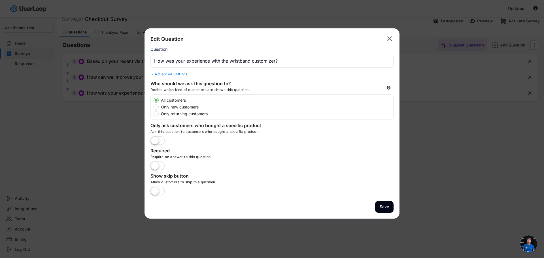
click at [160, 142] on label at bounding box center [157, 141] width 17 height 12
click at [0, 0] on input "checkbox" at bounding box center [0, 0] width 0 height 0
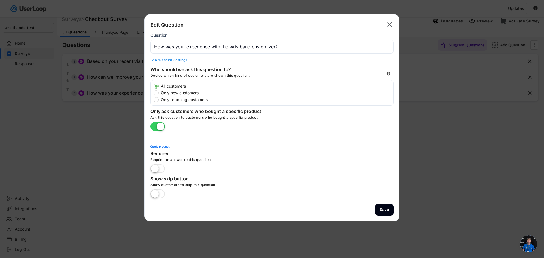
click at [162, 145] on div "Add product" at bounding box center [271, 146] width 243 height 3
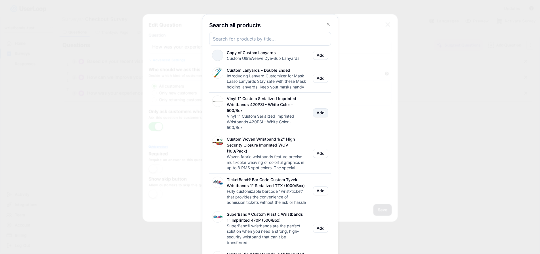
click at [322, 117] on button "Add" at bounding box center [320, 112] width 15 height 9
click at [324, 158] on button "Add" at bounding box center [320, 153] width 15 height 9
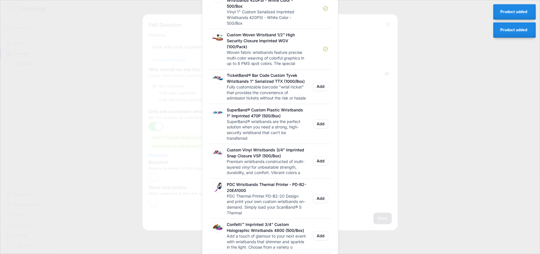
scroll to position [111, 0]
click at [324, 91] on button "Add" at bounding box center [320, 86] width 15 height 9
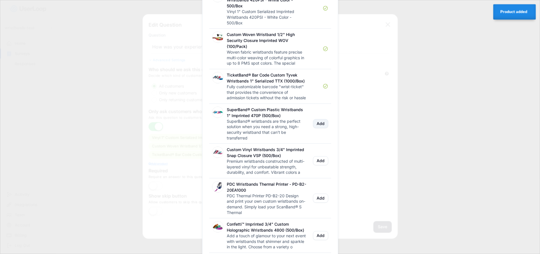
click at [320, 128] on button "Add" at bounding box center [320, 123] width 15 height 9
click at [320, 165] on button "Add" at bounding box center [320, 160] width 15 height 9
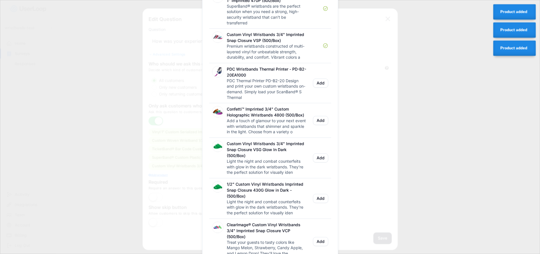
scroll to position [226, 0]
click at [321, 125] on button "Add" at bounding box center [320, 120] width 15 height 9
click at [323, 162] on button "Add" at bounding box center [320, 157] width 15 height 9
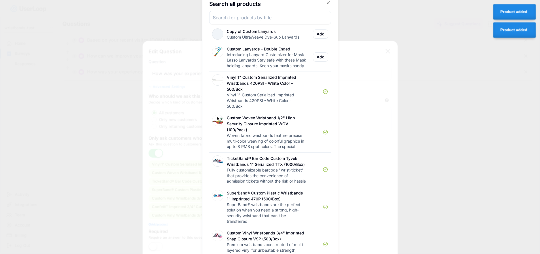
scroll to position [0, 0]
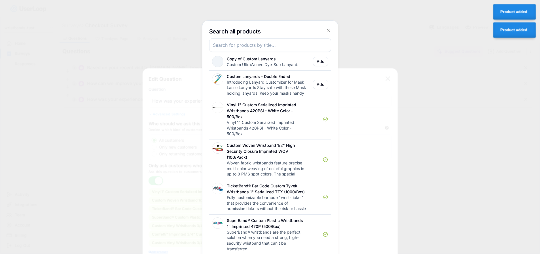
click at [239, 46] on input "input" at bounding box center [270, 45] width 122 height 14
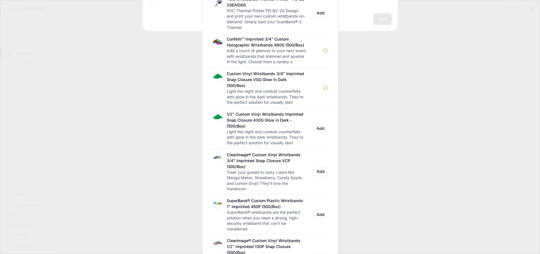
scroll to position [296, 0]
type input "custom"
click at [323, 133] on button "Add" at bounding box center [320, 128] width 15 height 9
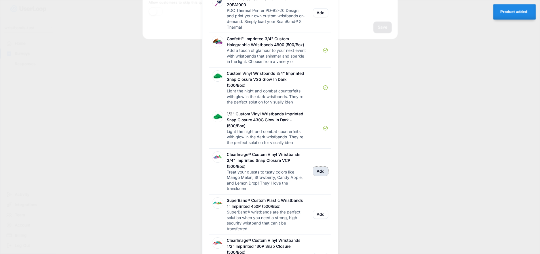
click at [324, 176] on button "Add" at bounding box center [320, 171] width 15 height 9
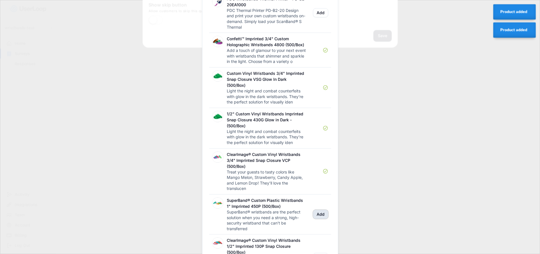
click at [323, 219] on button "Add" at bounding box center [320, 214] width 15 height 9
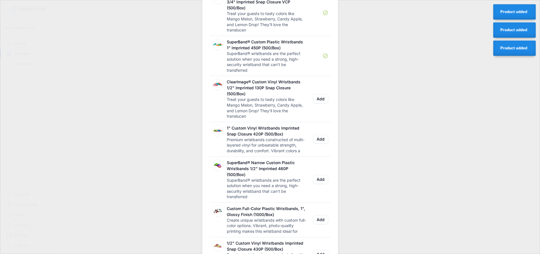
scroll to position [455, 0]
click at [320, 103] on button "Add" at bounding box center [320, 98] width 15 height 9
click at [321, 143] on button "Add" at bounding box center [320, 138] width 15 height 9
click at [323, 183] on button "Add" at bounding box center [320, 178] width 15 height 9
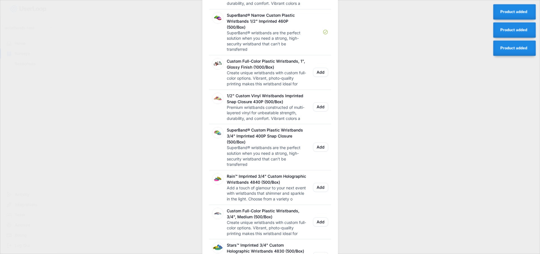
scroll to position [603, 0]
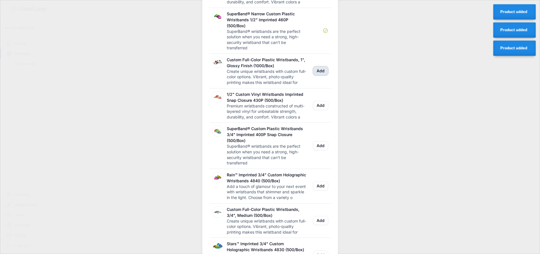
click at [315, 75] on button "Add" at bounding box center [320, 70] width 15 height 9
click at [321, 110] on button "Add" at bounding box center [320, 105] width 15 height 9
click at [318, 150] on button "Add" at bounding box center [320, 145] width 15 height 9
click at [322, 190] on button "Add" at bounding box center [320, 185] width 15 height 9
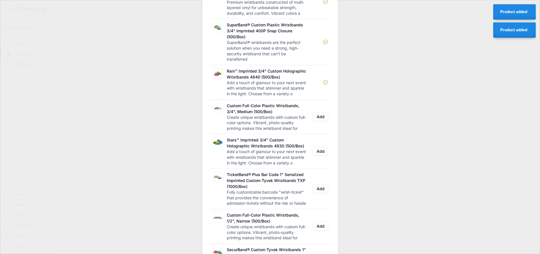
scroll to position [707, 0]
click at [319, 121] on button "Add" at bounding box center [320, 116] width 15 height 9
click at [320, 156] on button "Add" at bounding box center [320, 151] width 15 height 9
click at [323, 193] on button "Add" at bounding box center [320, 188] width 15 height 9
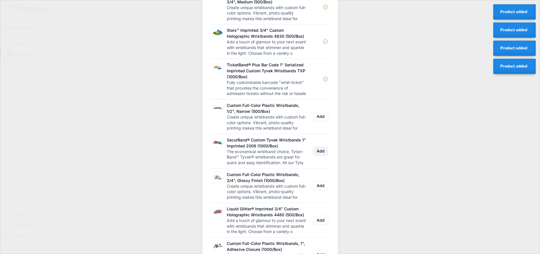
scroll to position [818, 0]
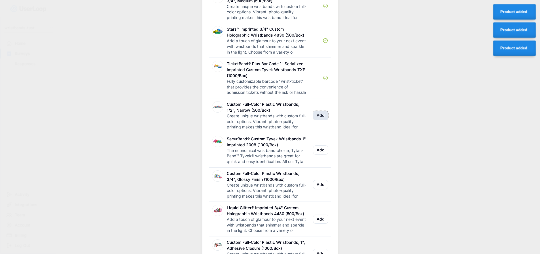
click at [323, 120] on button "Add" at bounding box center [320, 115] width 15 height 9
click at [316, 154] on button "Add" at bounding box center [320, 149] width 15 height 9
click at [321, 189] on button "Add" at bounding box center [320, 184] width 15 height 9
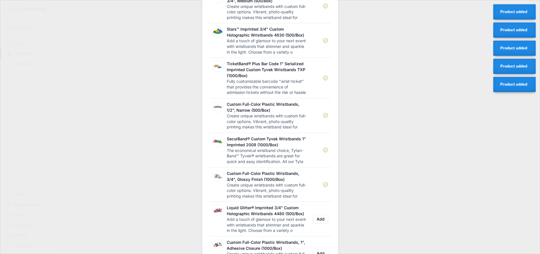
click at [321, 236] on div "Liquid Glitter® Imprinted 3/4" Custom Holographic Wristbands 4480 (500/Box) Add…" at bounding box center [270, 219] width 122 height 35
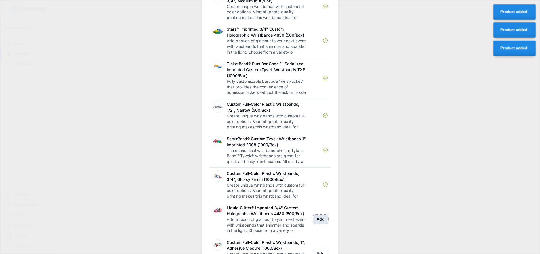
click at [322, 224] on button "Add" at bounding box center [320, 219] width 15 height 9
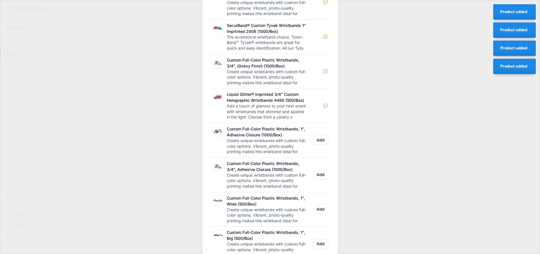
scroll to position [932, 0]
click at [319, 144] on button "Add" at bounding box center [320, 139] width 15 height 9
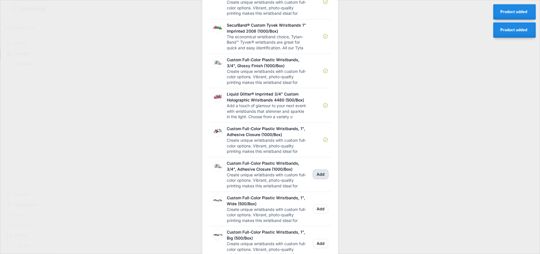
click at [319, 179] on button "Add" at bounding box center [320, 174] width 15 height 9
click at [320, 213] on button "Add" at bounding box center [320, 208] width 15 height 9
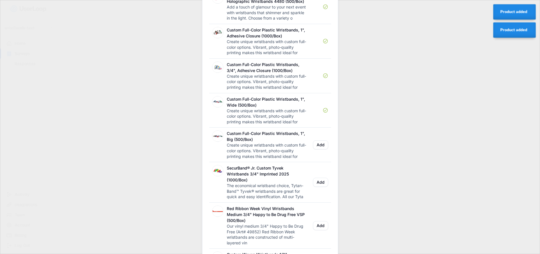
scroll to position [1032, 0]
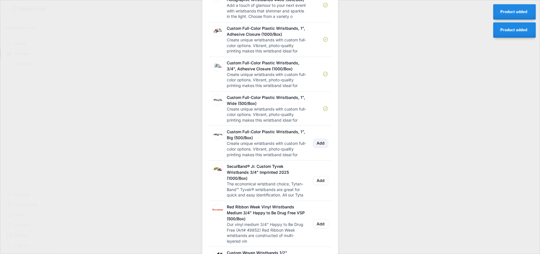
click at [323, 148] on button "Add" at bounding box center [320, 143] width 15 height 9
click at [322, 185] on button "Add" at bounding box center [320, 180] width 15 height 9
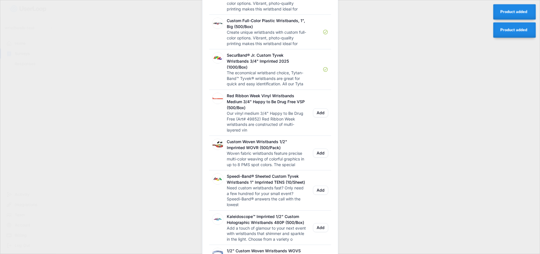
scroll to position [1143, 0]
click at [325, 157] on button "Add" at bounding box center [320, 152] width 15 height 9
click at [323, 194] on button "Add" at bounding box center [320, 189] width 15 height 9
click at [322, 232] on button "Add" at bounding box center [320, 227] width 15 height 9
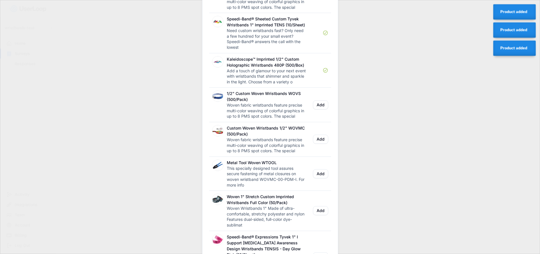
scroll to position [1302, 0]
click at [322, 108] on button "Add" at bounding box center [320, 103] width 15 height 9
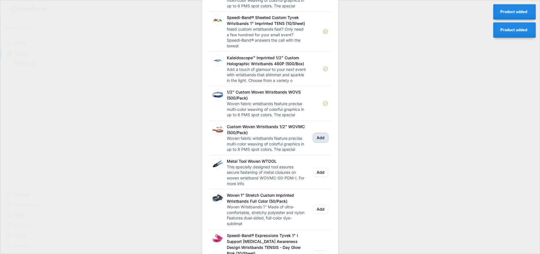
click at [322, 142] on button "Add" at bounding box center [320, 137] width 15 height 9
click at [322, 214] on button "Add" at bounding box center [320, 209] width 15 height 9
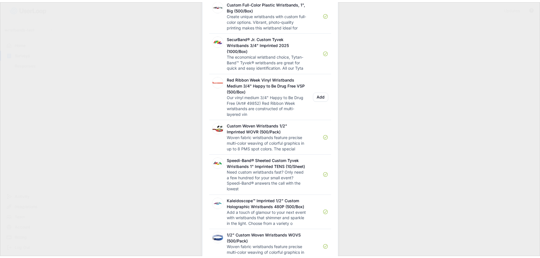
scroll to position [0, 0]
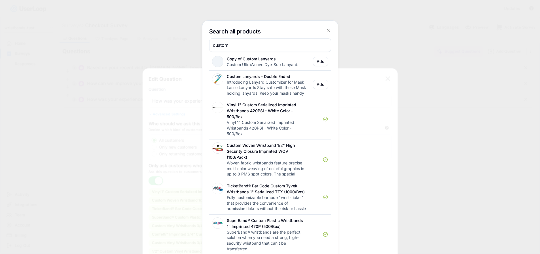
click at [328, 31] on use at bounding box center [328, 30] width 3 height 3
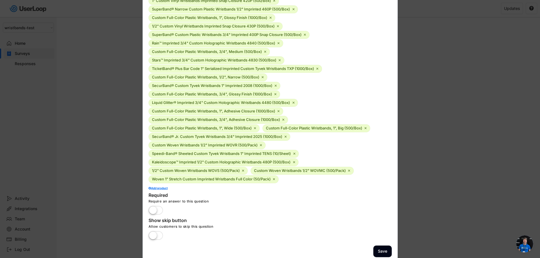
scroll to position [290, 0]
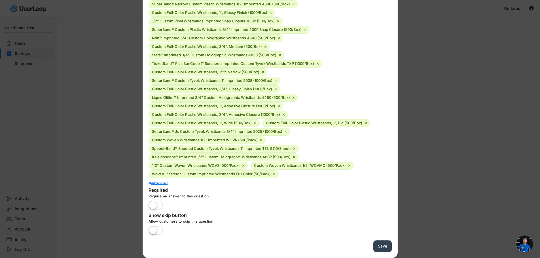
click at [382, 246] on button "Save" at bounding box center [382, 247] width 18 height 12
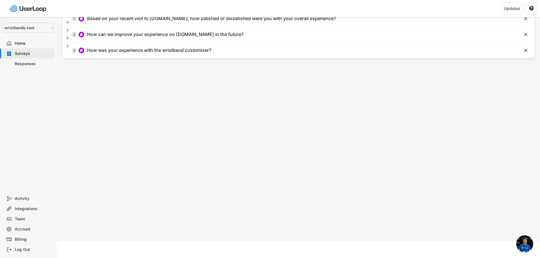
scroll to position [0, 0]
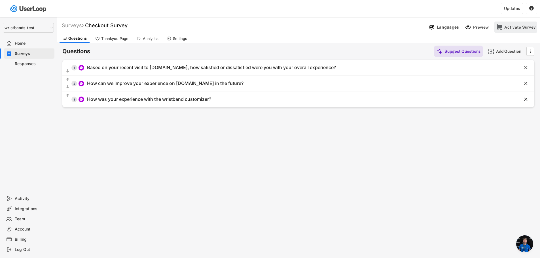
click at [515, 30] on div "Activate Survey" at bounding box center [519, 27] width 31 height 5
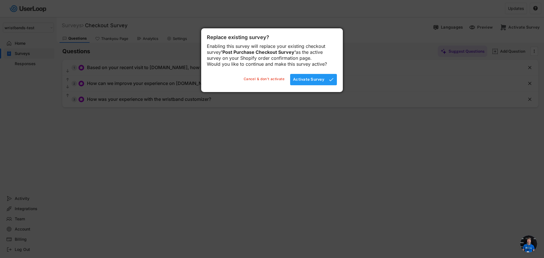
click at [318, 82] on div "Activate Survey" at bounding box center [308, 79] width 31 height 5
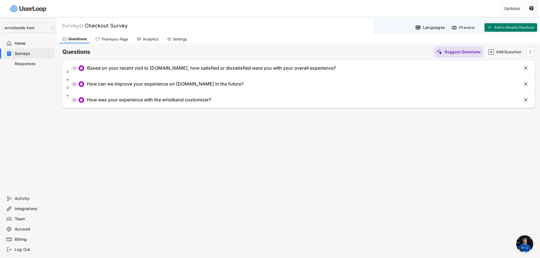
click at [524, 245] on span "Open chat" at bounding box center [524, 244] width 17 height 17
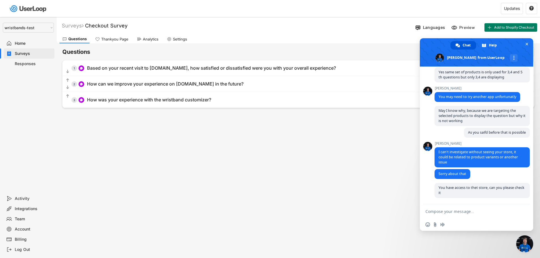
click at [524, 245] on span "Close chat" at bounding box center [524, 244] width 17 height 17
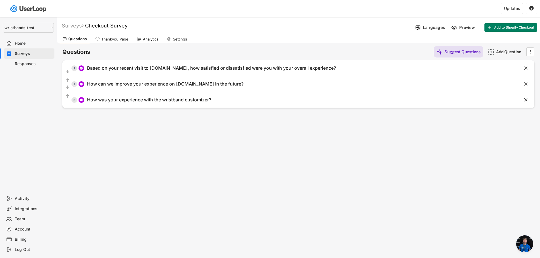
click at [18, 55] on div "Surveys" at bounding box center [33, 53] width 37 height 5
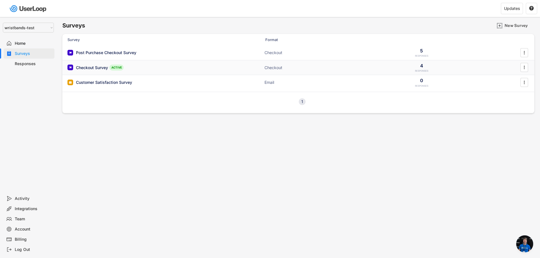
click at [92, 68] on div "Checkout Survey" at bounding box center [92, 68] width 32 height 6
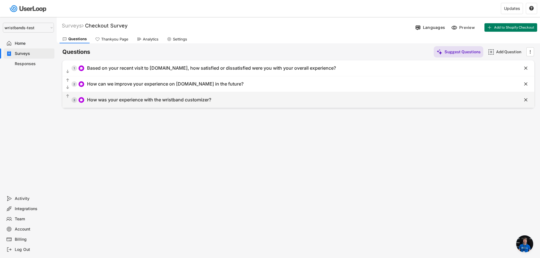
click at [102, 98] on div "How was your experience with the wristband customizer?" at bounding box center [149, 100] width 124 height 6
type input "How was your experience with the wristband customizer?"
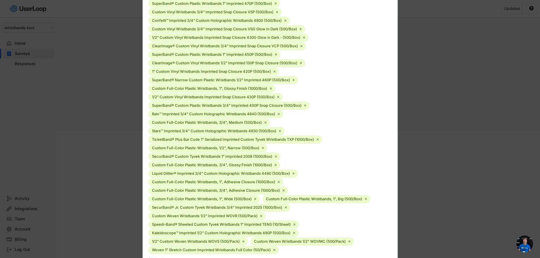
scroll to position [236, 0]
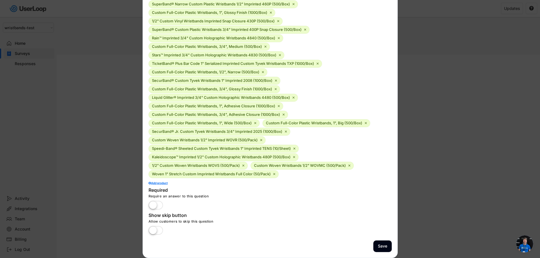
click at [526, 247] on span "Open chat" at bounding box center [524, 244] width 17 height 17
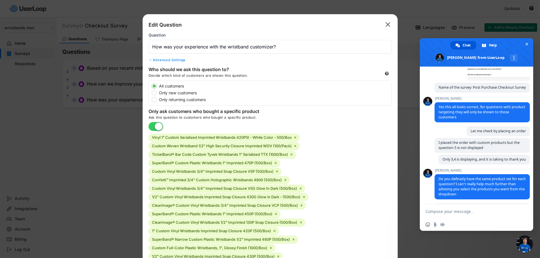
scroll to position [0, 0]
click at [387, 24] on text "" at bounding box center [387, 24] width 5 height 8
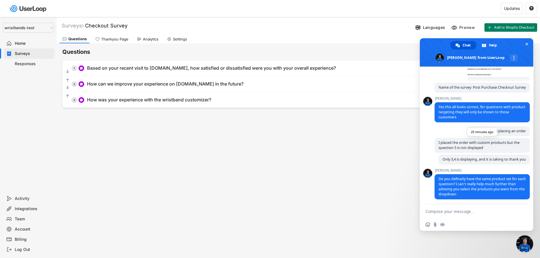
scroll to position [1719, 0]
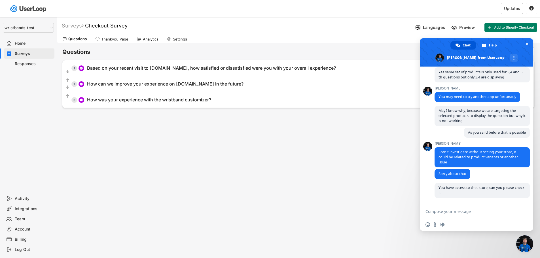
click at [512, 11] on div "Updates" at bounding box center [512, 8] width 22 height 11
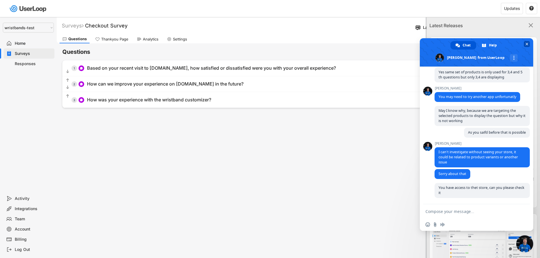
click at [526, 43] on span "Close chat" at bounding box center [526, 44] width 3 height 4
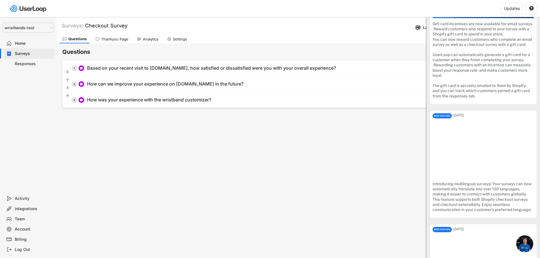
scroll to position [1014, 0]
click at [180, 39] on div "Settings" at bounding box center [180, 39] width 14 height 5
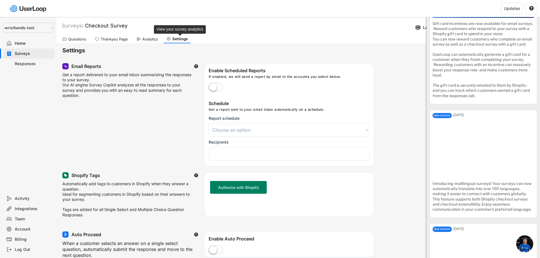
select select
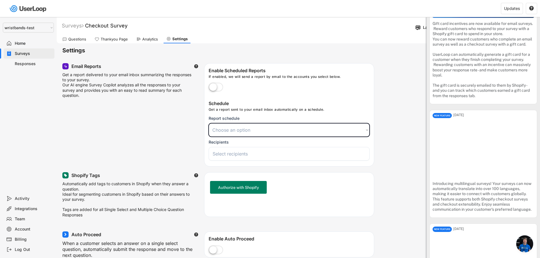
click at [221, 133] on select "Choose an option Daily Weekly Monthly" at bounding box center [289, 130] width 161 height 14
click at [533, 9] on text "" at bounding box center [531, 8] width 5 height 5
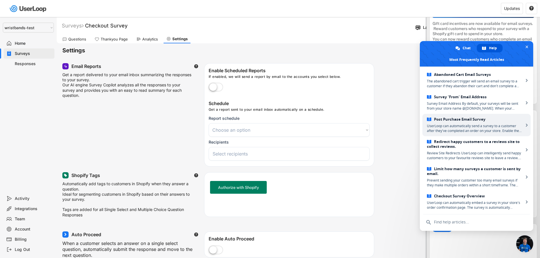
click at [476, 128] on span "UserLoop can automatically send a survey to a customer after they've completed …" at bounding box center [475, 129] width 97 height 10
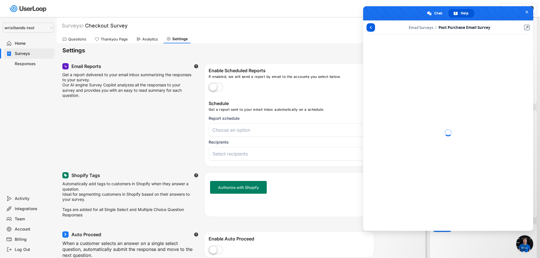
click at [372, 28] on link at bounding box center [370, 27] width 9 height 9
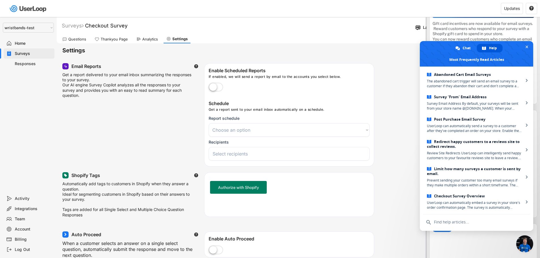
click at [33, 53] on div "Surveys" at bounding box center [33, 53] width 37 height 5
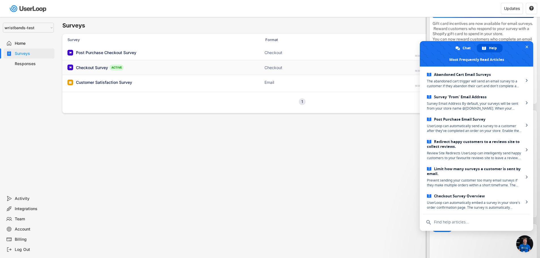
click at [101, 70] on div "Checkout Survey" at bounding box center [92, 68] width 32 height 6
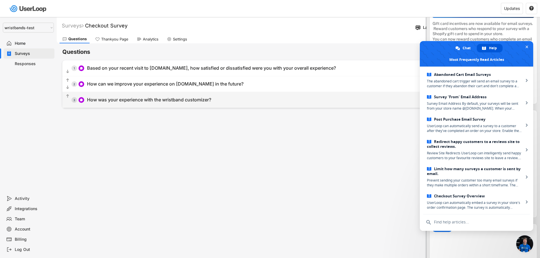
click at [116, 100] on div "How was your experience with the wristband customizer?" at bounding box center [149, 100] width 124 height 6
type input "How was your experience with the wristband customizer?"
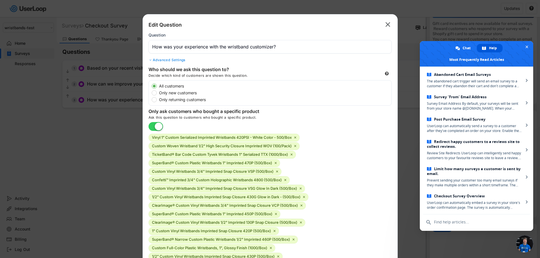
click at [179, 59] on div "Advanced Settings" at bounding box center [269, 60] width 243 height 5
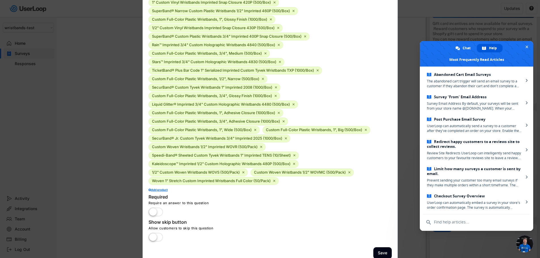
scroll to position [299, 0]
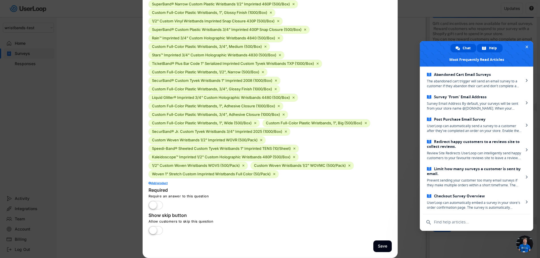
click at [466, 45] on span "Chat" at bounding box center [466, 48] width 8 height 9
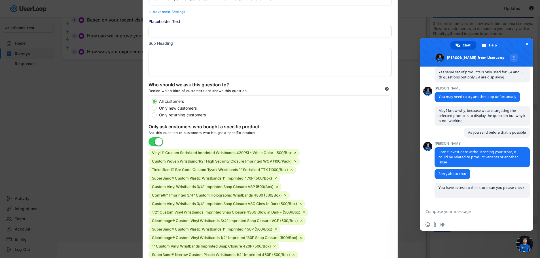
scroll to position [0, 0]
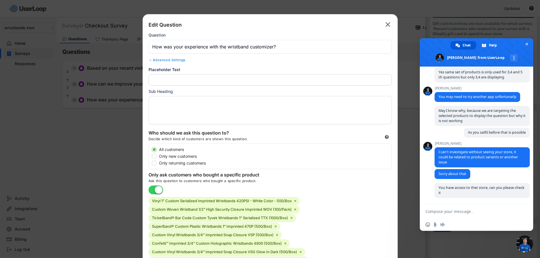
click at [387, 23] on text "" at bounding box center [387, 24] width 5 height 8
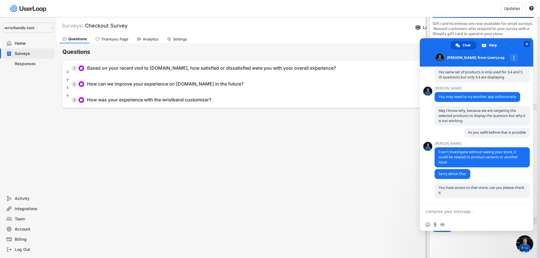
click at [527, 44] on span "Close chat" at bounding box center [526, 44] width 3 height 4
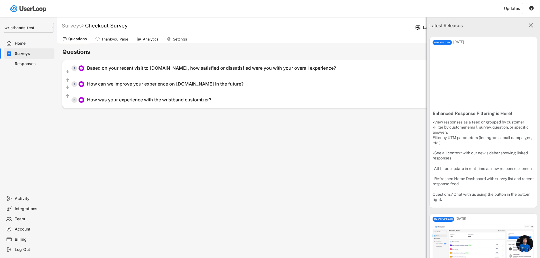
click at [29, 207] on div "Integrations" at bounding box center [33, 208] width 37 height 5
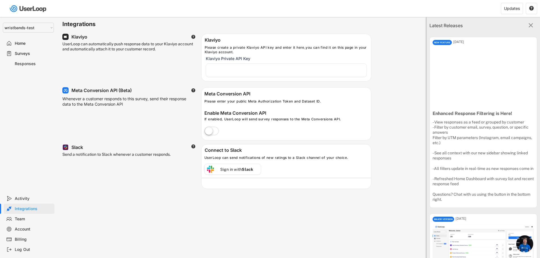
click at [22, 51] on div "Surveys" at bounding box center [33, 53] width 37 height 5
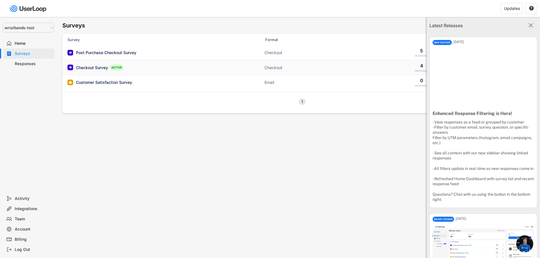
click at [96, 66] on div "Checkout Survey" at bounding box center [92, 68] width 32 height 6
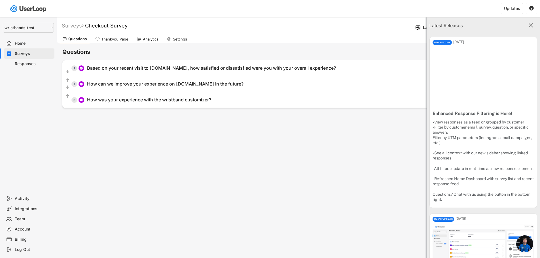
click at [529, 24] on text "" at bounding box center [531, 25] width 5 height 7
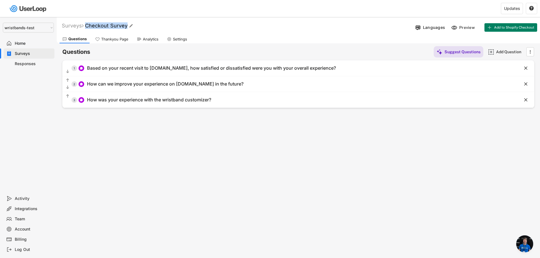
drag, startPoint x: 131, startPoint y: 26, endPoint x: 89, endPoint y: 25, distance: 42.5
click at [89, 25] on div "Surveys Checkout Survey " at bounding box center [235, 25] width 356 height 7
copy font "Checkout Survey"
click at [523, 249] on span "Open chat" at bounding box center [524, 244] width 17 height 17
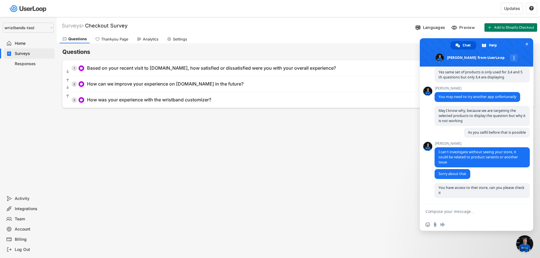
click at [472, 215] on textarea "Compose your message..." at bounding box center [470, 211] width 91 height 14
paste textarea "Checkout Survey"
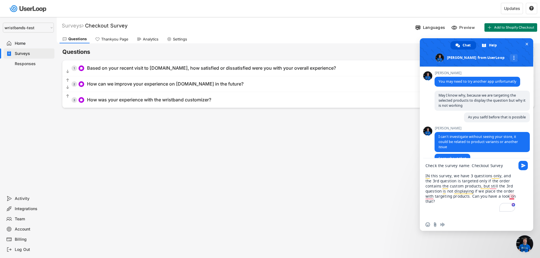
click at [512, 197] on textarea "Check the survey name: Checkout Survey IN this survey, we have 3 questions only…" at bounding box center [470, 188] width 91 height 60
type textarea "Check the survey name: Checkout Survey IN this survey, we have 3 questions only…"
click at [517, 197] on div "Check the survey name: Checkout Survey IN this survey, we have 3 questions only…" at bounding box center [476, 188] width 113 height 60
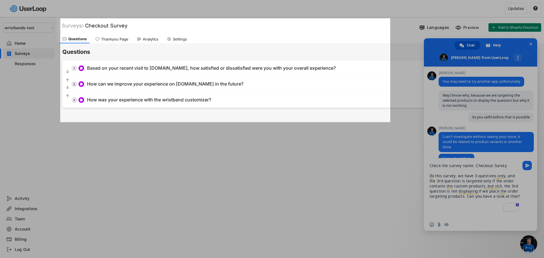
drag, startPoint x: 60, startPoint y: 18, endPoint x: 390, endPoint y: 122, distance: 345.8
click at [390, 122] on div "1164 X 366" at bounding box center [272, 175] width 544 height 350
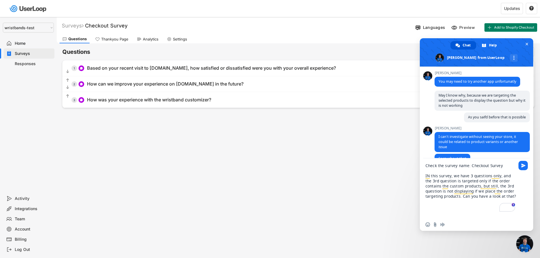
click at [515, 197] on textarea "Check the survey name: Checkout Survey IN this survey, we have 3 questions only…" at bounding box center [470, 188] width 91 height 60
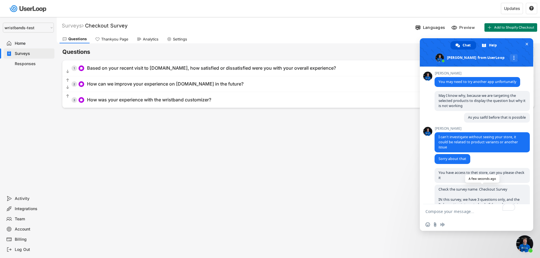
scroll to position [1797, 0]
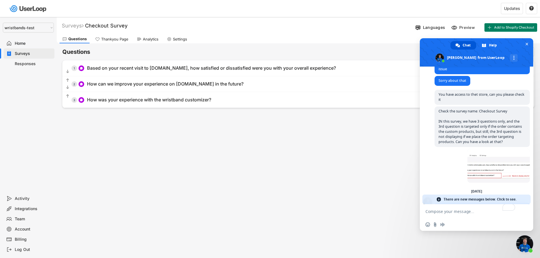
click at [452, 198] on span "There are new messages below. Click to see." at bounding box center [480, 200] width 73 height 10
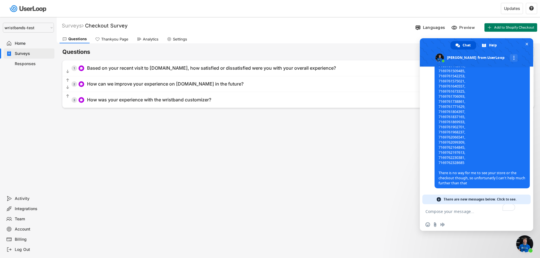
scroll to position [2051, 0]
click at [481, 198] on span "There are new messages below. Click to see." at bounding box center [480, 200] width 73 height 10
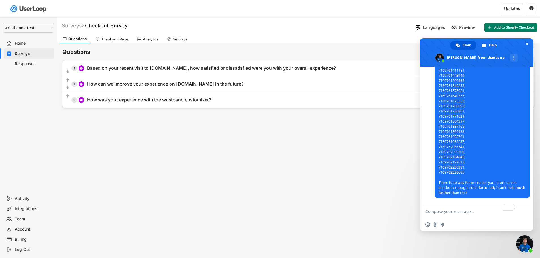
scroll to position [2041, 0]
click at [459, 213] on textarea "To enrich screen reader interactions, please activate Accessibility in Grammarl…" at bounding box center [470, 211] width 91 height 14
type textarea "S"
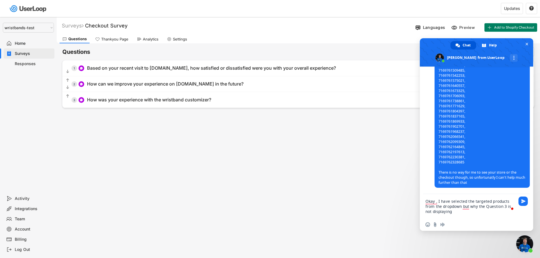
type textarea "Okay , I have selected the targeted products from the dropdown but why the Ques…"
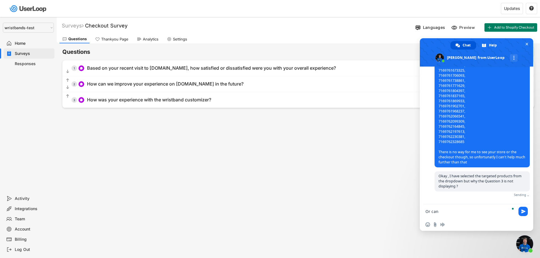
scroll to position [2065, 0]
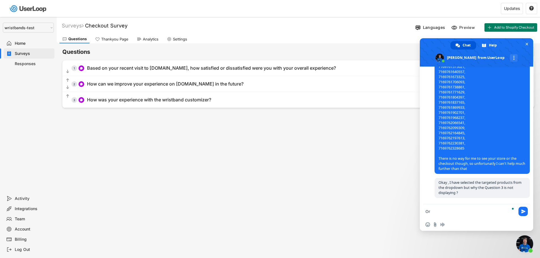
type textarea "O"
click at [436, 214] on textarea "To enrich screen reader interactions, please activate Accessibility in Grammarl…" at bounding box center [470, 211] width 91 height 14
paste textarea "[URL][DOMAIN_NAME]"
type textarea "This is the website link [URL][DOMAIN_NAME]"
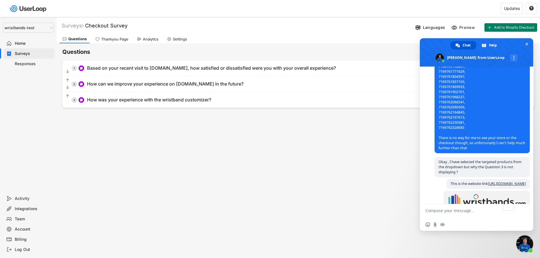
scroll to position [2118, 0]
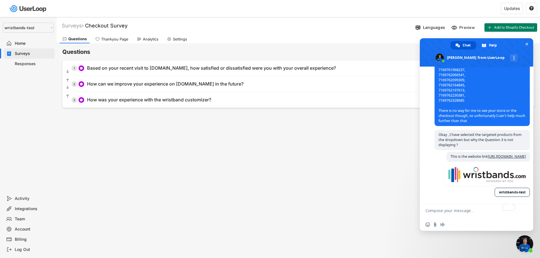
click at [224, 181] on div "Surveys Checkout Survey  Languages Preview Add to Shopify Checkout Activate Su…" at bounding box center [298, 153] width 483 height 273
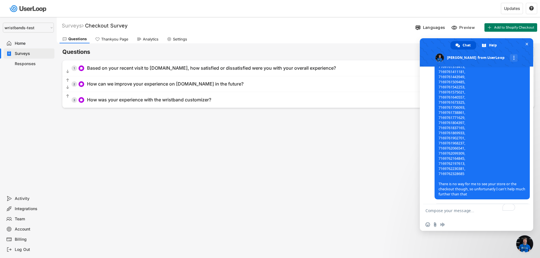
scroll to position [2025, 0]
click at [451, 150] on span "I can see the question is set to target the following product IDs, "product_ids…" at bounding box center [481, 86] width 87 height 219
copy span "7169761869933"
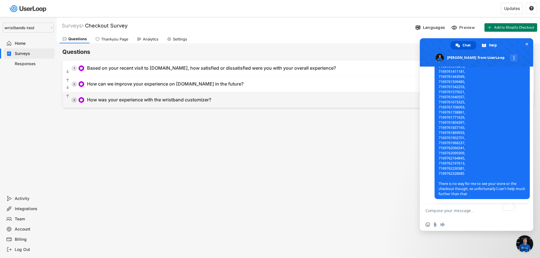
click at [186, 99] on div "How was your experience with the wristband customizer?" at bounding box center [149, 100] width 124 height 6
type input "How was your experience with the wristband customizer?"
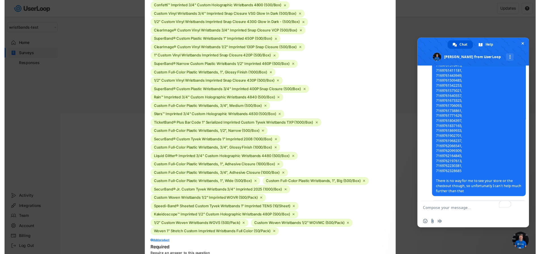
scroll to position [236, 0]
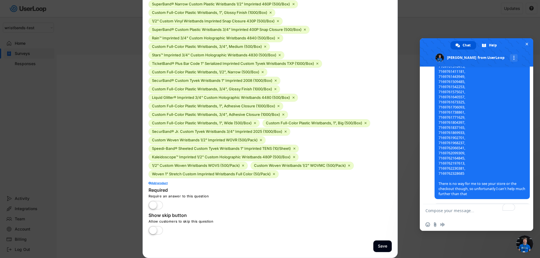
click at [158, 184] on div "Add product" at bounding box center [269, 183] width 243 height 3
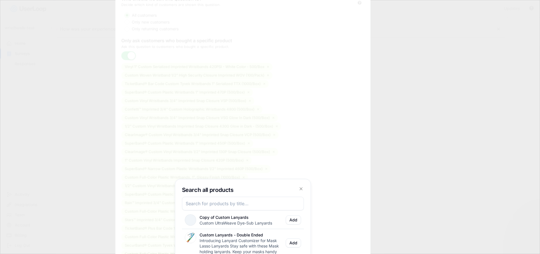
scroll to position [0, 27]
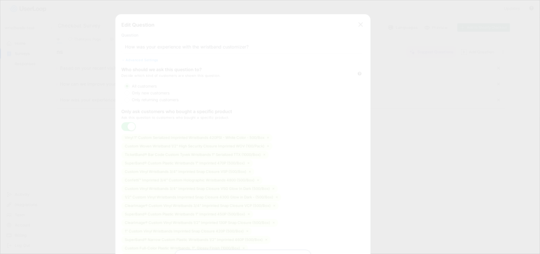
click at [407, 55] on div at bounding box center [270, 127] width 540 height 254
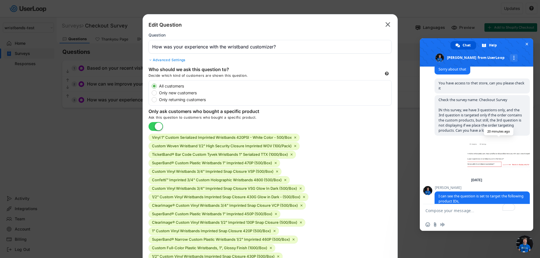
scroll to position [2118, 0]
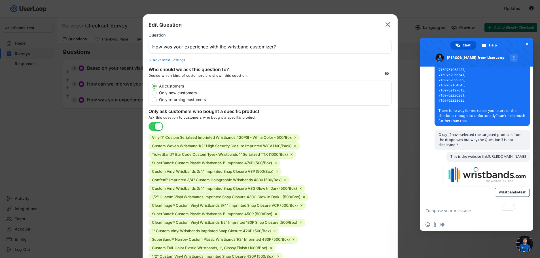
click at [464, 213] on textarea "To enrich screen reader interactions, please activate Accessibility in Grammarl…" at bounding box center [470, 211] width 91 height 14
drag, startPoint x: 451, startPoint y: 213, endPoint x: 448, endPoint y: 211, distance: 3.4
click at [448, 211] on textarea "As per your" at bounding box center [470, 211] width 91 height 14
type textarea "A"
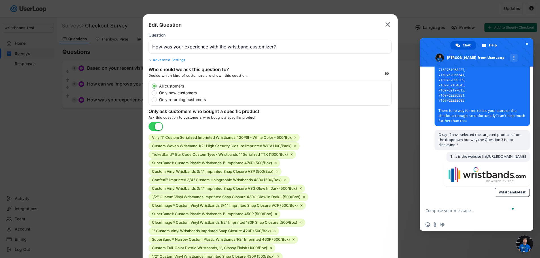
scroll to position [0, 0]
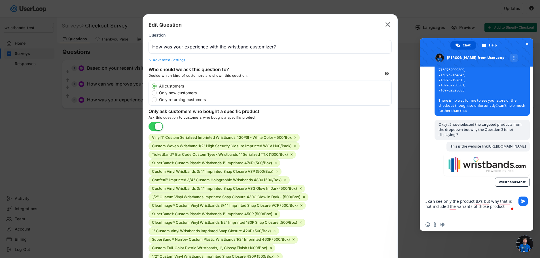
type textarea "I can see only the product ID's but why that is not included the variants of th…"
click at [510, 207] on textarea "I can see only the product ID's but why that is not included the variants of th…" at bounding box center [470, 206] width 91 height 24
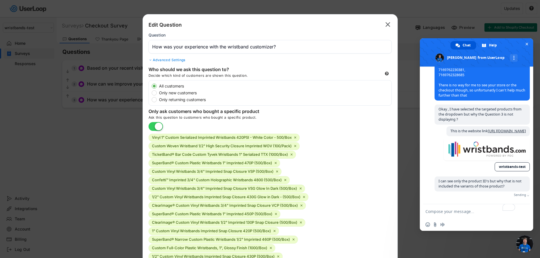
scroll to position [2135, 0]
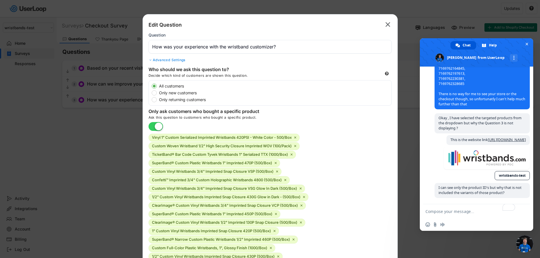
click at [444, 213] on textarea "To enrich screen reader interactions, please activate Accessibility in Grammarl…" at bounding box center [470, 211] width 91 height 14
type textarea "T"
click at [453, 212] on textarea "To enrich screen reader interactions, please activate Accessibility in Grammarl…" at bounding box center [470, 211] width 91 height 14
type textarea "I"
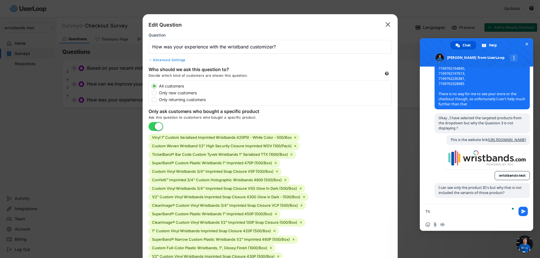
type textarea "T"
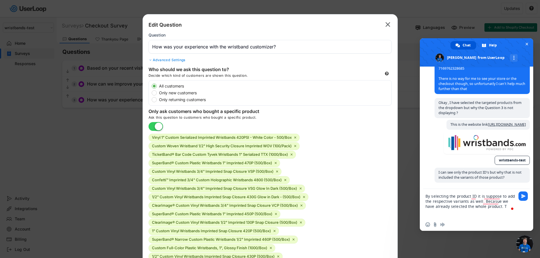
type textarea "By selecting the product ID it is suppose to add the respective variants as wel…"
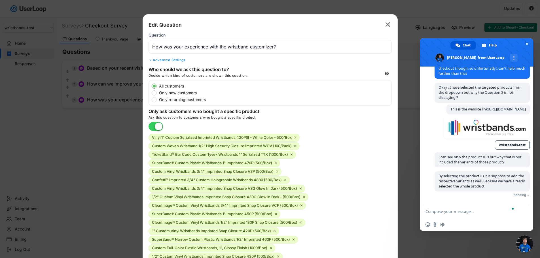
scroll to position [2157, 0]
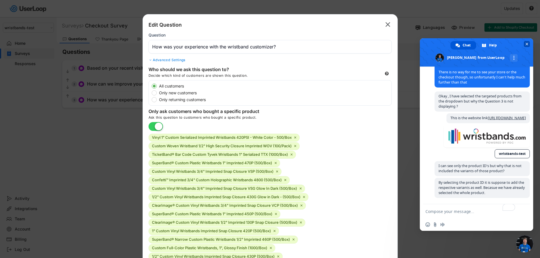
click at [528, 48] on span at bounding box center [476, 52] width 113 height 28
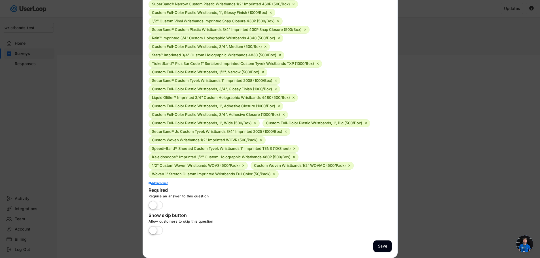
scroll to position [0, 0]
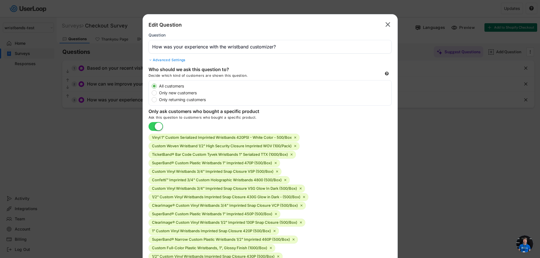
click at [524, 245] on span "Open chat" at bounding box center [524, 244] width 17 height 17
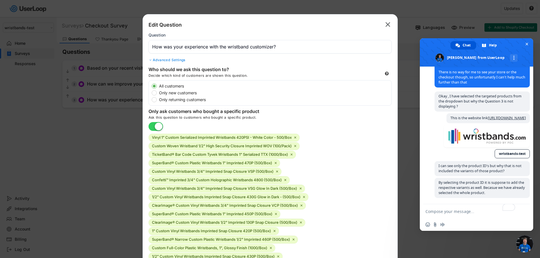
click at [441, 214] on textarea "To enrich screen reader interactions, please activate Accessibility in Grammarl…" at bounding box center [470, 211] width 91 height 14
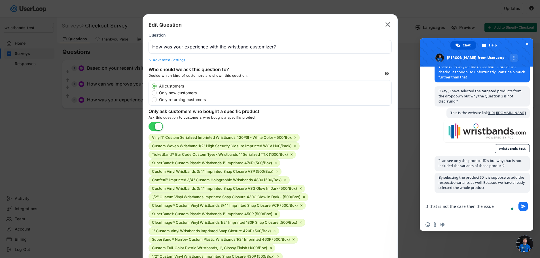
scroll to position [2162, 0]
type textarea "If that is not the case then the issue is with app itself."
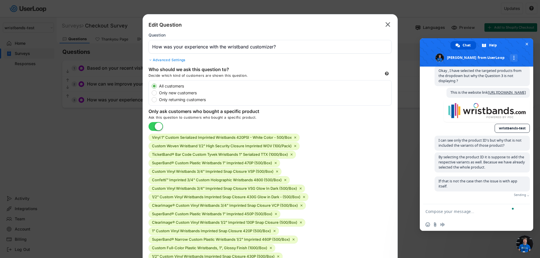
scroll to position [2174, 0]
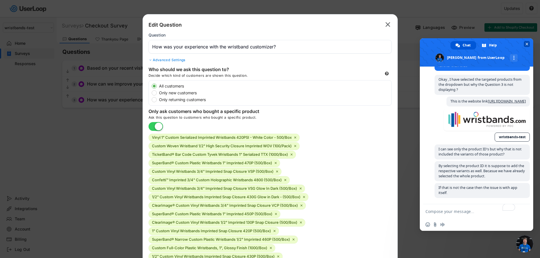
click at [528, 44] on span "Close chat" at bounding box center [526, 44] width 3 height 4
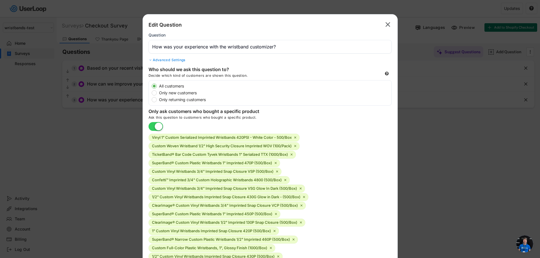
click at [386, 25] on text "" at bounding box center [387, 24] width 5 height 8
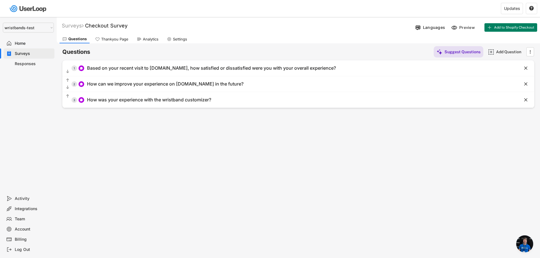
click at [523, 245] on span "Open chat" at bounding box center [524, 244] width 17 height 17
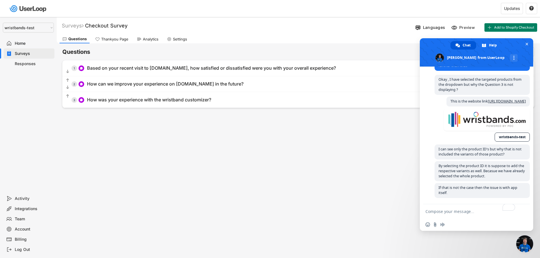
drag, startPoint x: 474, startPoint y: 214, endPoint x: 322, endPoint y: 58, distance: 218.0
